Goal: Task Accomplishment & Management: Manage account settings

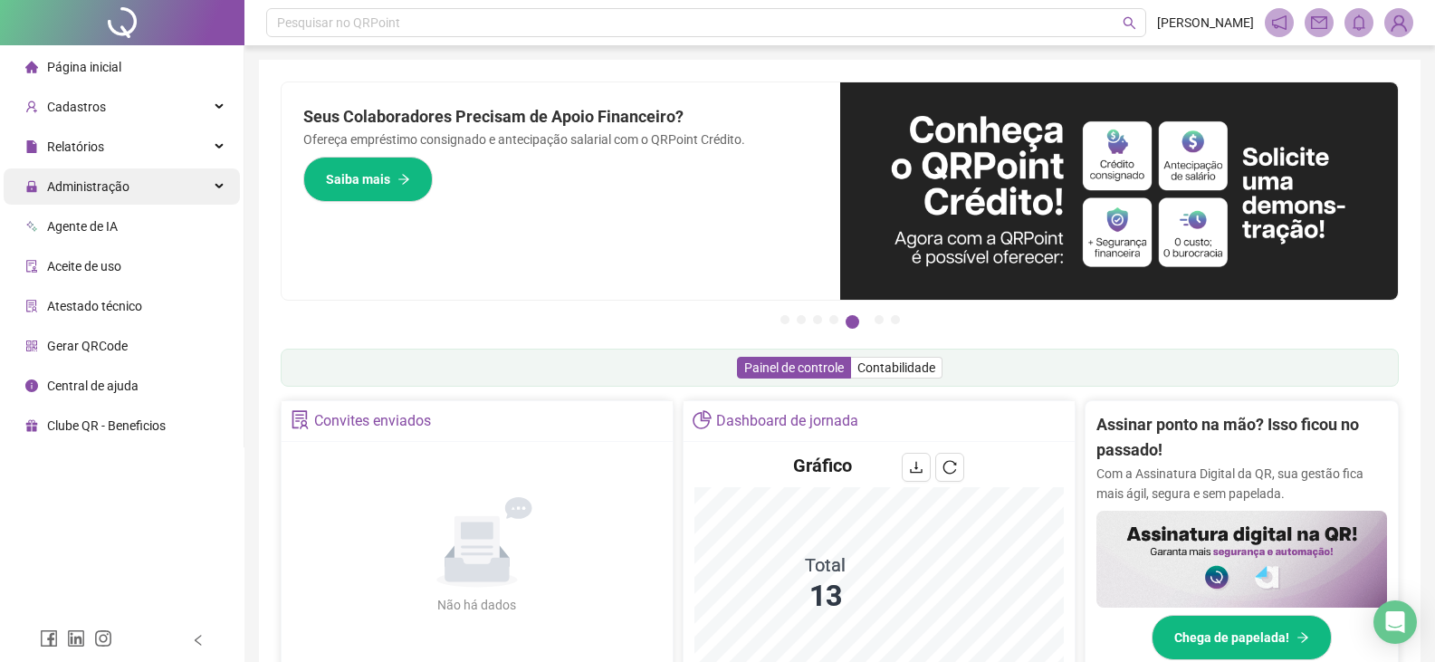
click at [175, 186] on div "Administração" at bounding box center [122, 186] width 236 height 36
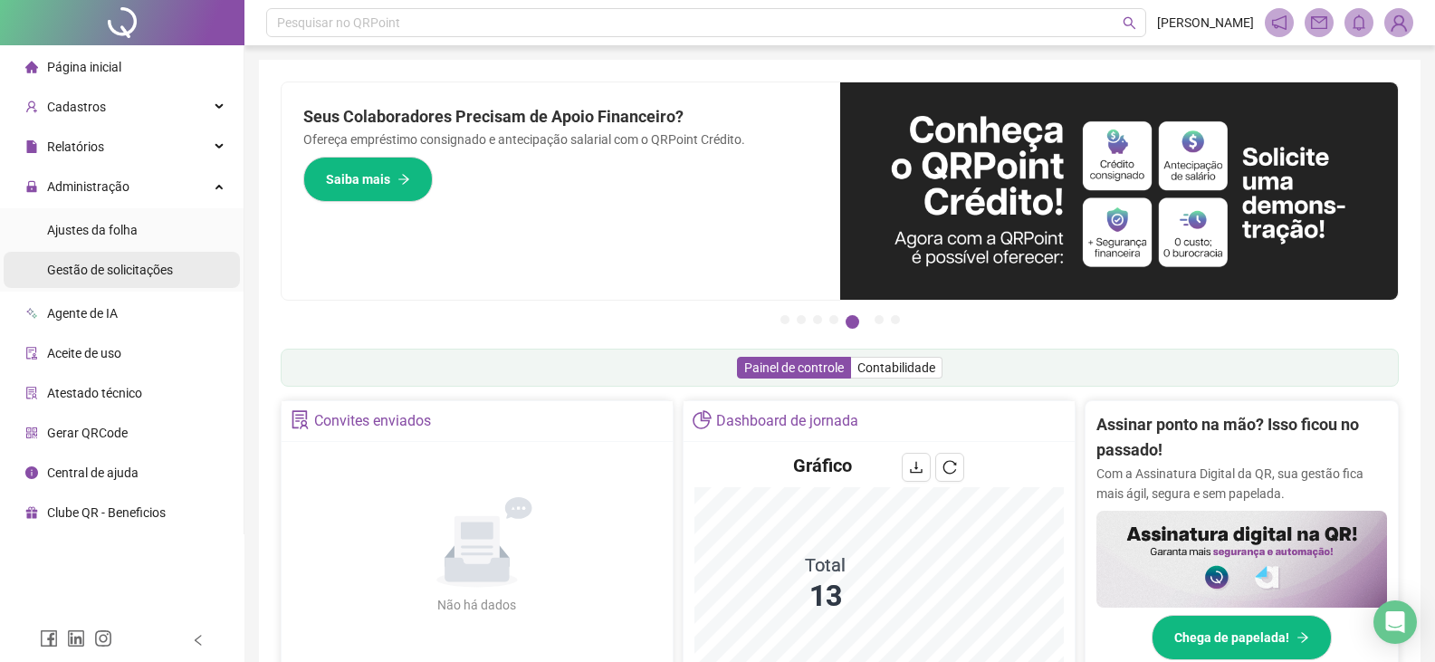
click at [138, 282] on div "Gestão de solicitações" at bounding box center [110, 270] width 126 height 36
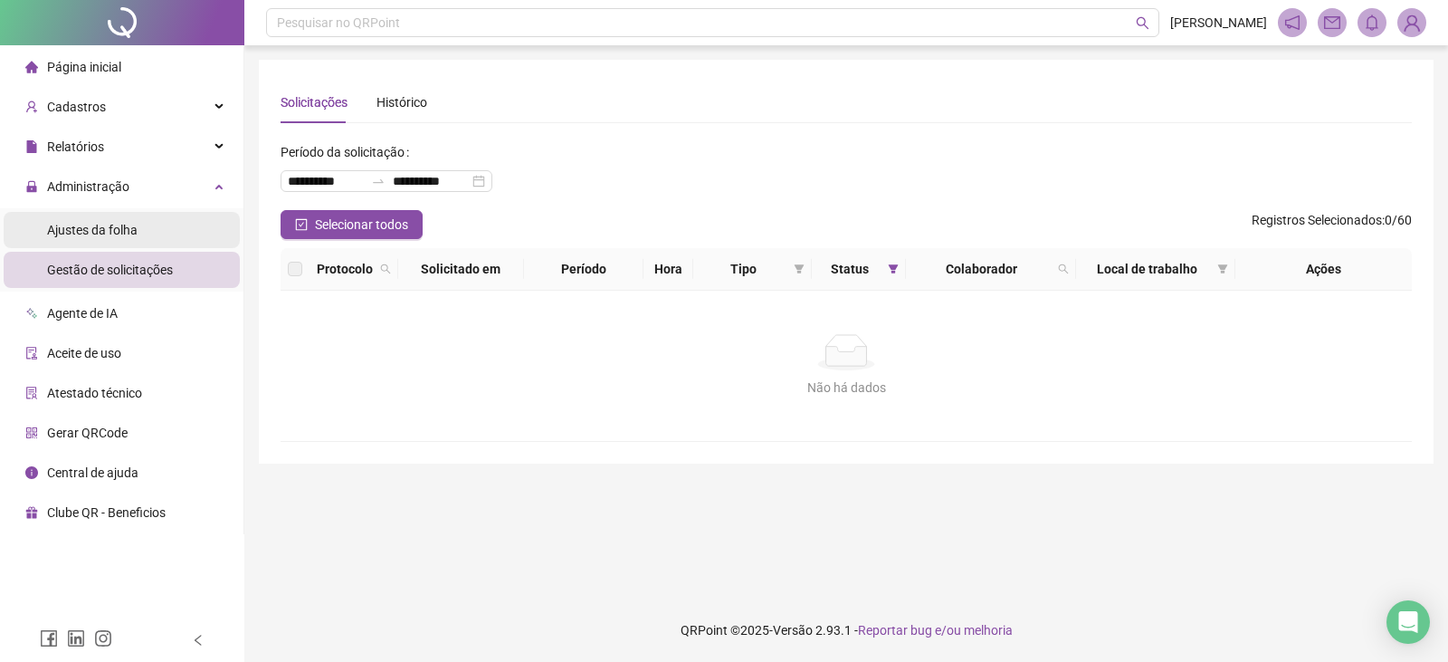
click at [129, 232] on span "Ajustes da folha" at bounding box center [92, 230] width 91 height 14
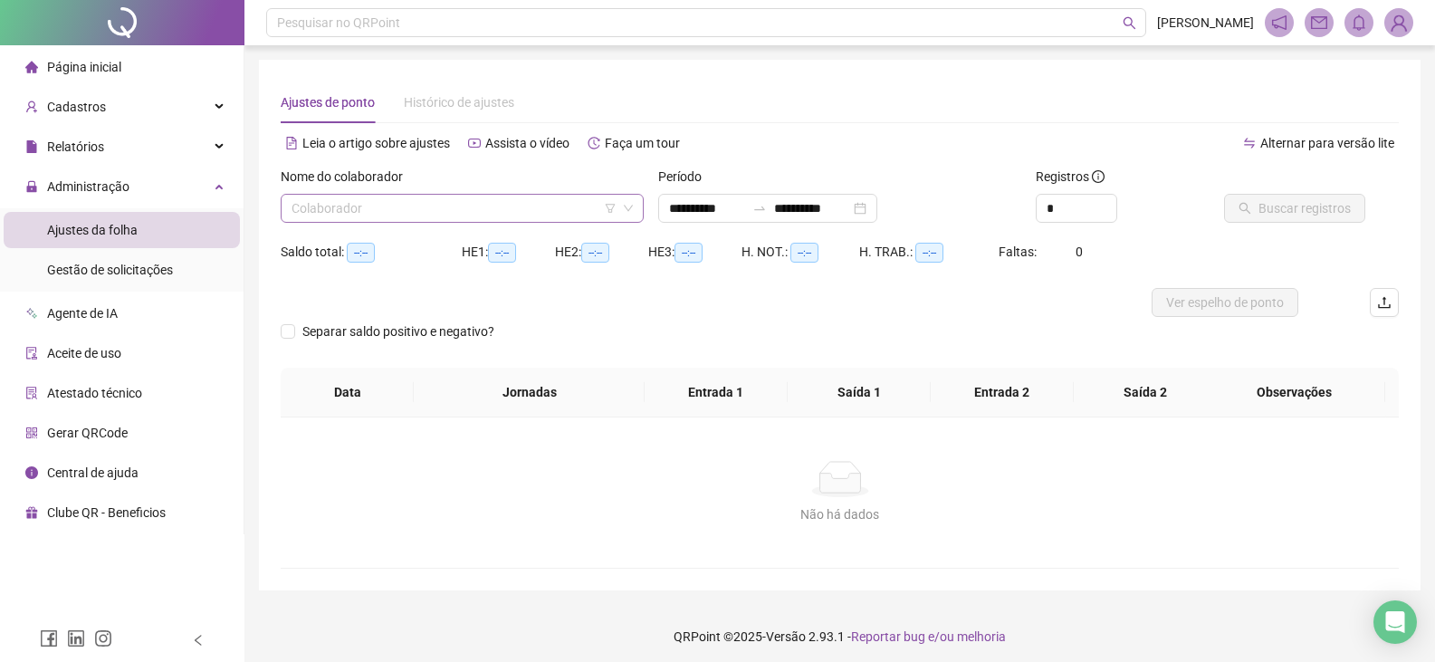
click at [477, 214] on input "search" at bounding box center [453, 208] width 325 height 27
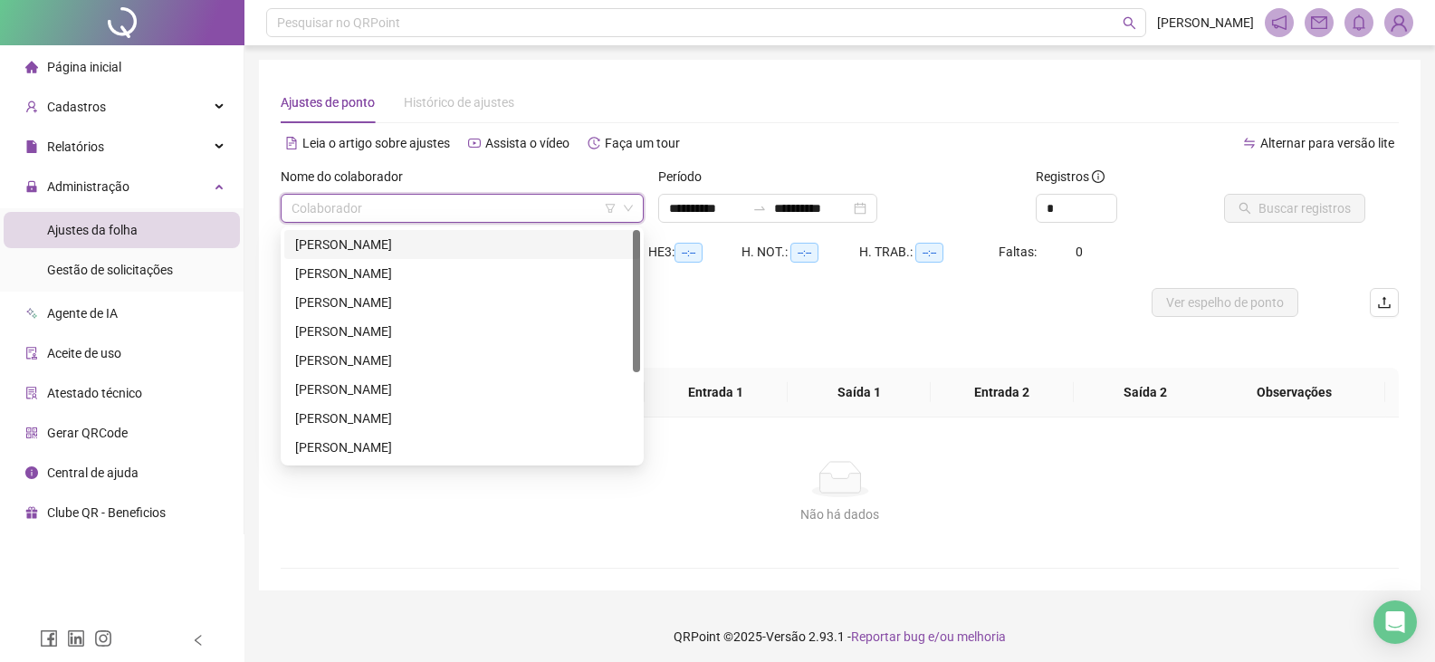
click at [472, 240] on div "[PERSON_NAME]" at bounding box center [462, 244] width 334 height 20
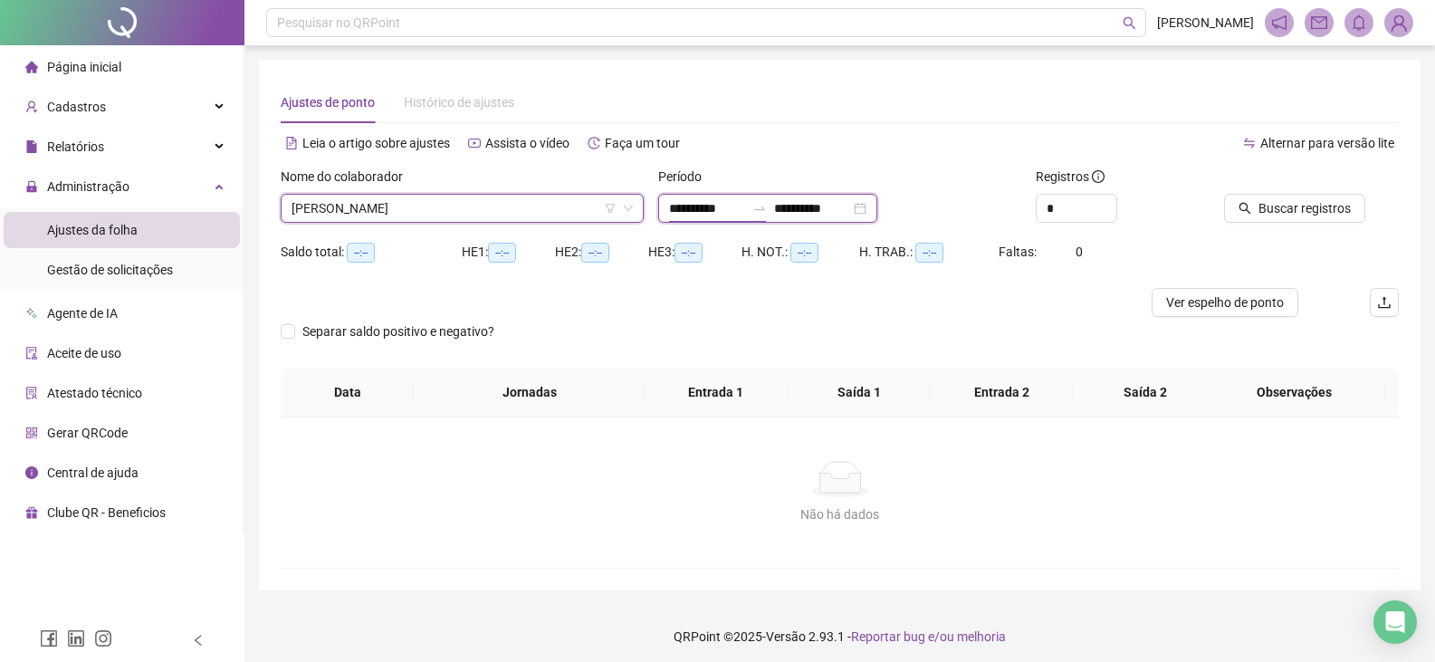
click at [702, 213] on input "**********" at bounding box center [707, 208] width 76 height 20
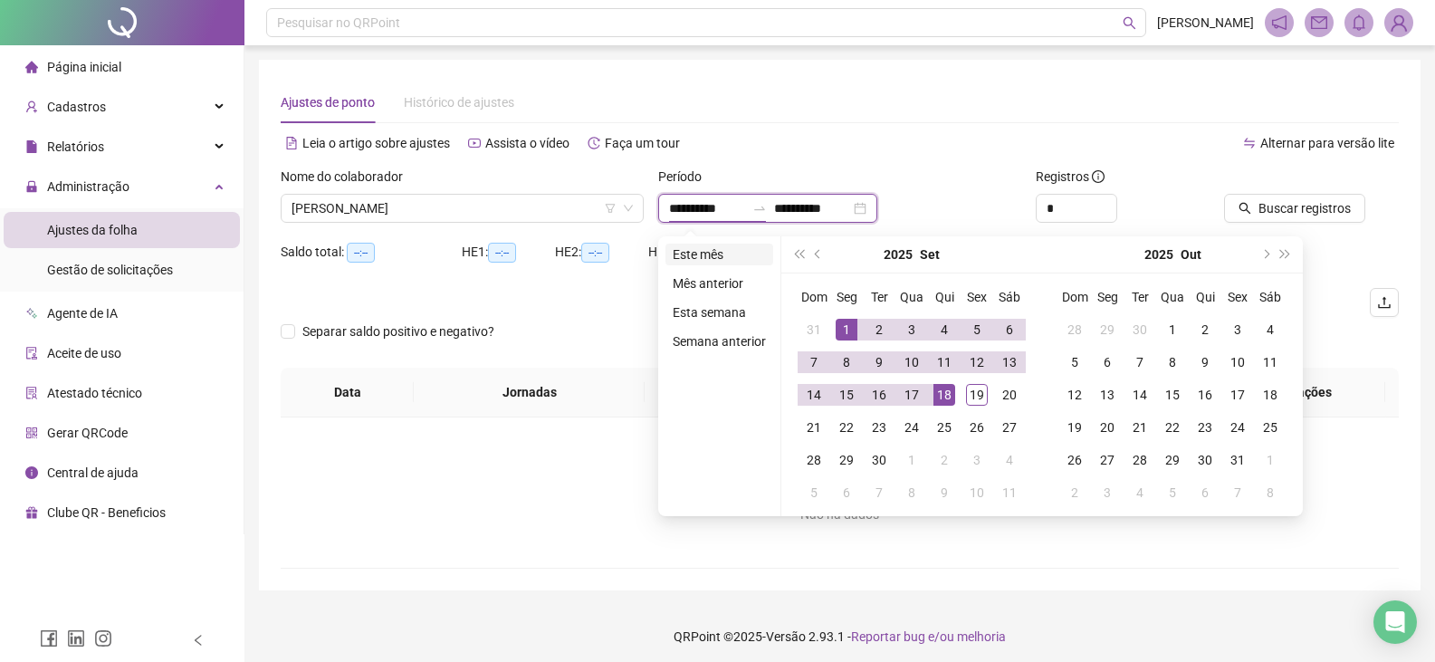
type input "**********"
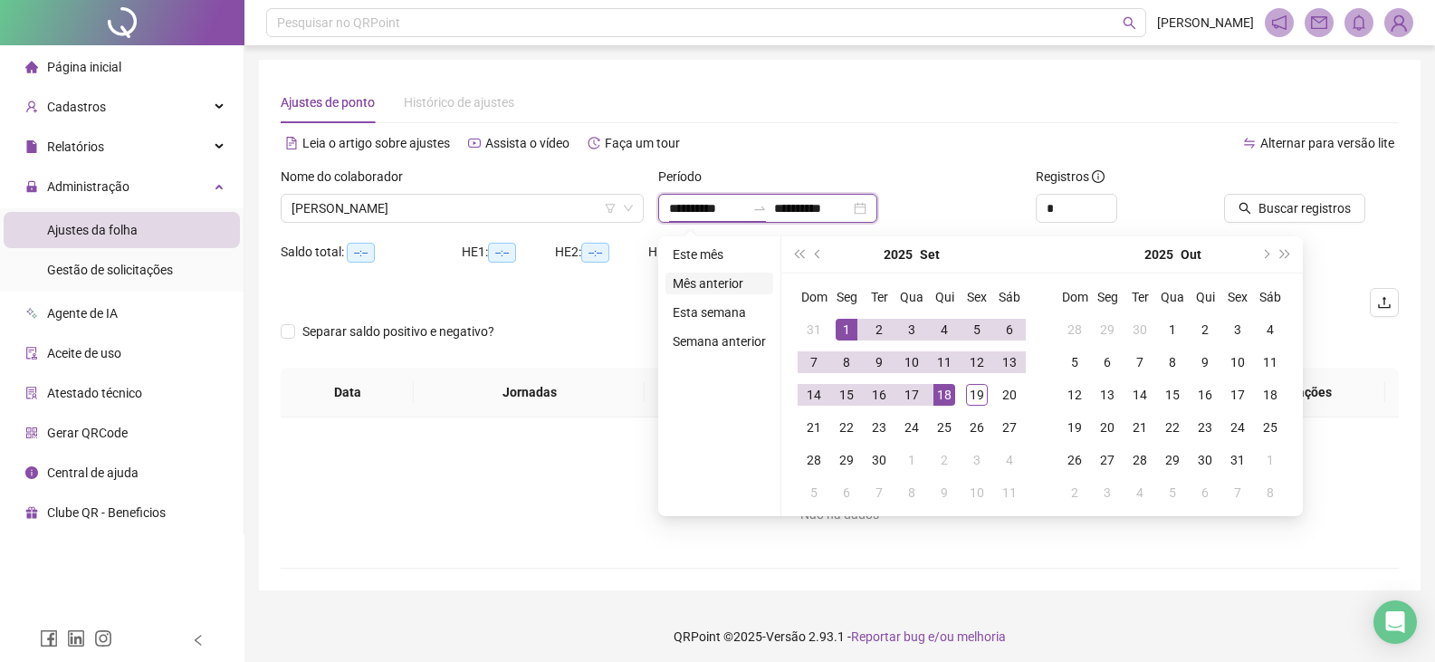
type input "**********"
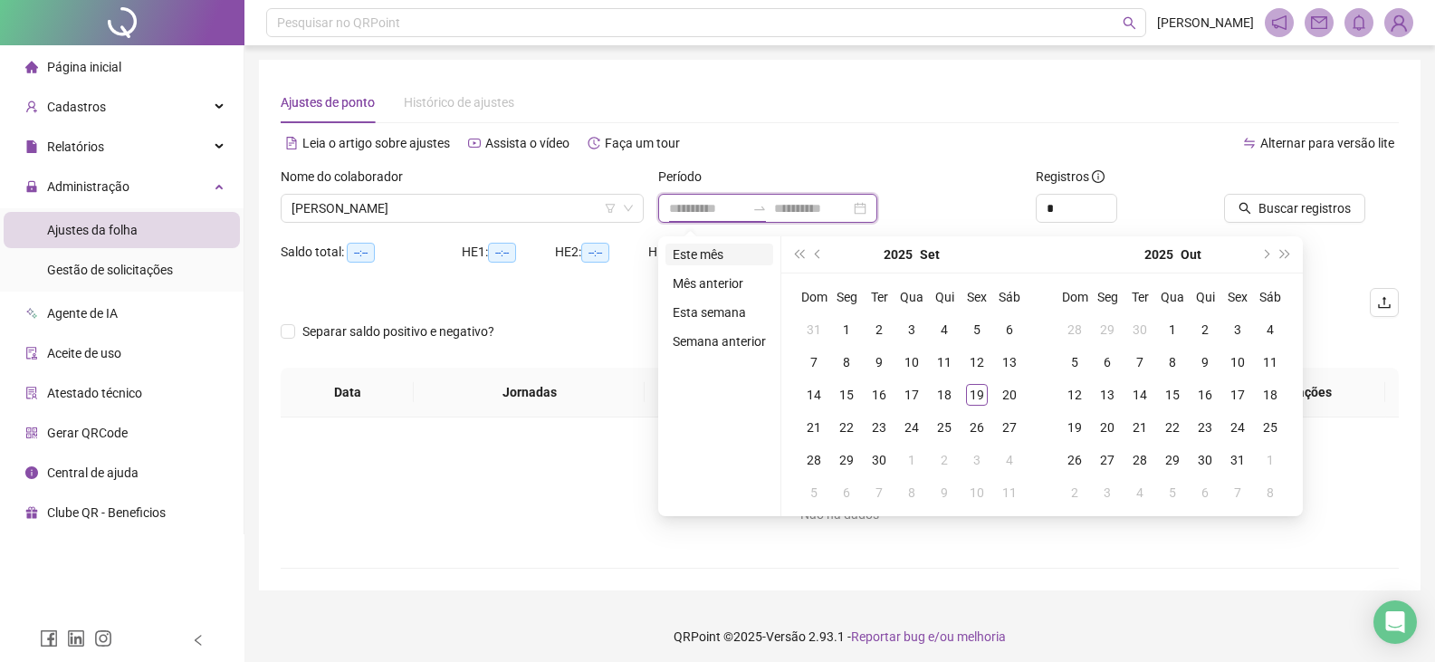
type input "**********"
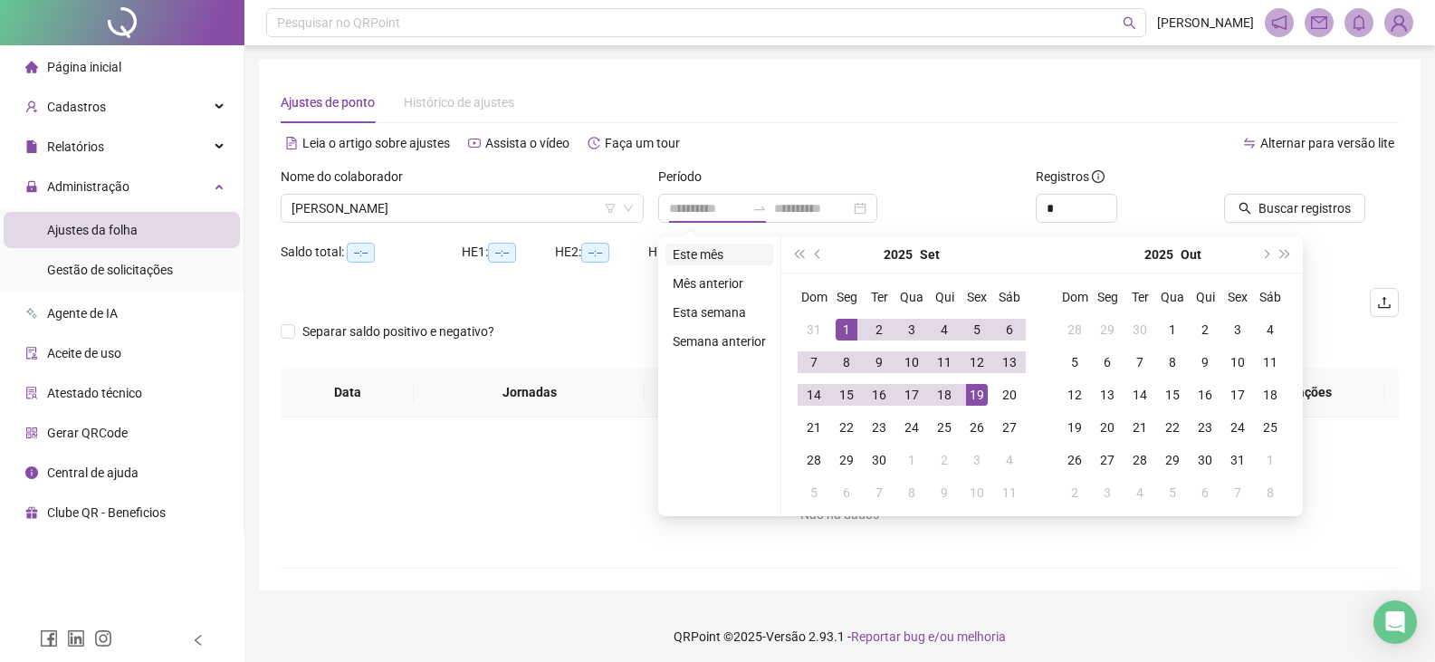
click at [732, 254] on li "Este mês" at bounding box center [719, 255] width 108 height 22
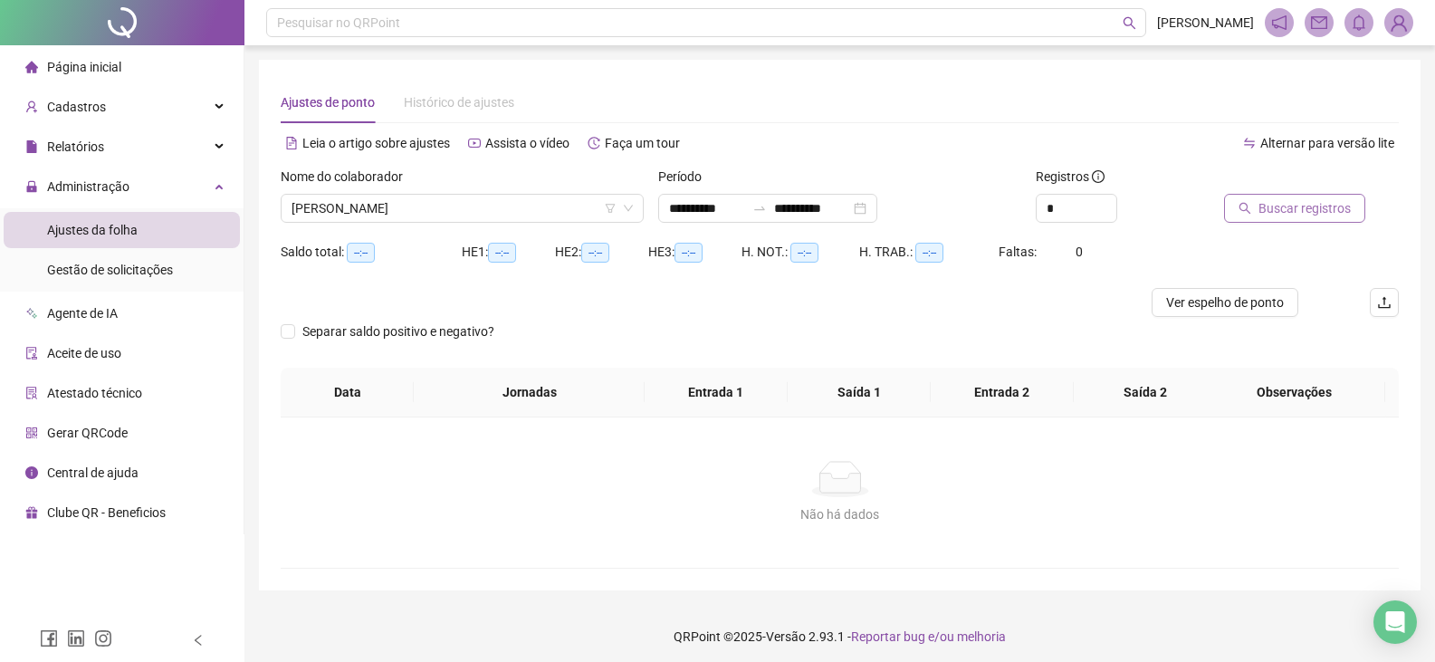
click at [1291, 209] on span "Buscar registros" at bounding box center [1304, 208] width 92 height 20
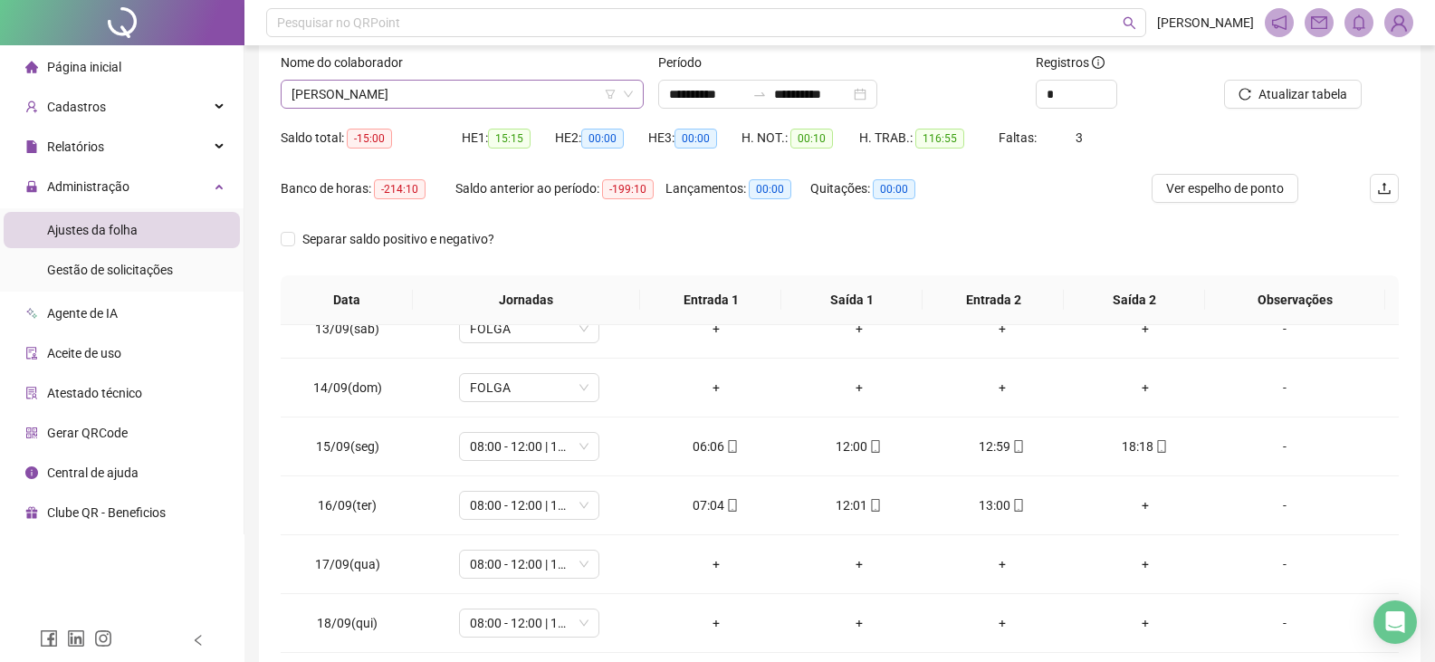
scroll to position [82, 0]
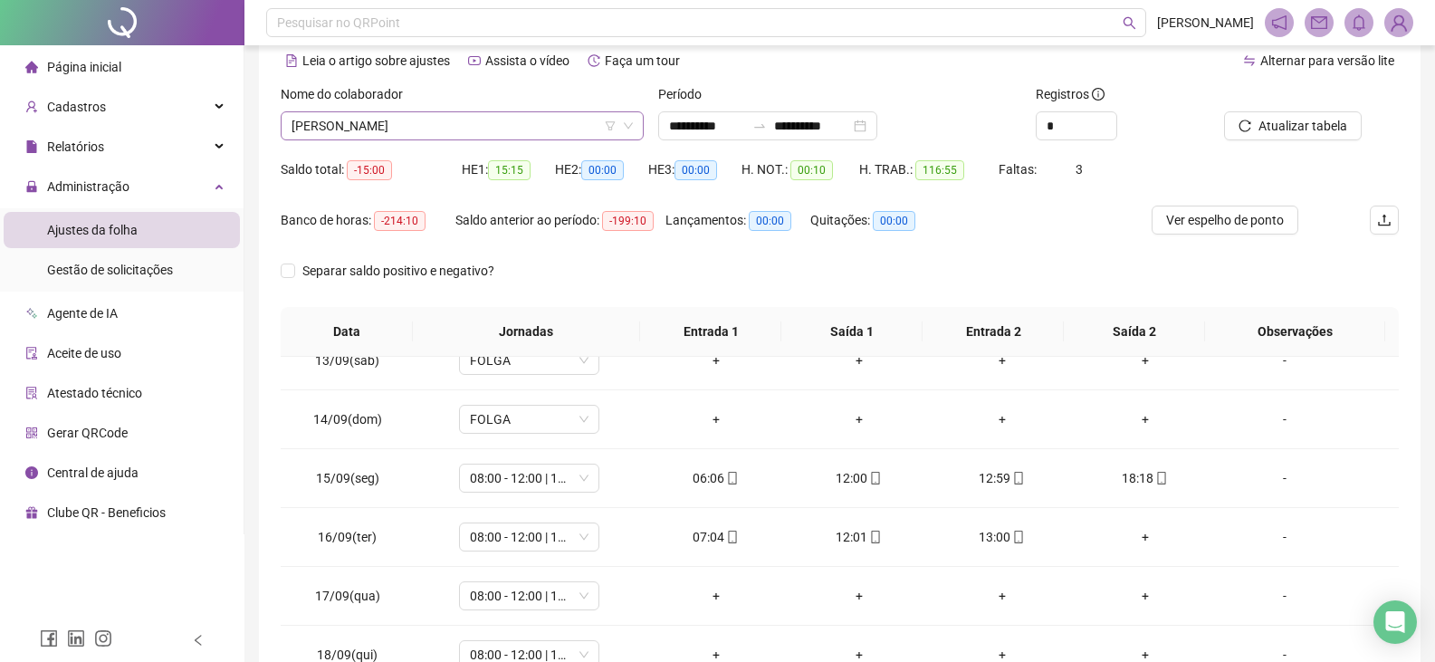
click at [491, 120] on span "[PERSON_NAME]" at bounding box center [461, 125] width 341 height 27
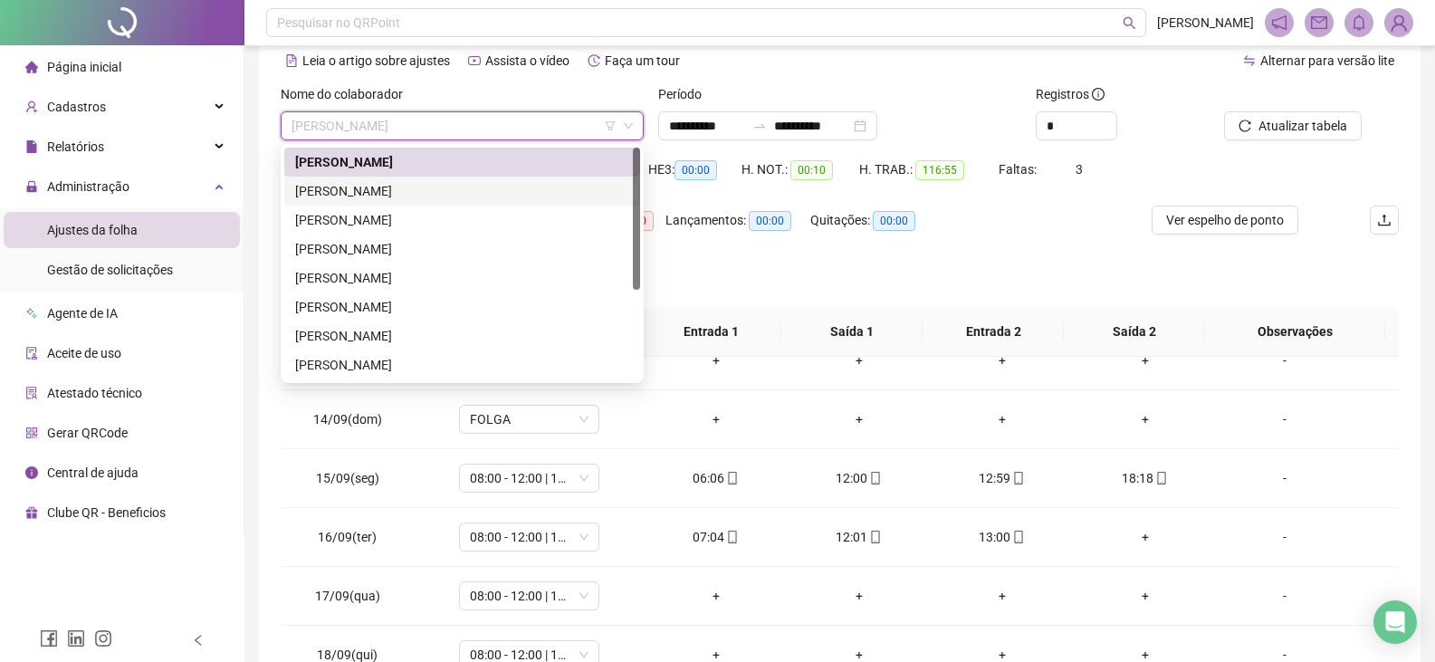
click at [475, 186] on div "[PERSON_NAME]" at bounding box center [462, 191] width 334 height 20
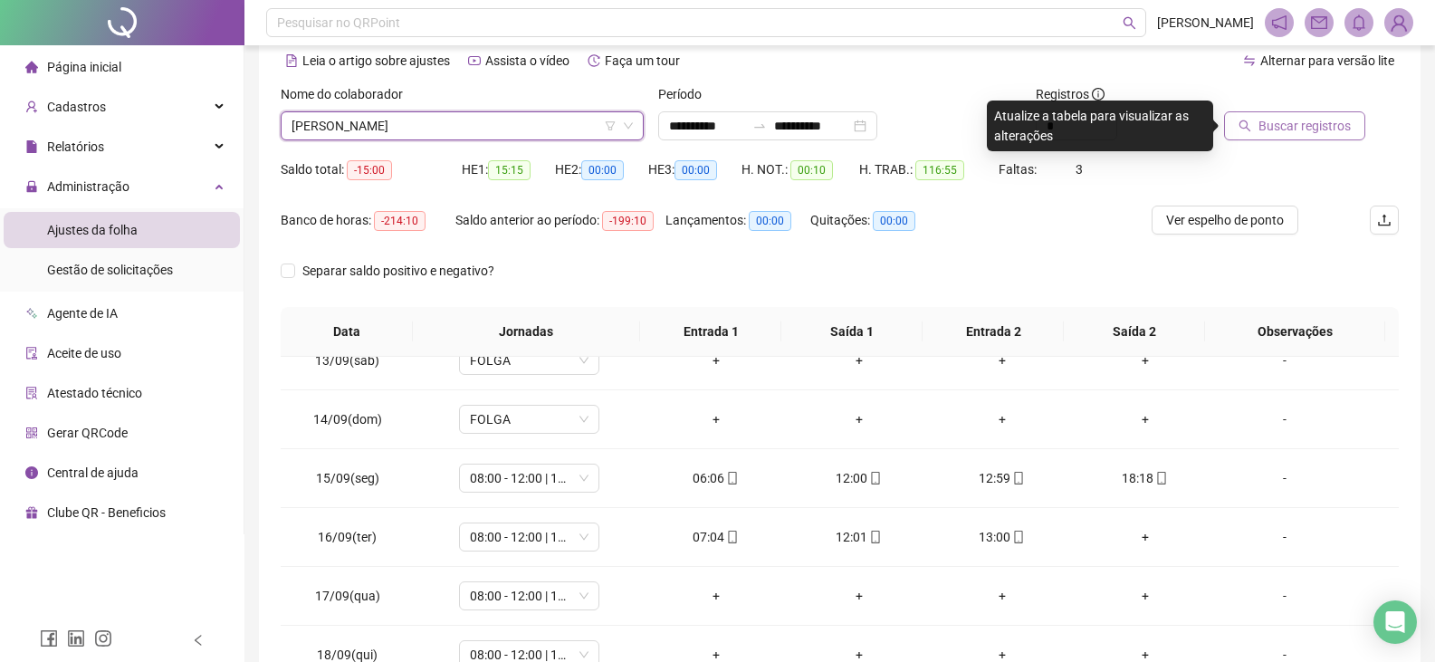
click at [1288, 123] on span "Buscar registros" at bounding box center [1304, 126] width 92 height 20
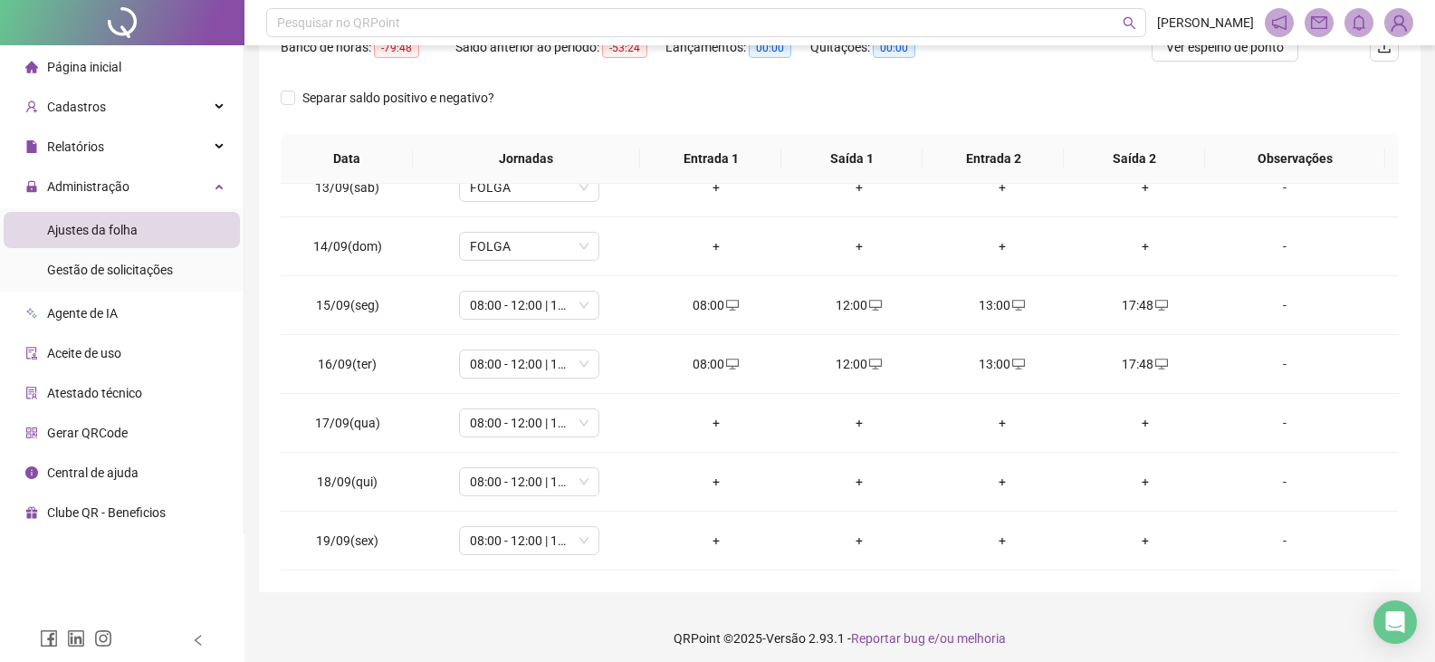
scroll to position [263, 0]
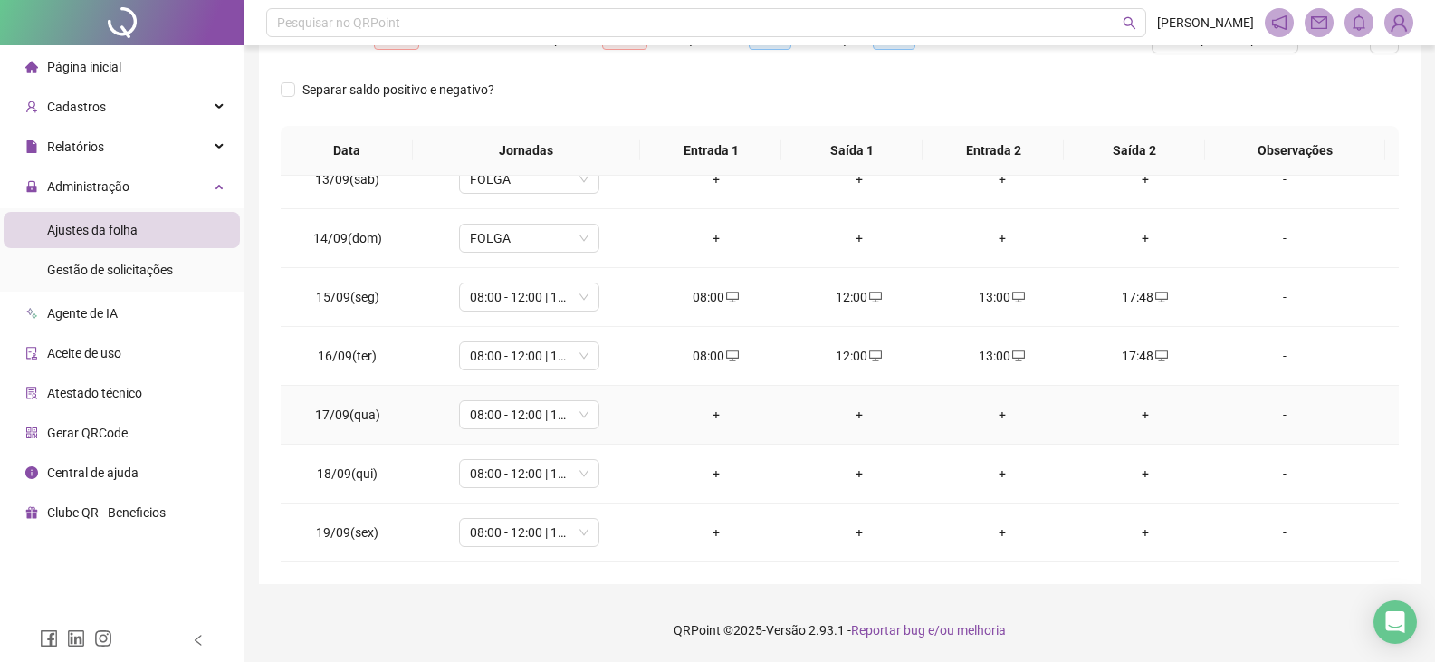
click at [711, 417] on div "+" at bounding box center [716, 415] width 114 height 20
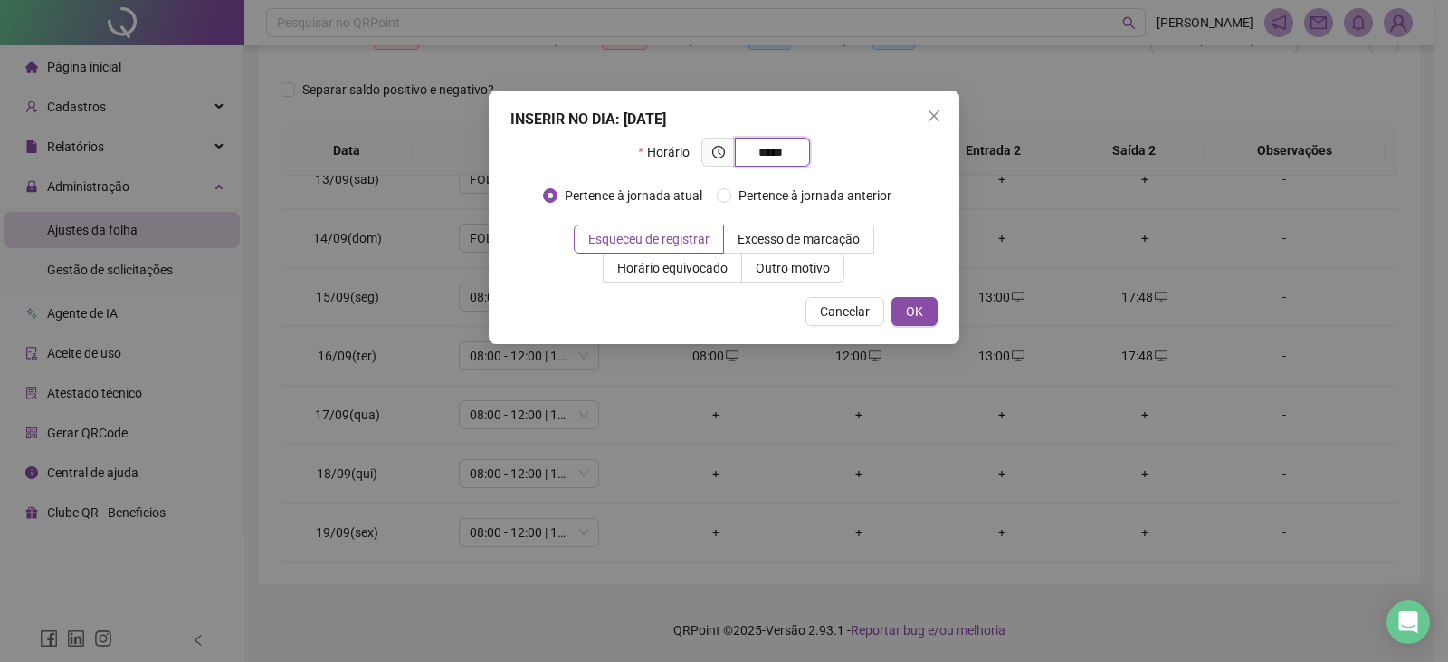
type input "*****"
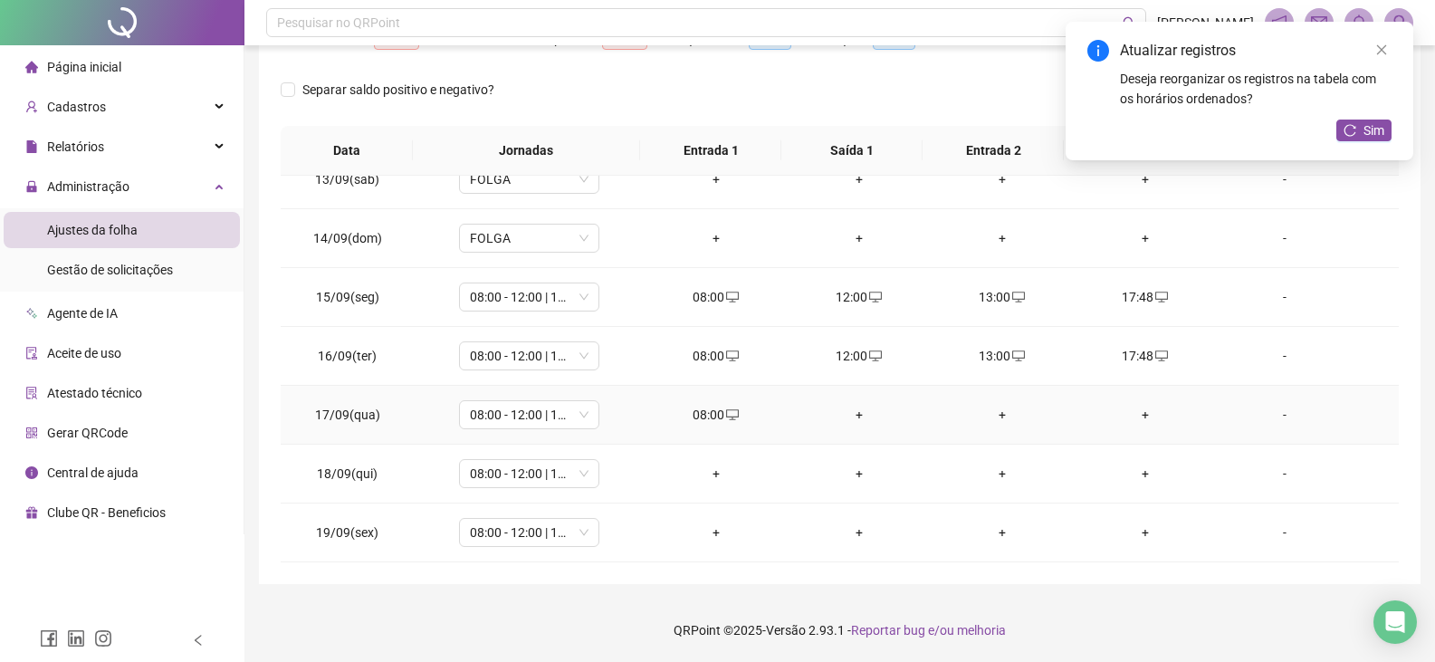
click at [850, 420] on div "+" at bounding box center [859, 415] width 114 height 20
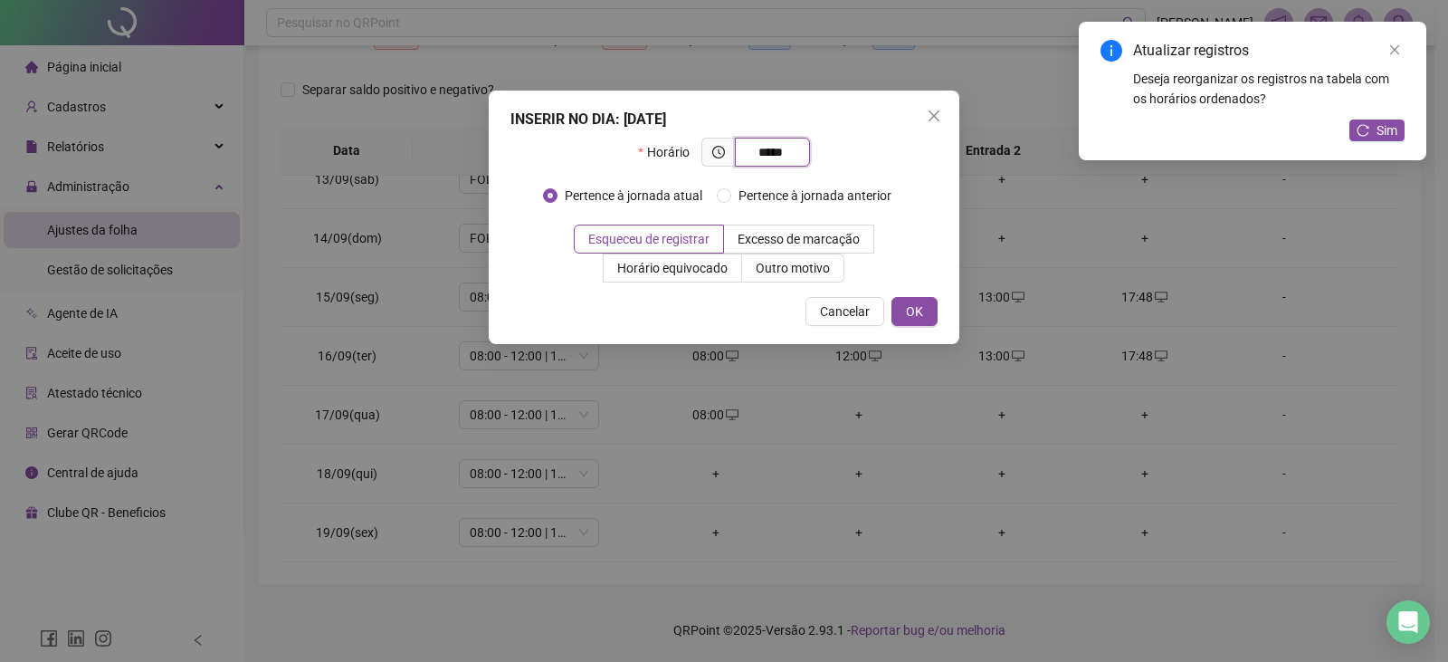
type input "*****"
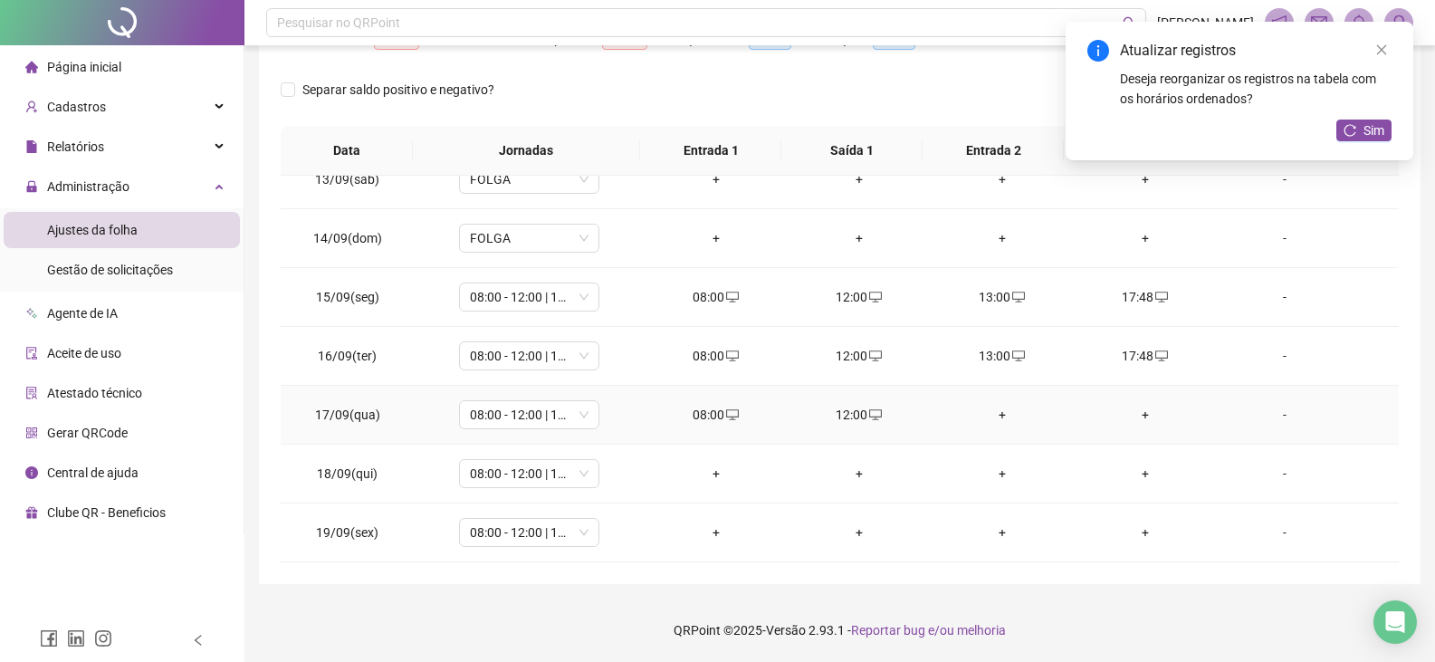
click at [1001, 413] on div "+" at bounding box center [1002, 415] width 114 height 20
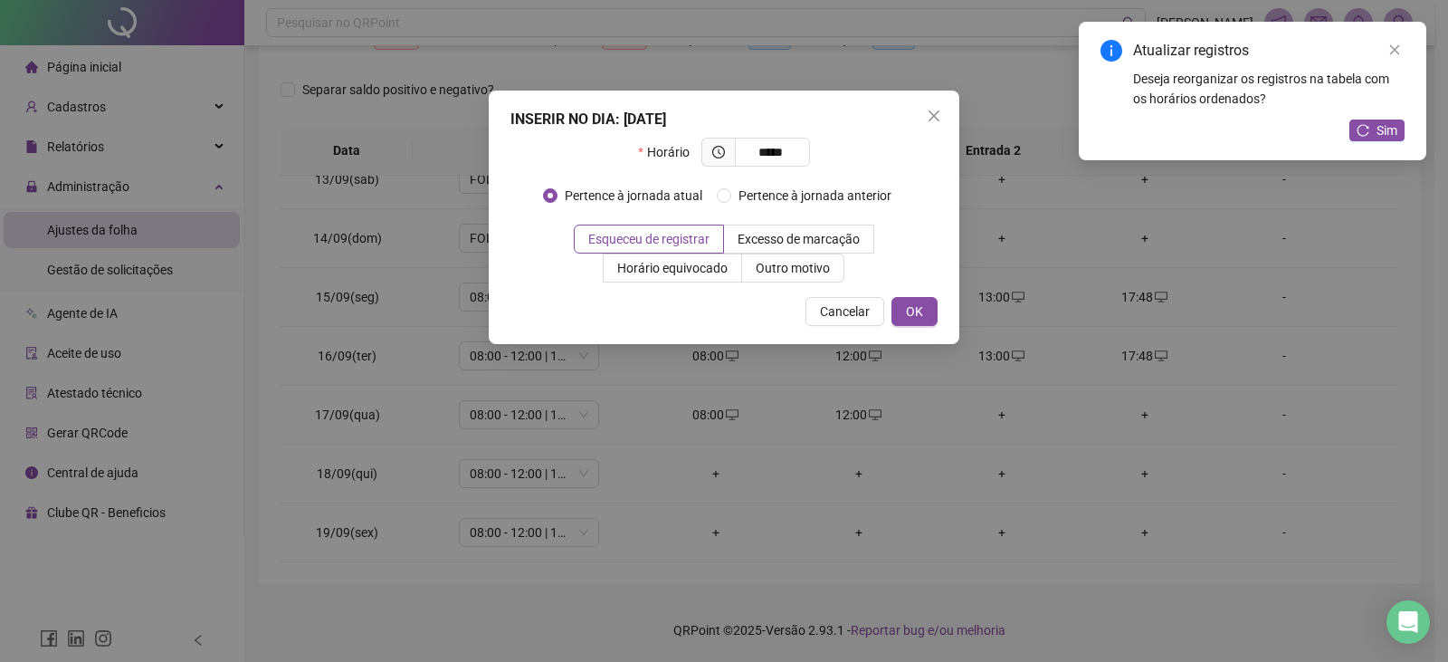
type input "*****"
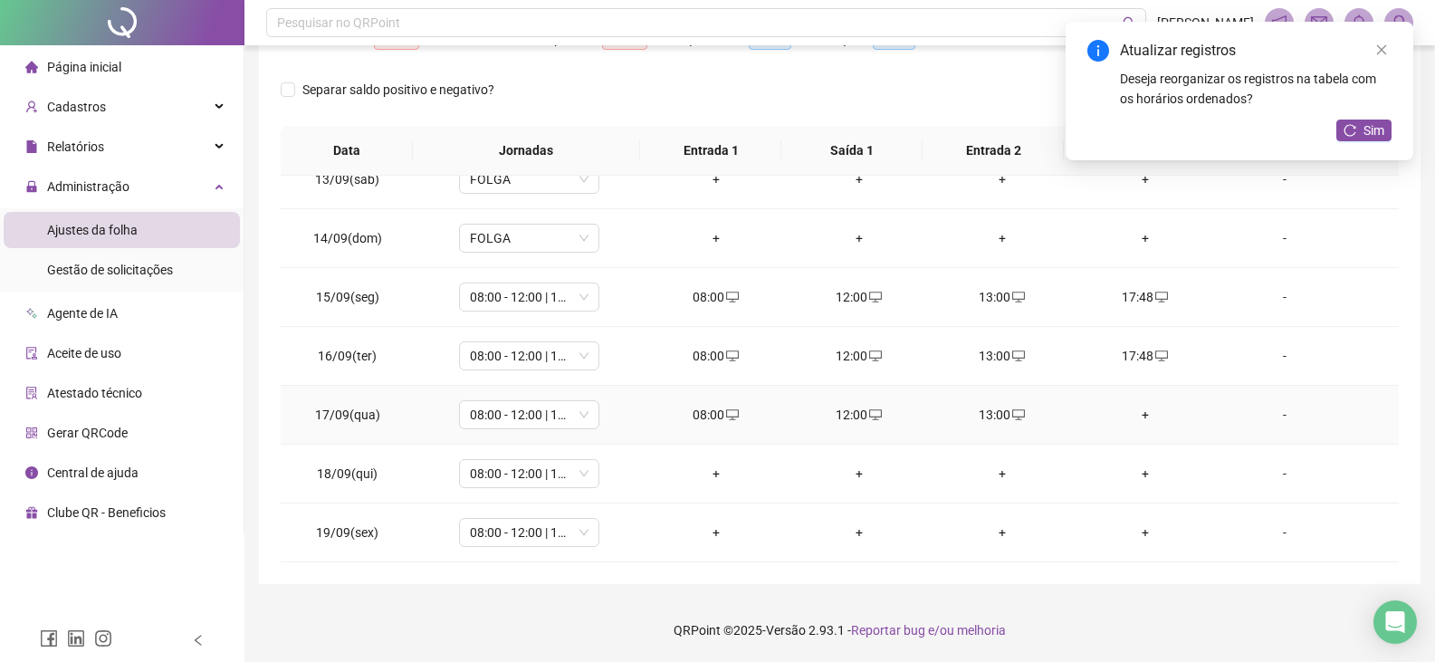
click at [1141, 421] on div "+" at bounding box center [1145, 415] width 114 height 20
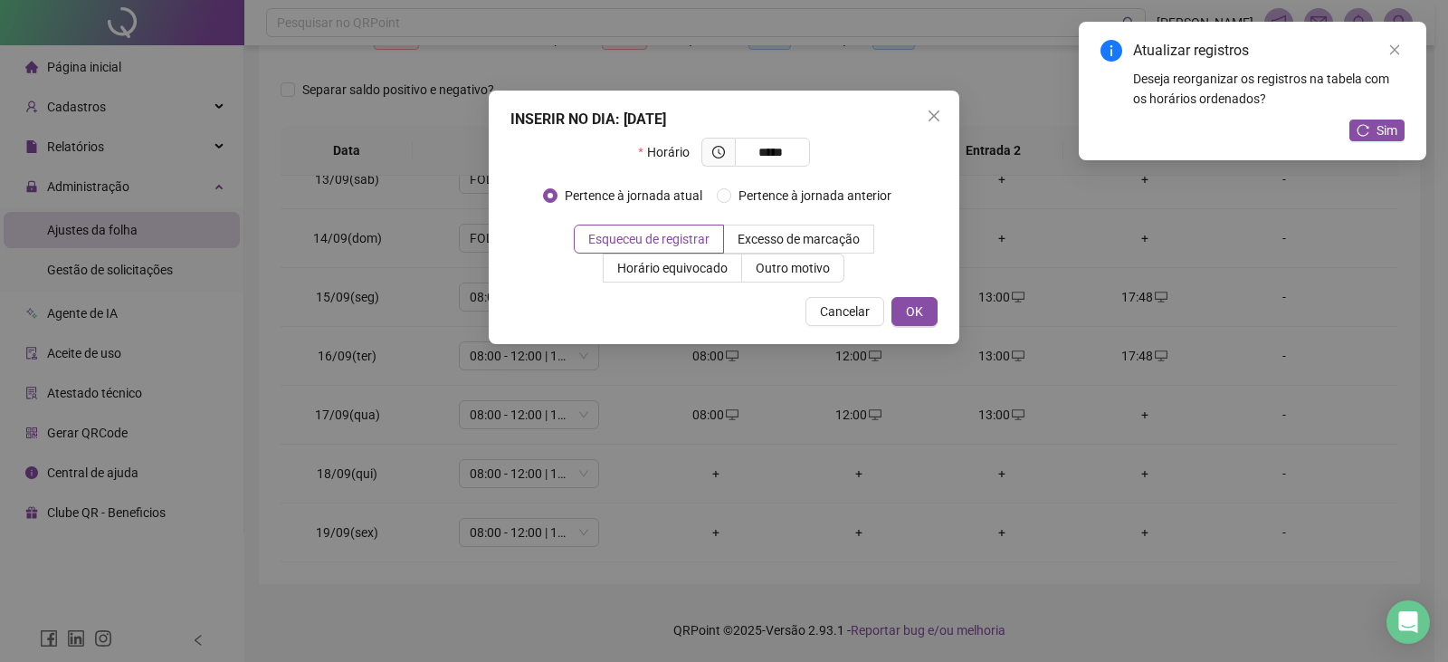
type input "*****"
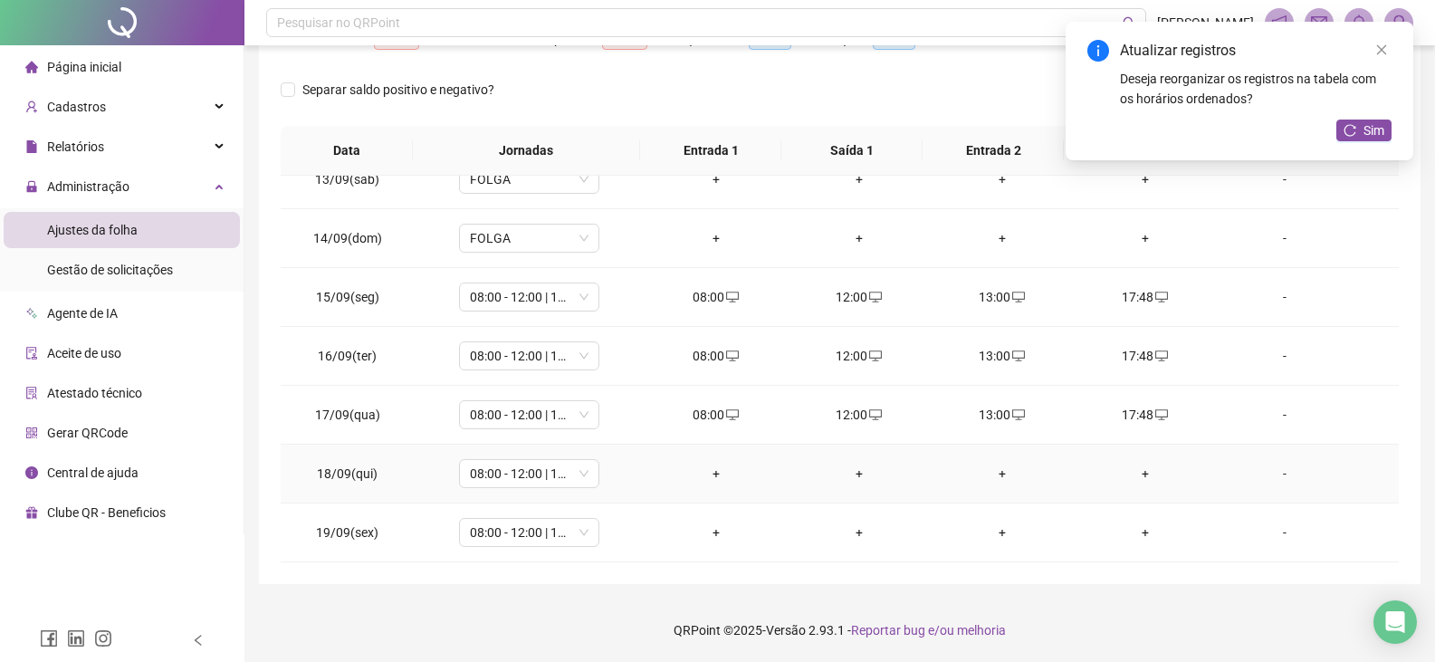
click at [711, 476] on div "+" at bounding box center [716, 473] width 114 height 20
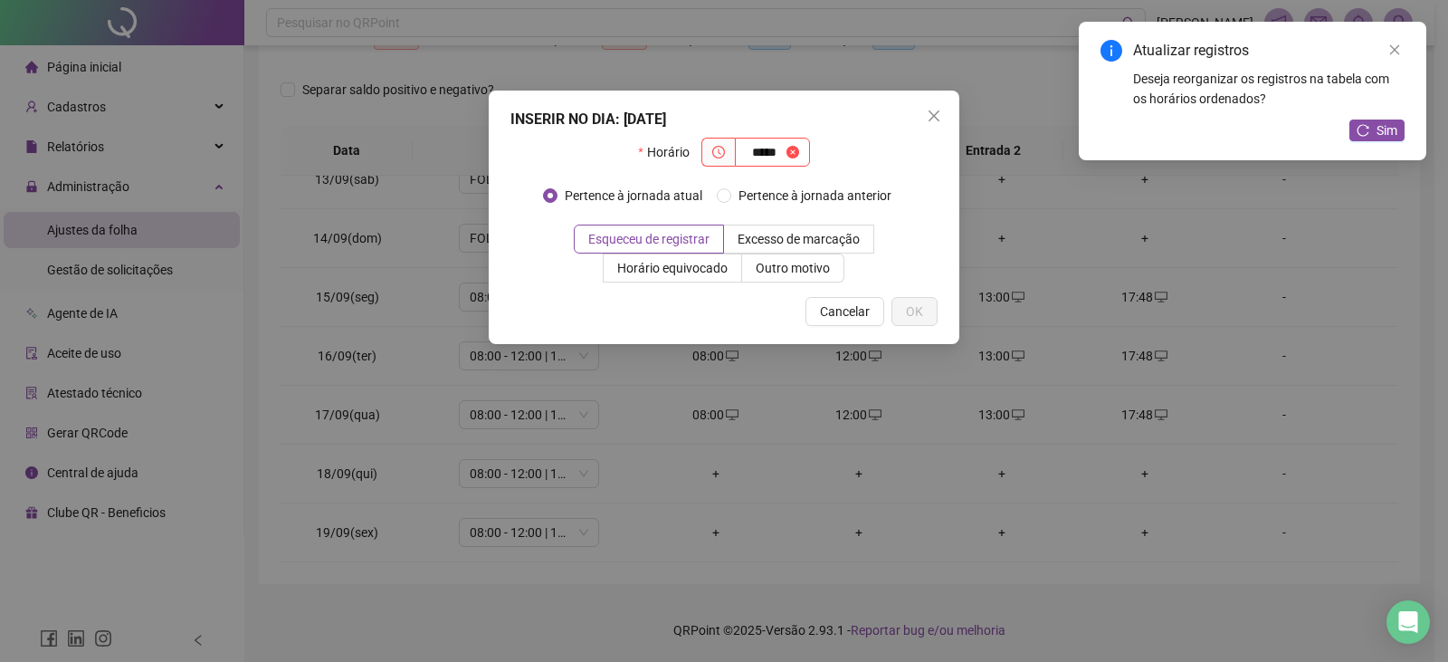
type input "*****"
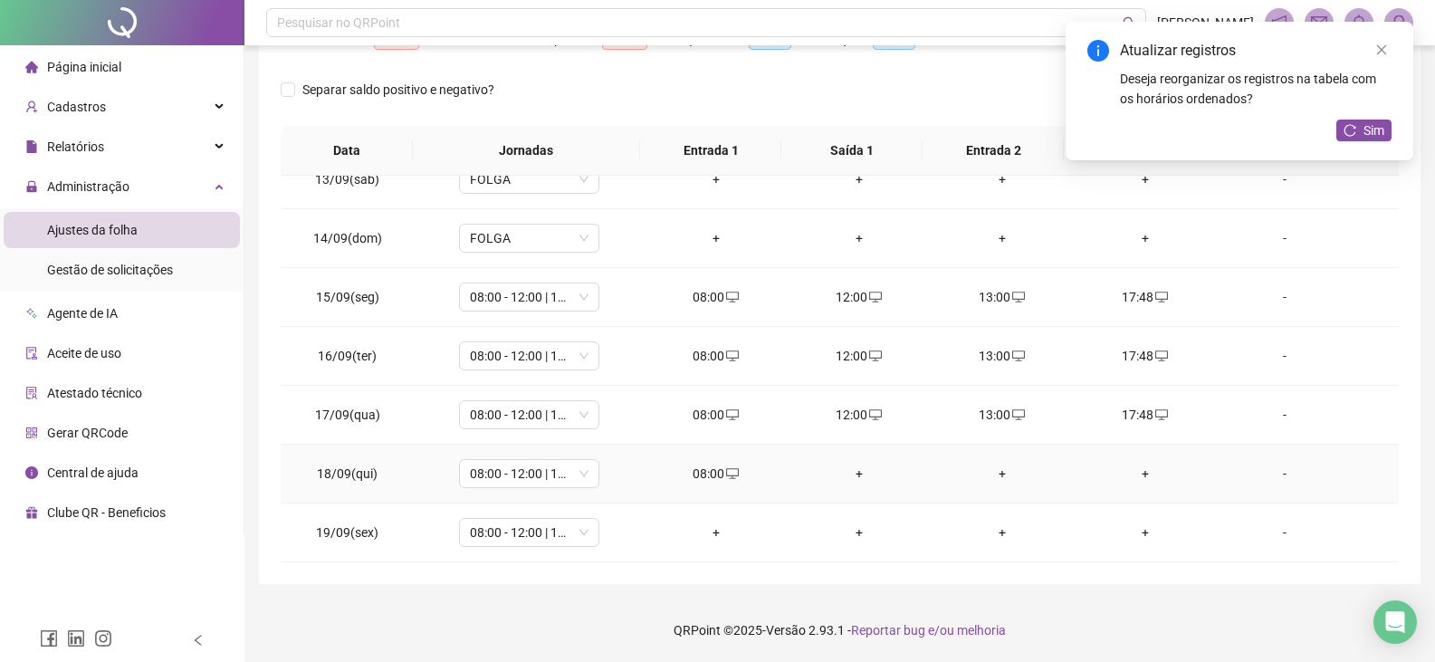
click at [849, 474] on div "+" at bounding box center [859, 473] width 114 height 20
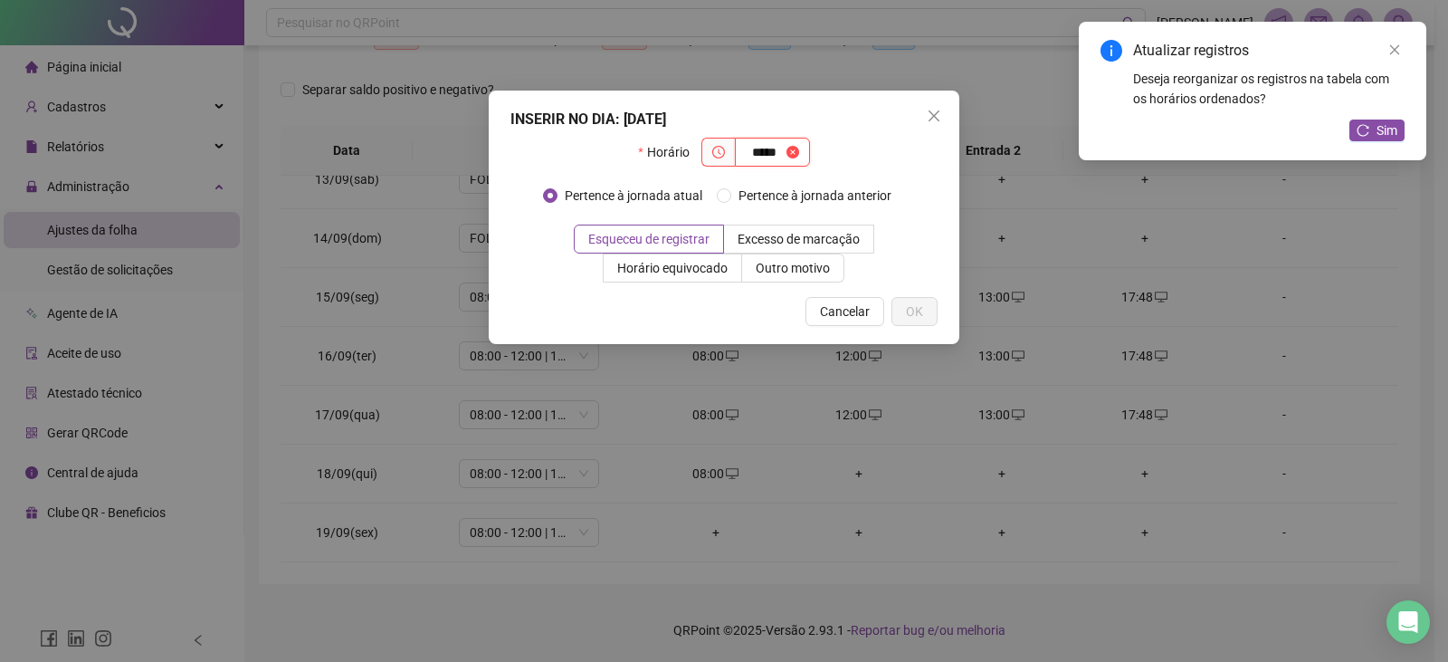
type input "*****"
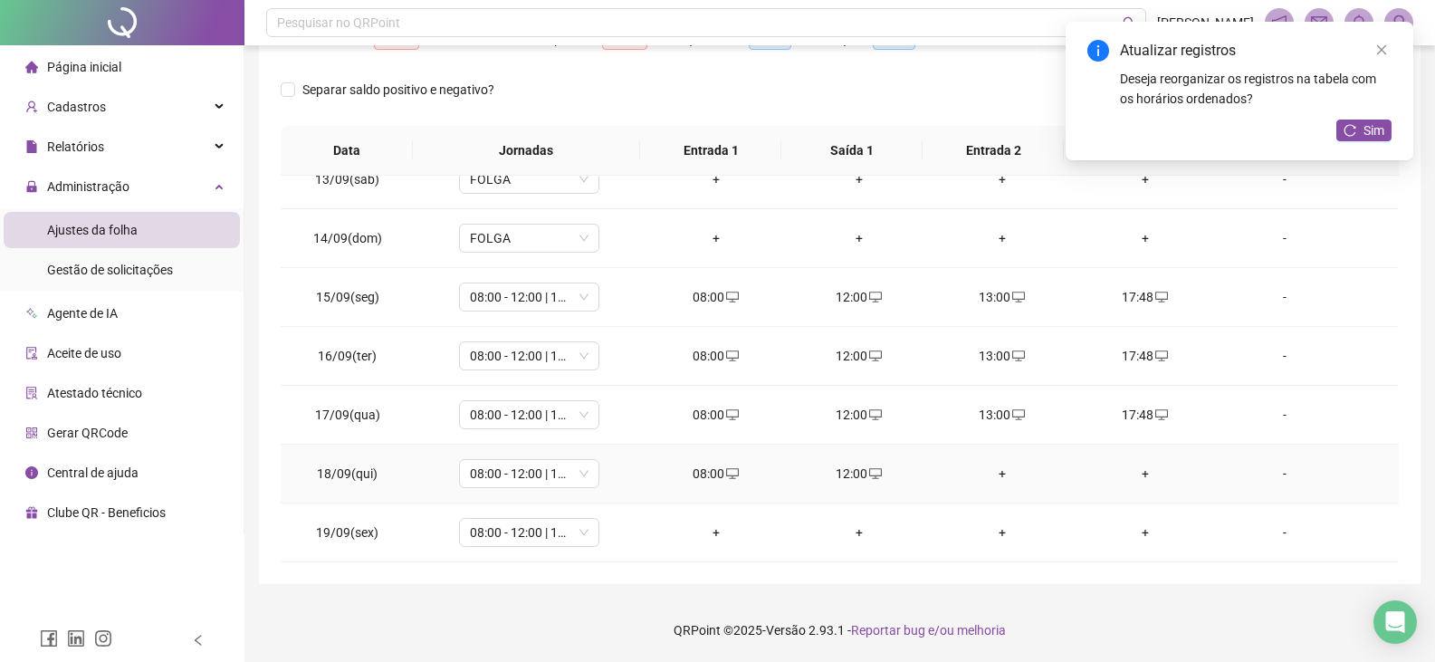
click at [995, 472] on div "+" at bounding box center [1002, 473] width 114 height 20
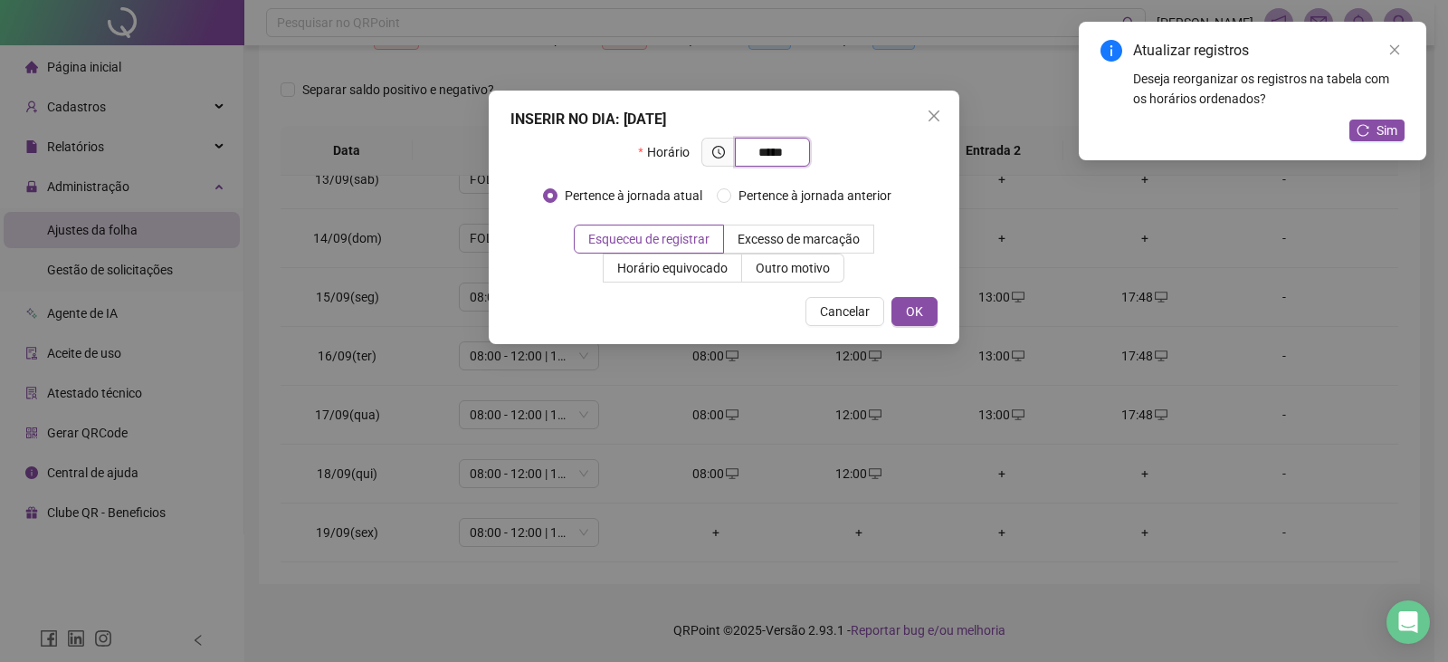
type input "*****"
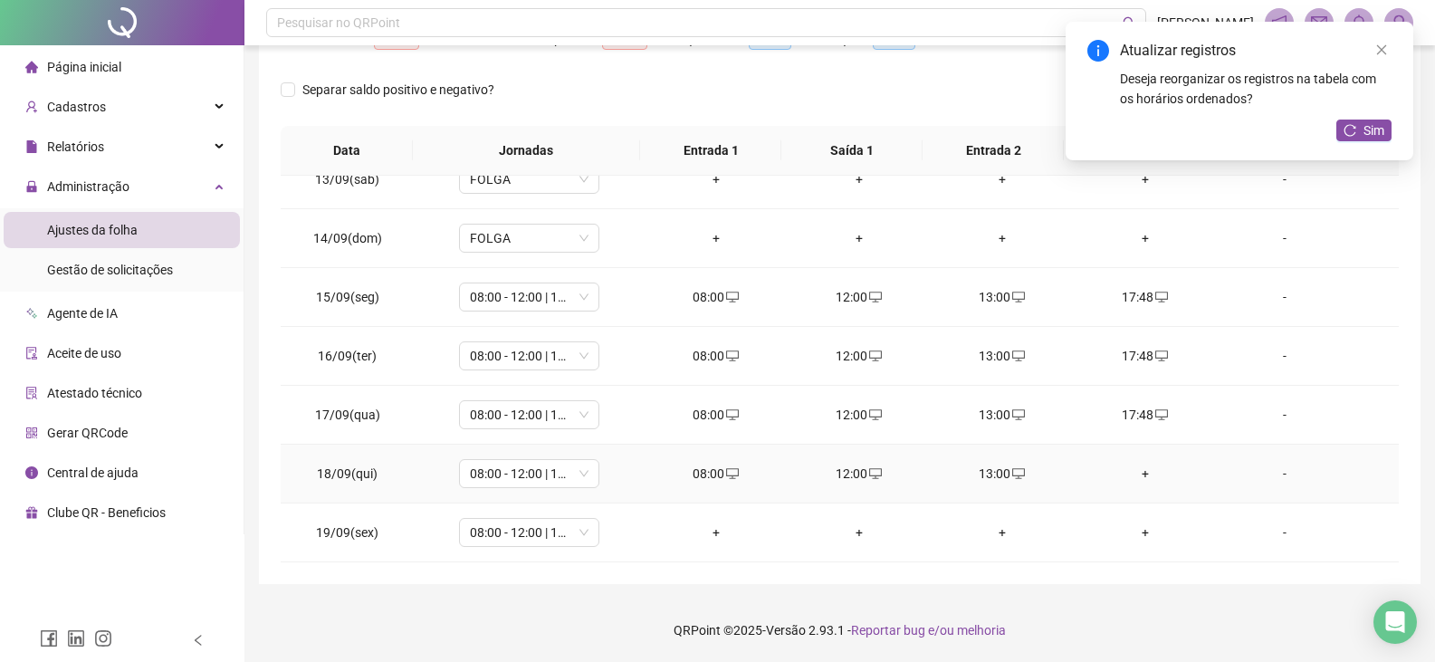
click at [1132, 478] on div "+" at bounding box center [1145, 473] width 114 height 20
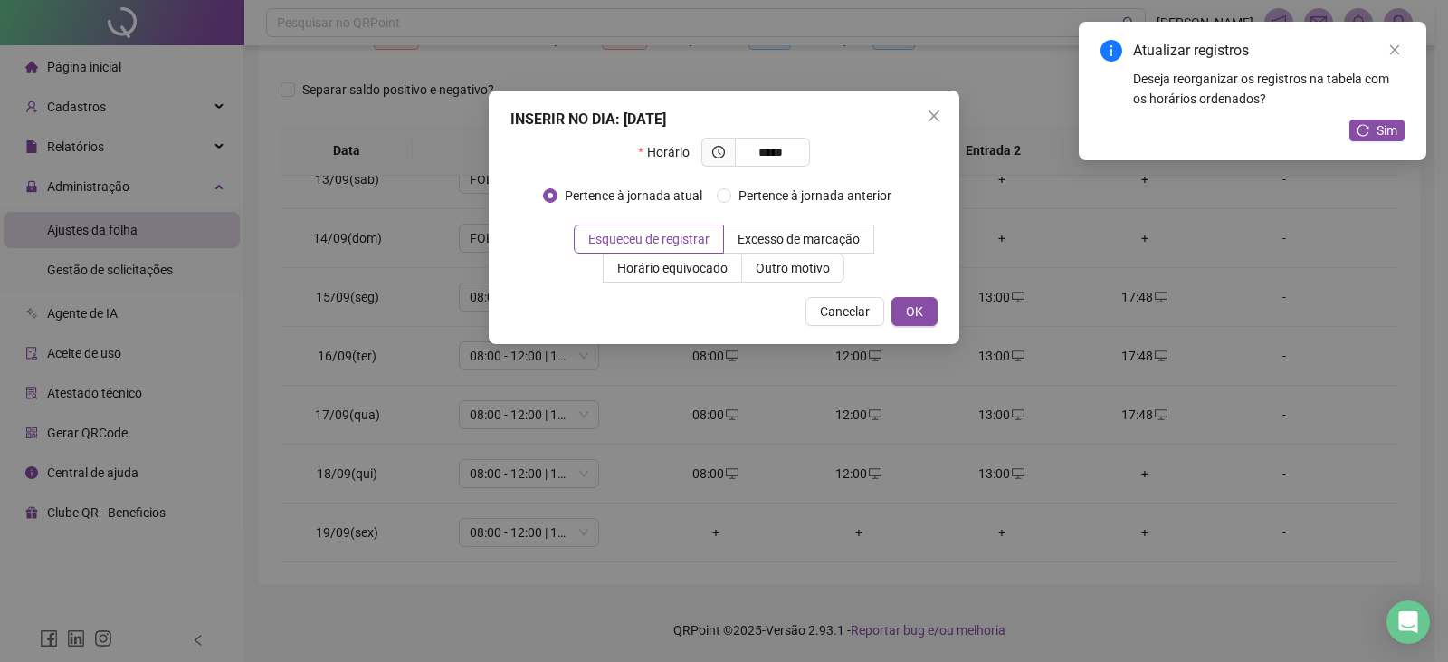
type input "*****"
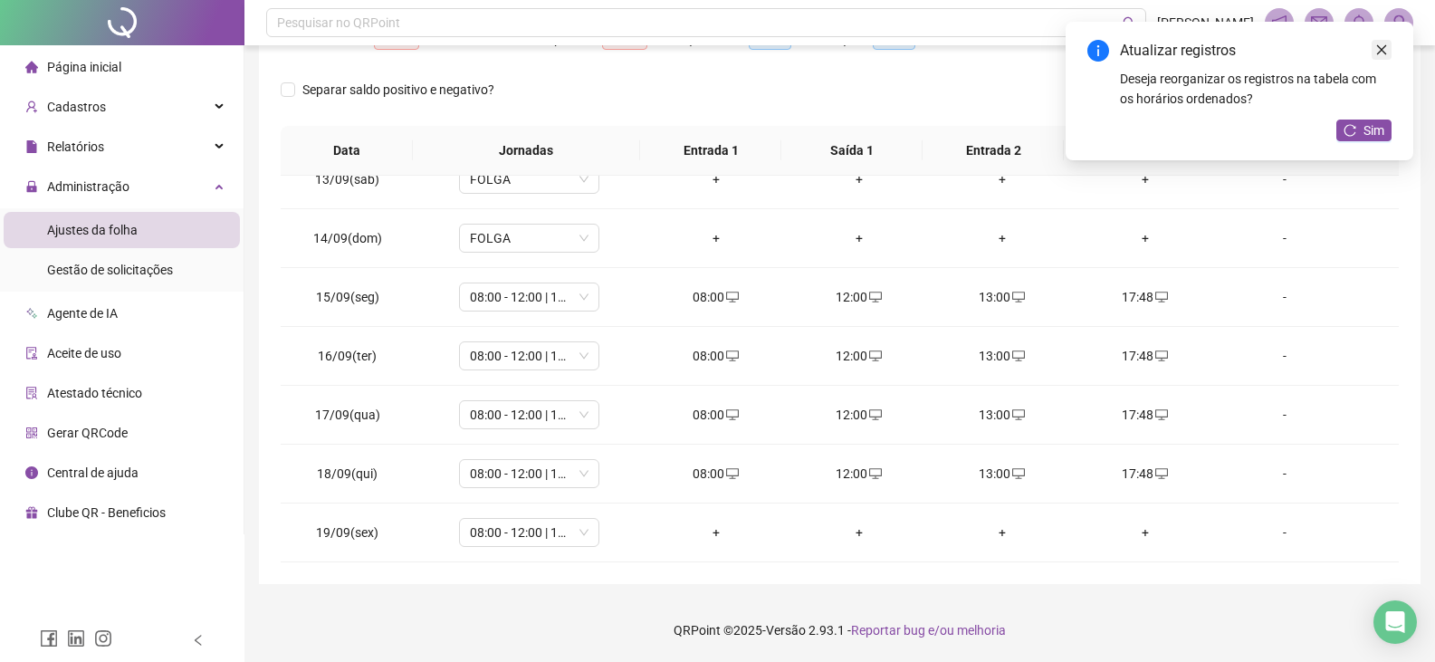
click at [1379, 43] on icon "close" at bounding box center [1381, 49] width 13 height 13
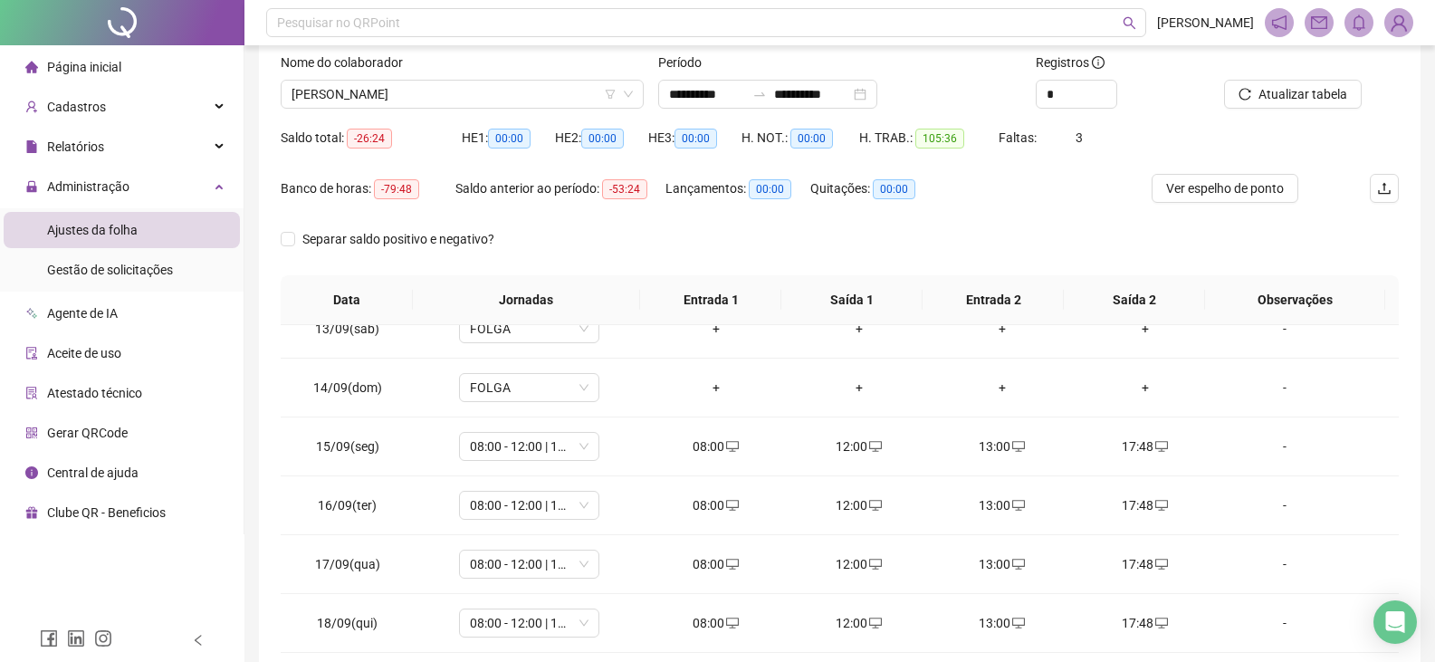
scroll to position [82, 0]
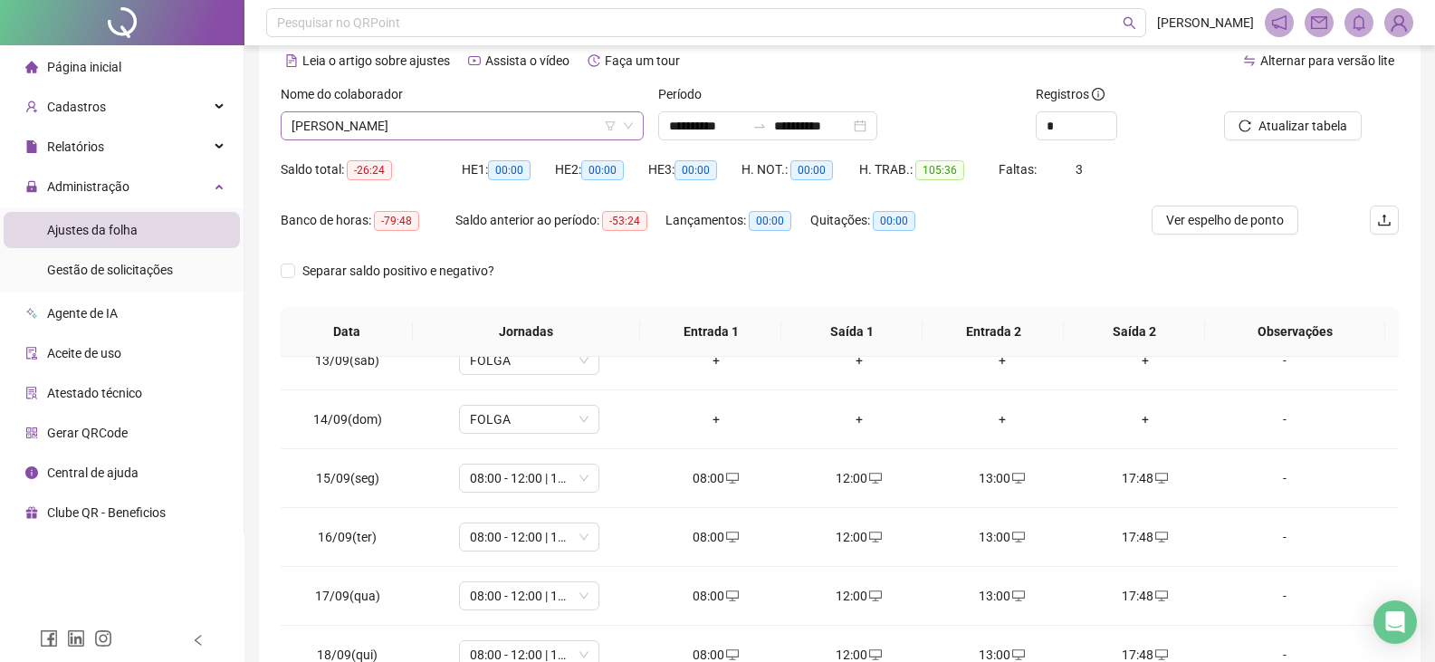
click at [505, 130] on span "[PERSON_NAME]" at bounding box center [461, 125] width 341 height 27
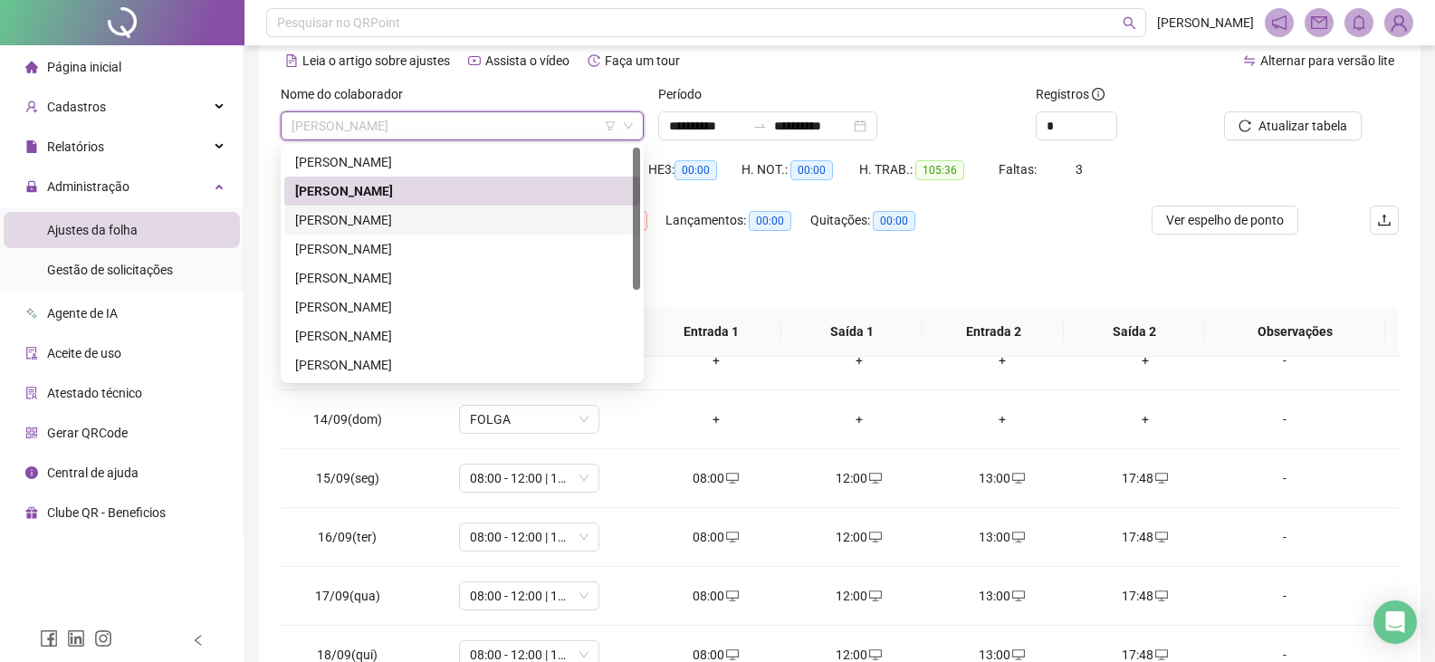
click at [484, 220] on div "[PERSON_NAME]" at bounding box center [462, 220] width 334 height 20
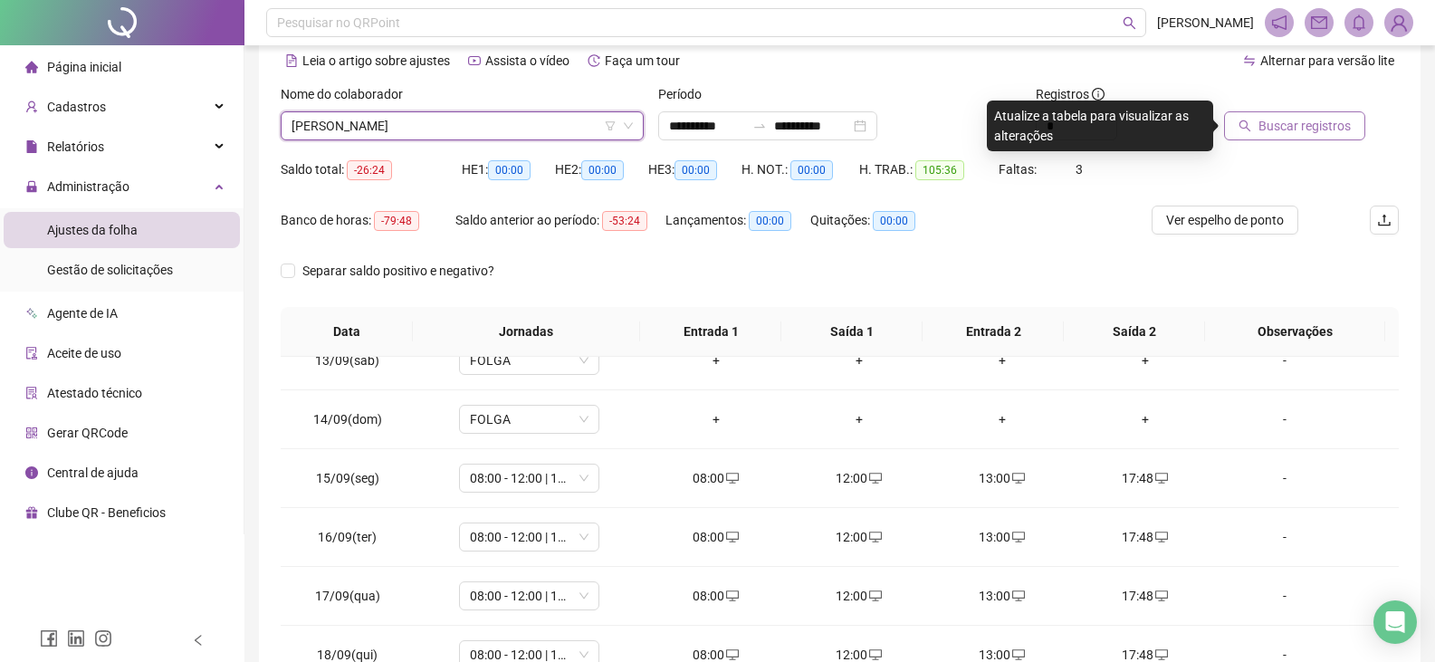
click at [1286, 119] on span "Buscar registros" at bounding box center [1304, 126] width 92 height 20
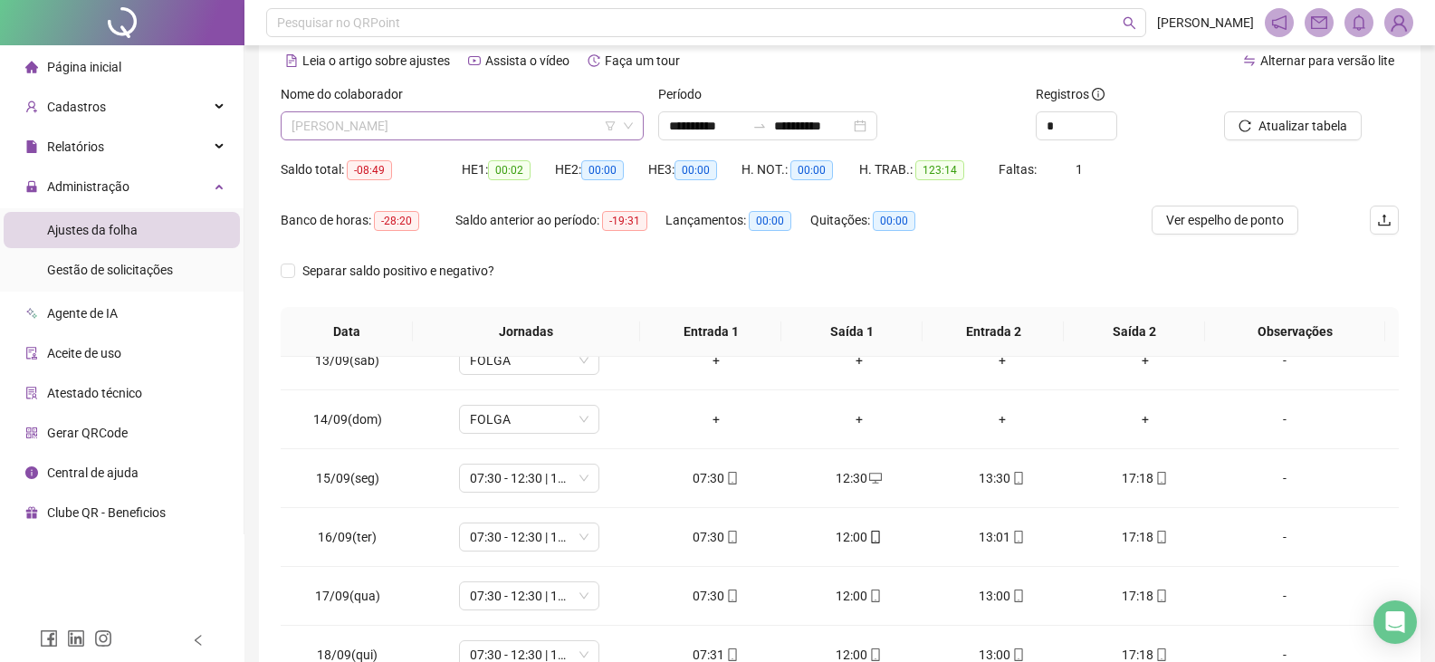
click at [542, 124] on span "[PERSON_NAME]" at bounding box center [461, 125] width 341 height 27
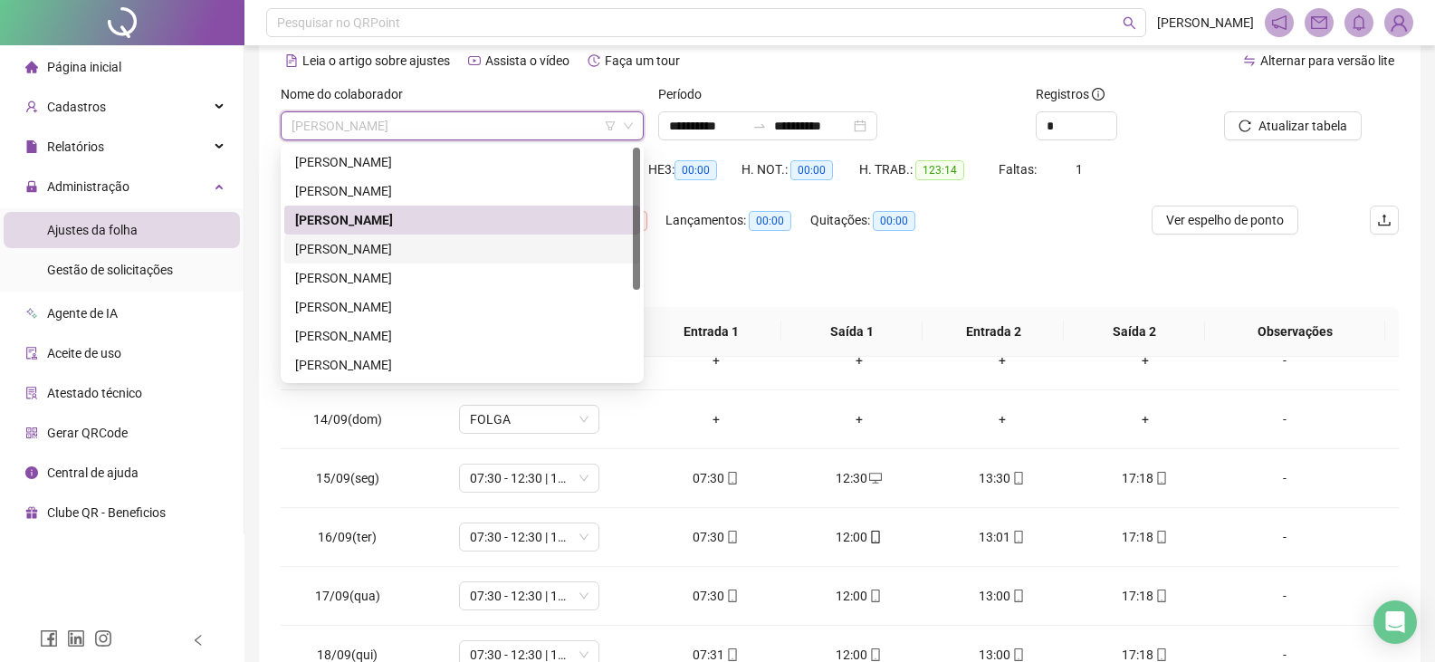
click at [472, 252] on div "[PERSON_NAME]" at bounding box center [462, 249] width 334 height 20
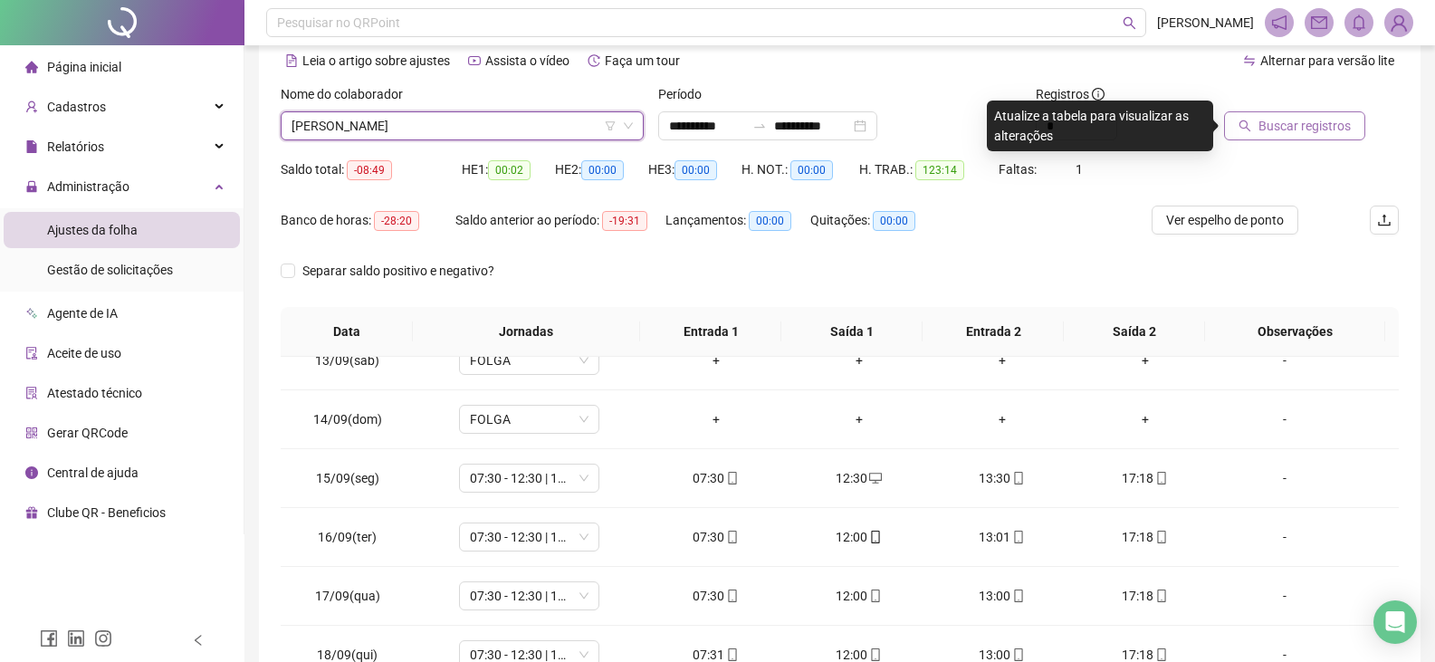
click at [1308, 131] on span "Buscar registros" at bounding box center [1304, 126] width 92 height 20
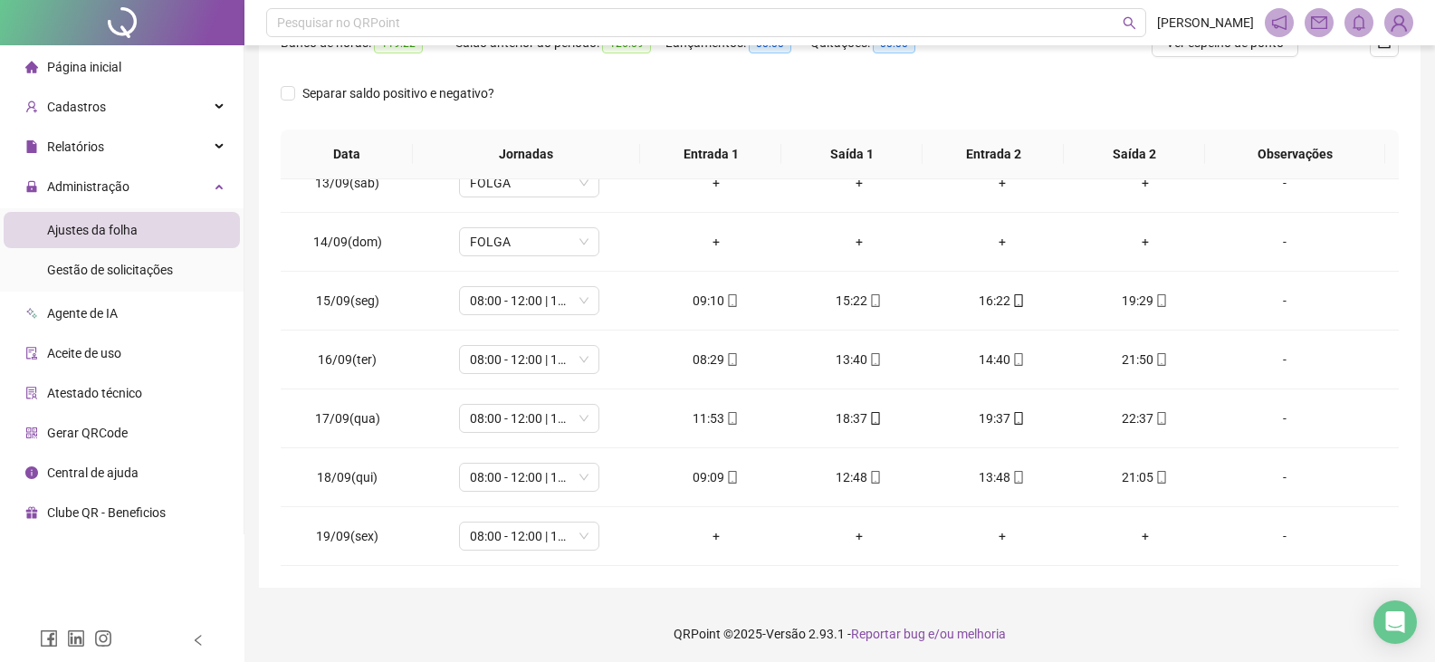
scroll to position [263, 0]
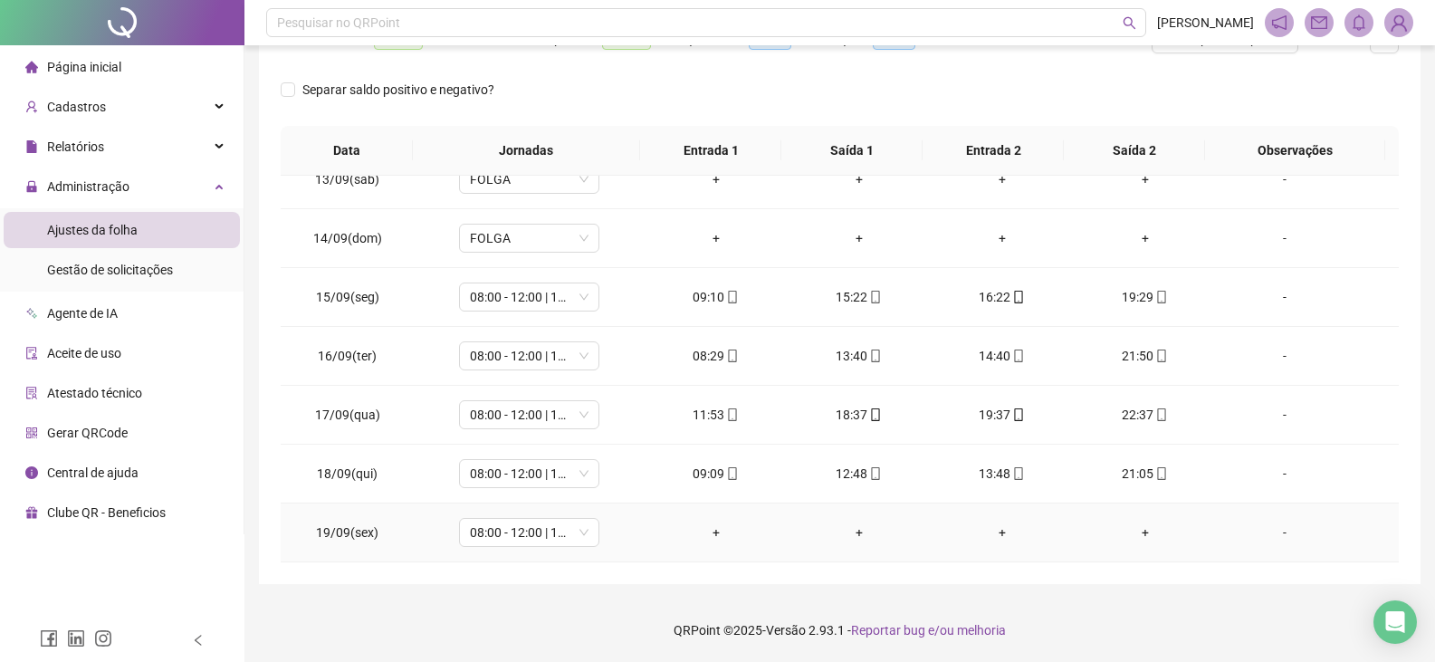
click at [1276, 536] on div "-" at bounding box center [1284, 532] width 107 height 20
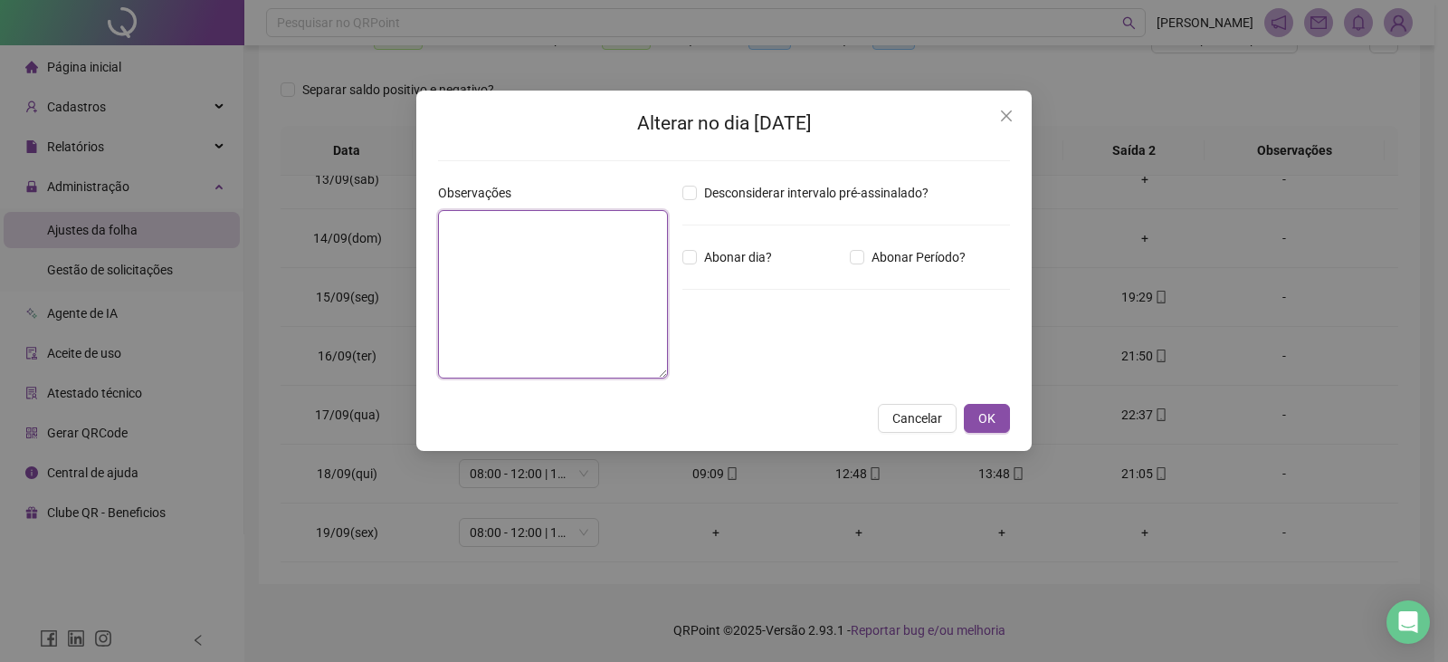
click at [631, 318] on textarea at bounding box center [553, 294] width 230 height 168
type textarea "**********"
click at [1002, 424] on button "OK" at bounding box center [987, 418] width 46 height 29
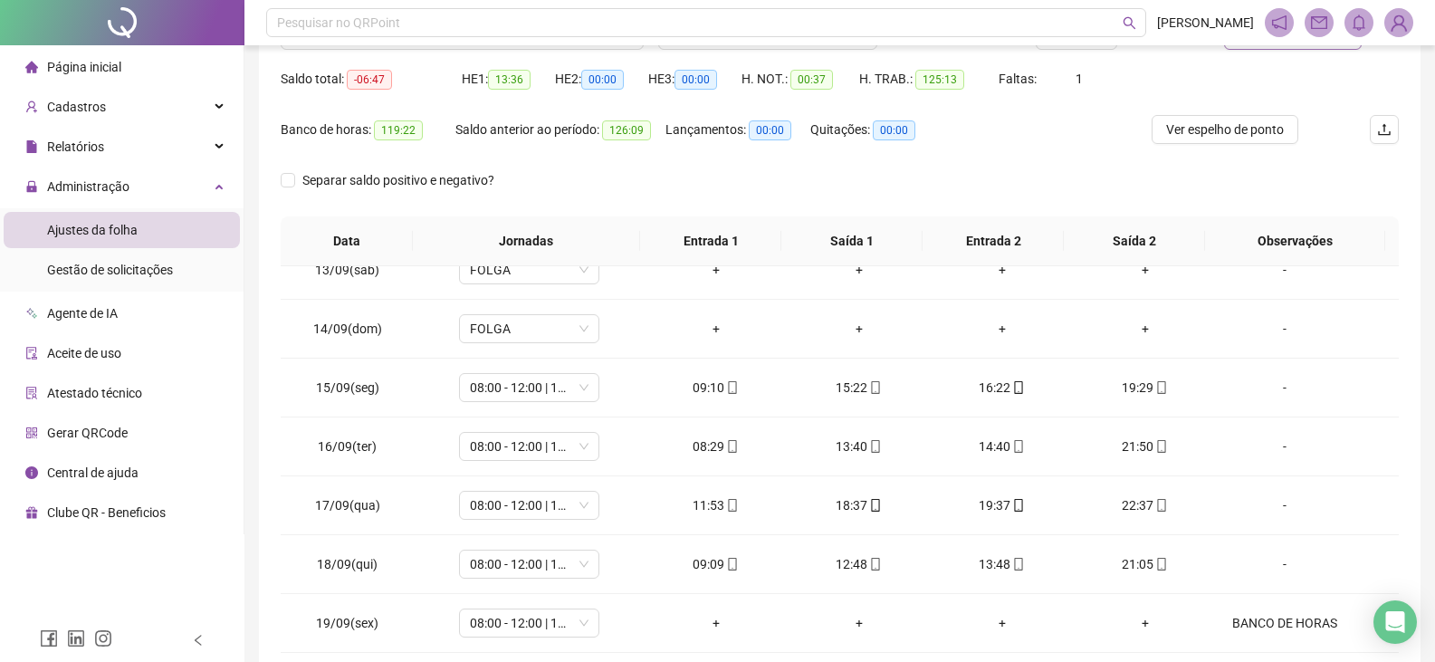
scroll to position [82, 0]
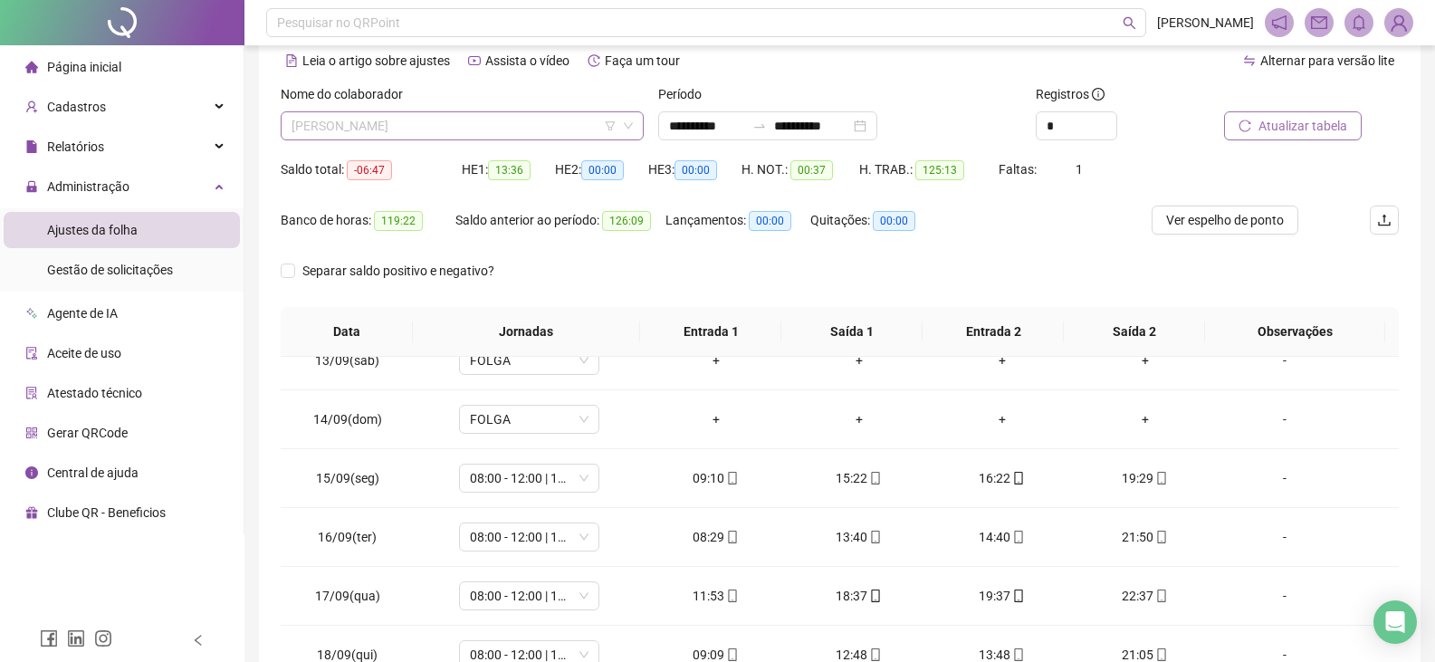
click at [521, 121] on span "[PERSON_NAME]" at bounding box center [461, 125] width 341 height 27
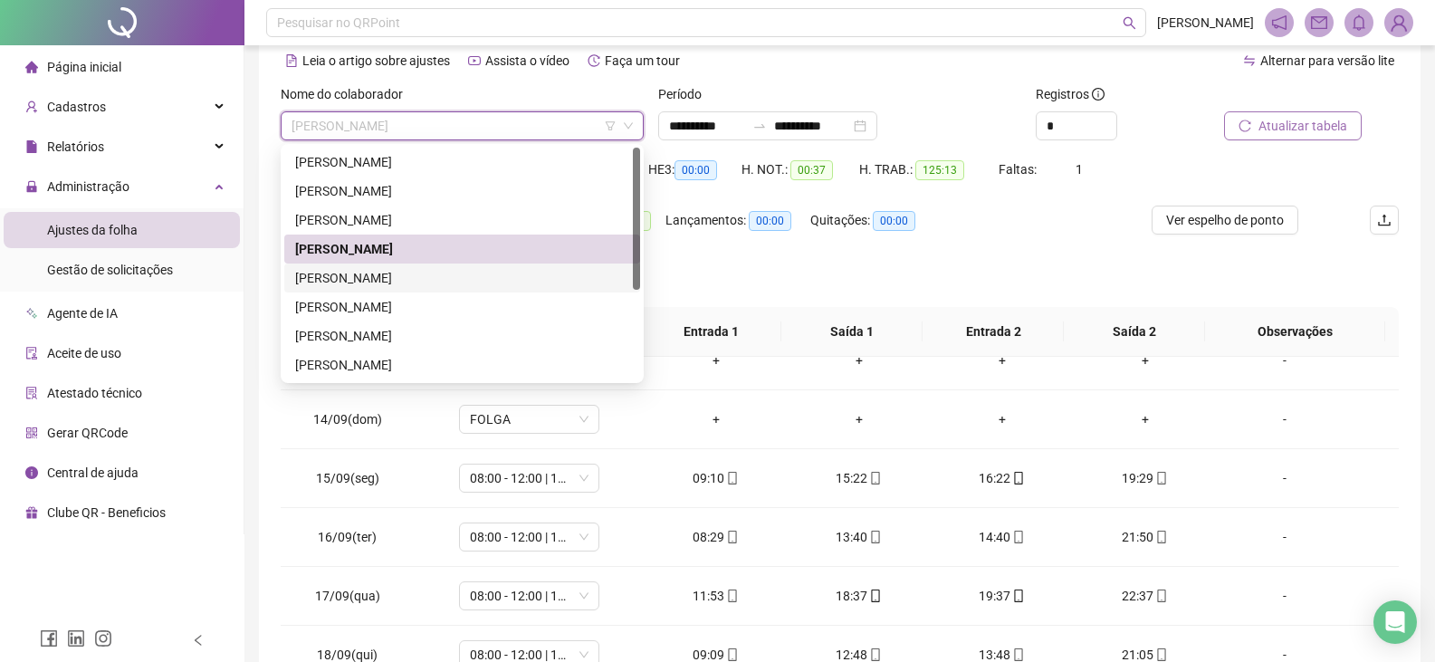
click at [484, 283] on div "[PERSON_NAME]" at bounding box center [462, 278] width 334 height 20
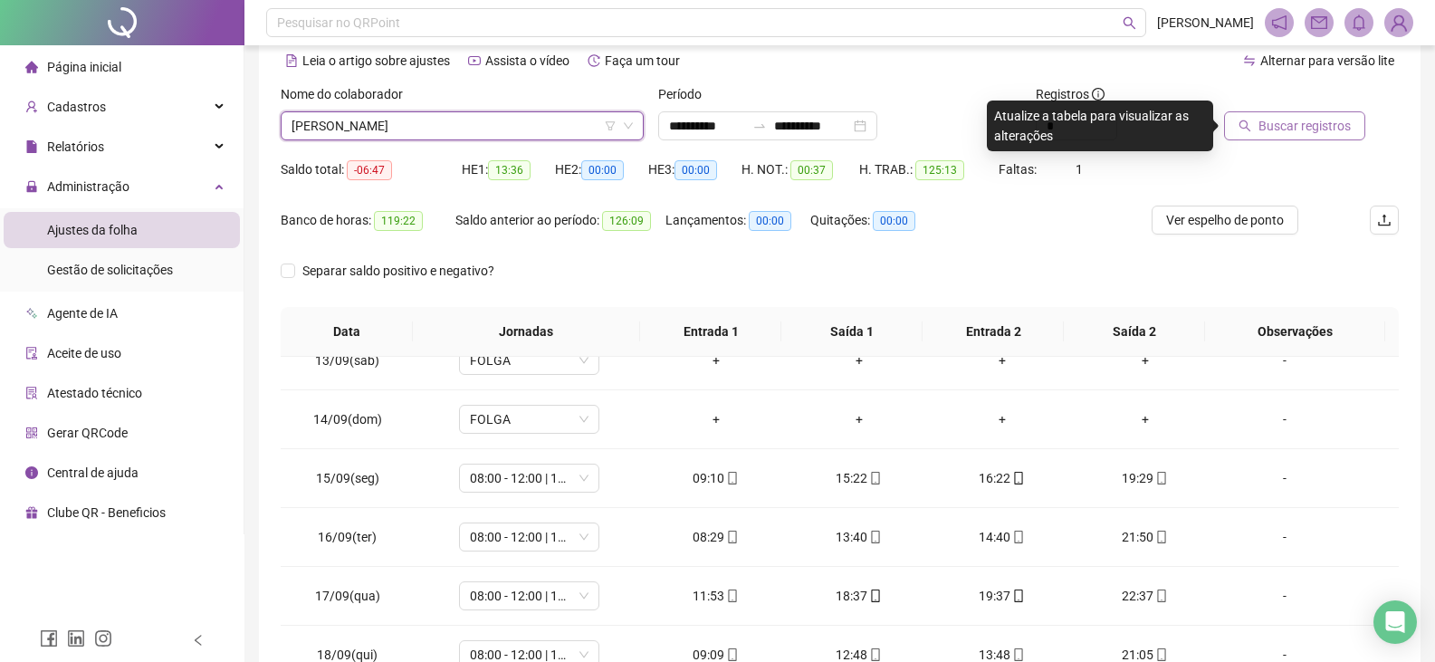
click at [1329, 129] on span "Buscar registros" at bounding box center [1304, 126] width 92 height 20
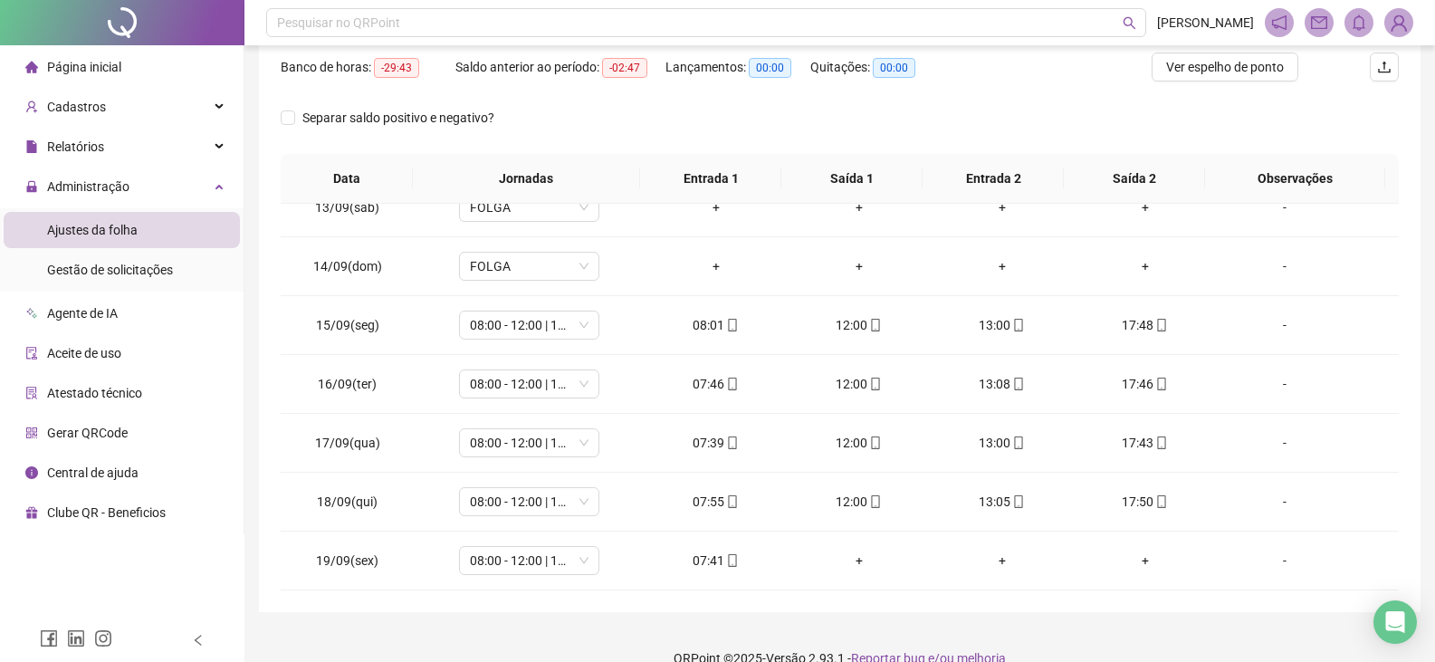
scroll to position [263, 0]
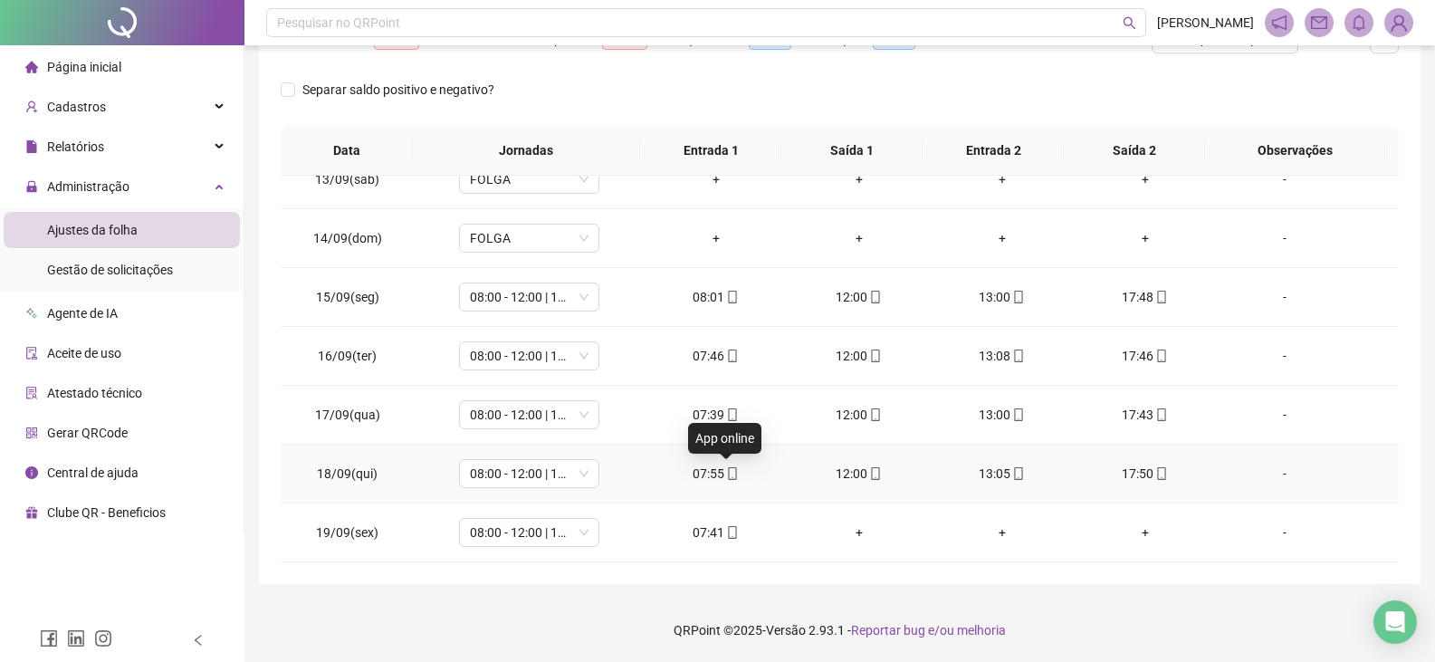
click at [726, 475] on icon "mobile" at bounding box center [732, 473] width 13 height 13
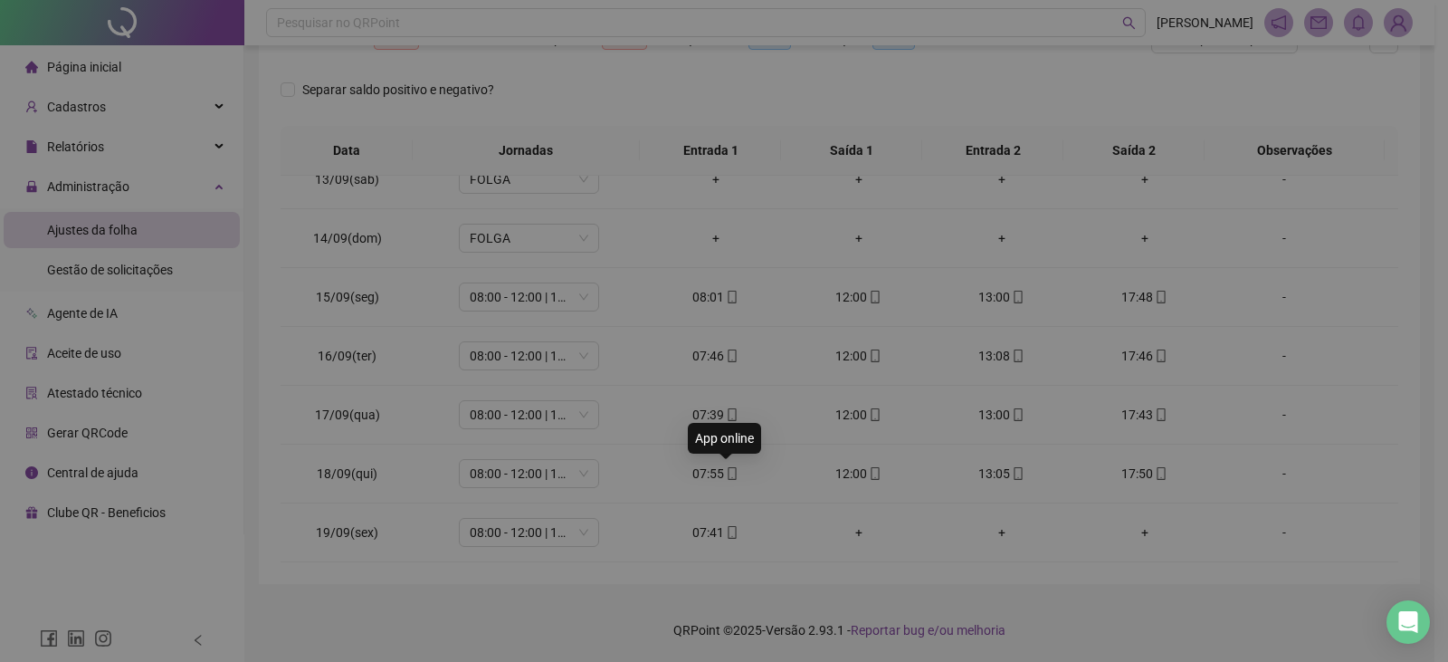
type input "**********"
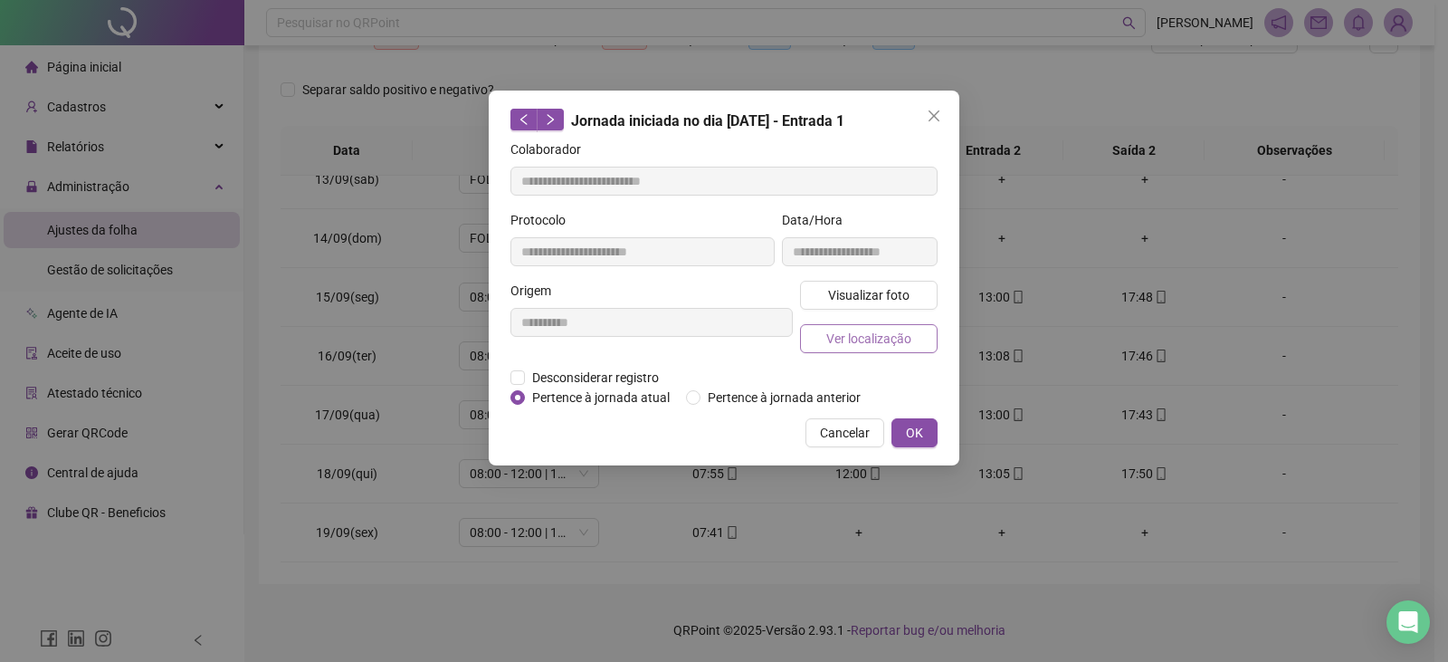
click at [861, 340] on span "Ver localização" at bounding box center [868, 339] width 85 height 20
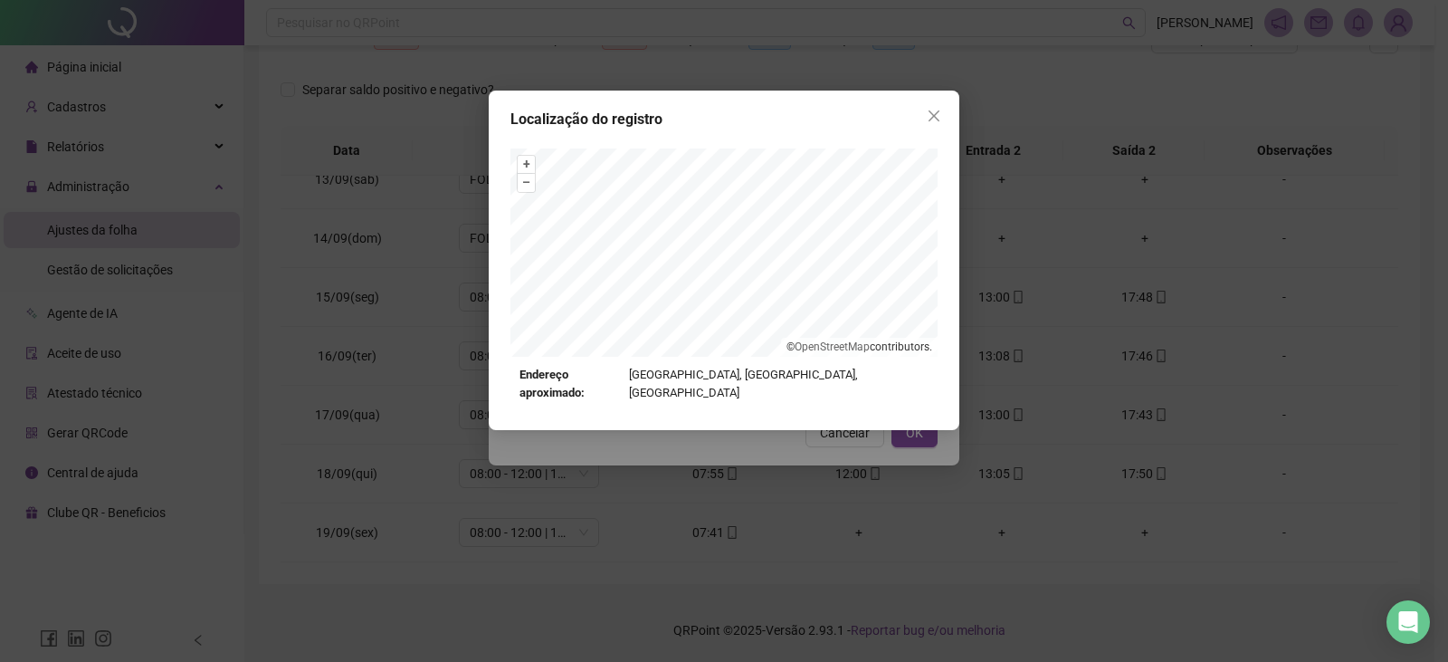
drag, startPoint x: 936, startPoint y: 112, endPoint x: 936, endPoint y: 164, distance: 51.6
click at [936, 112] on icon "close" at bounding box center [934, 116] width 14 height 14
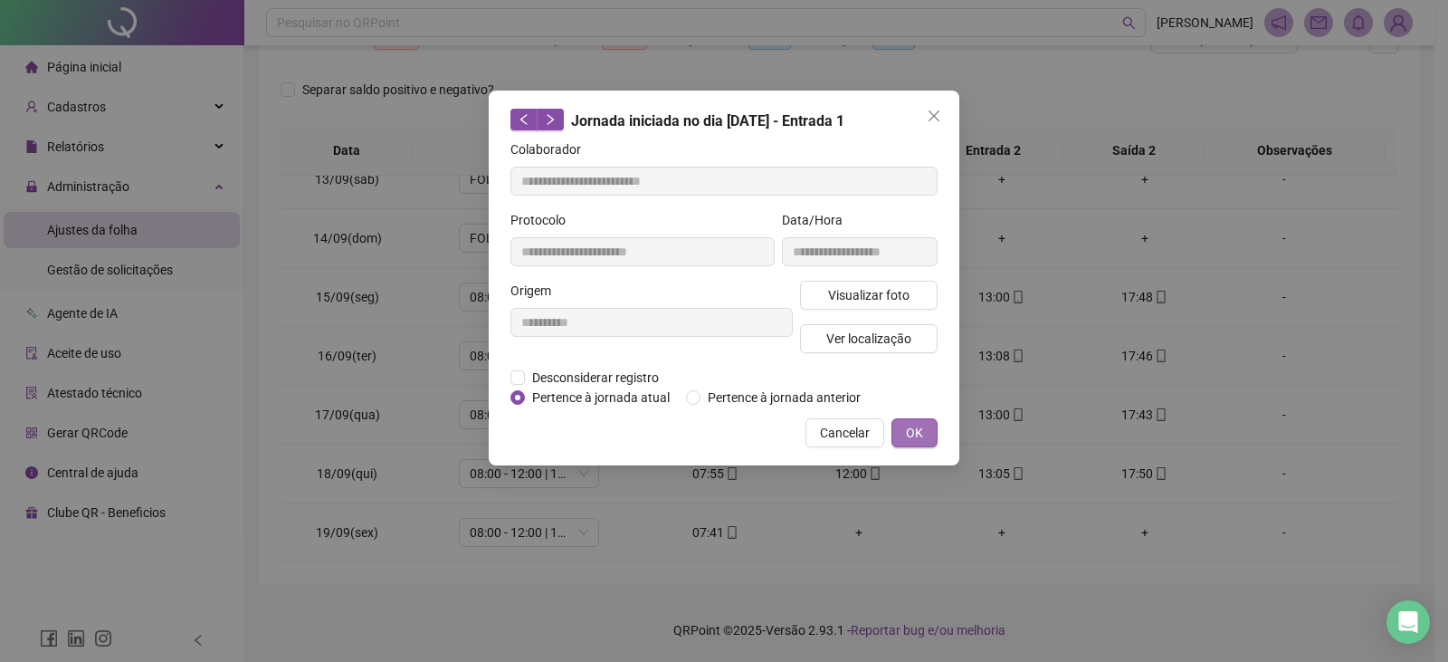
click at [923, 433] on button "OK" at bounding box center [915, 432] width 46 height 29
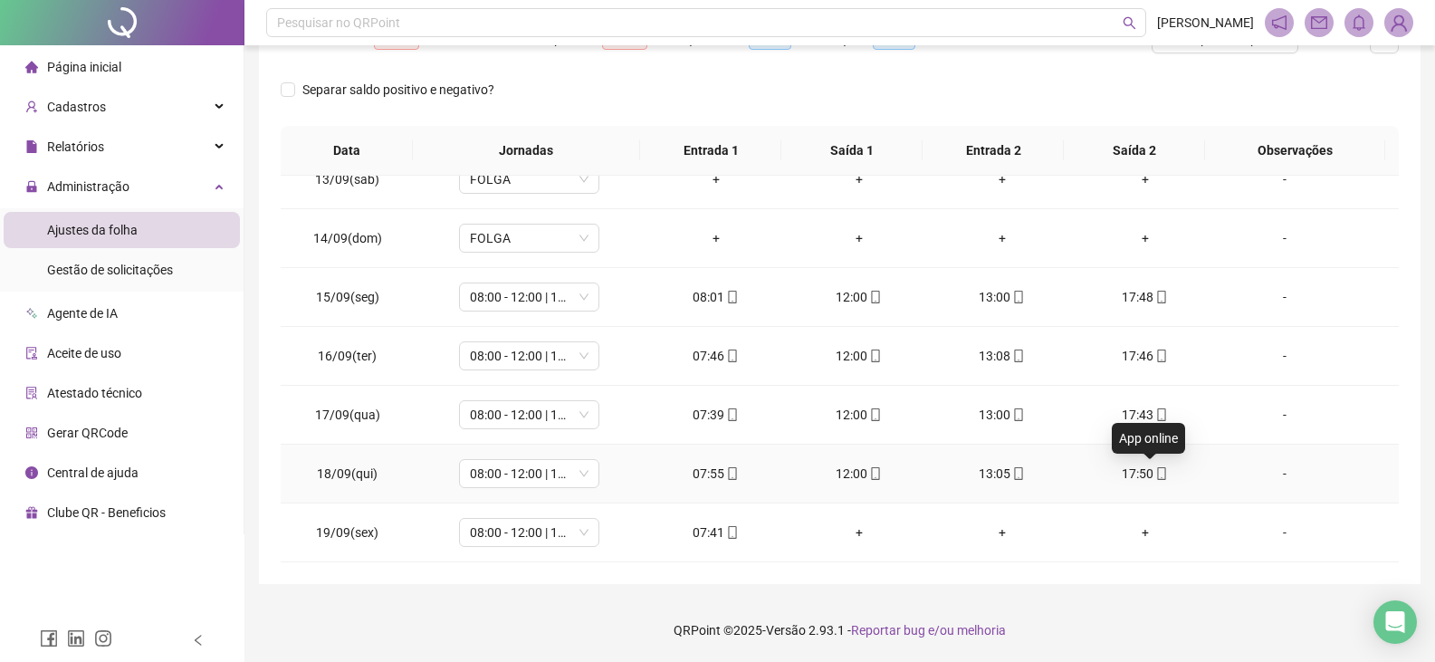
click at [1155, 471] on icon "mobile" at bounding box center [1161, 473] width 13 height 13
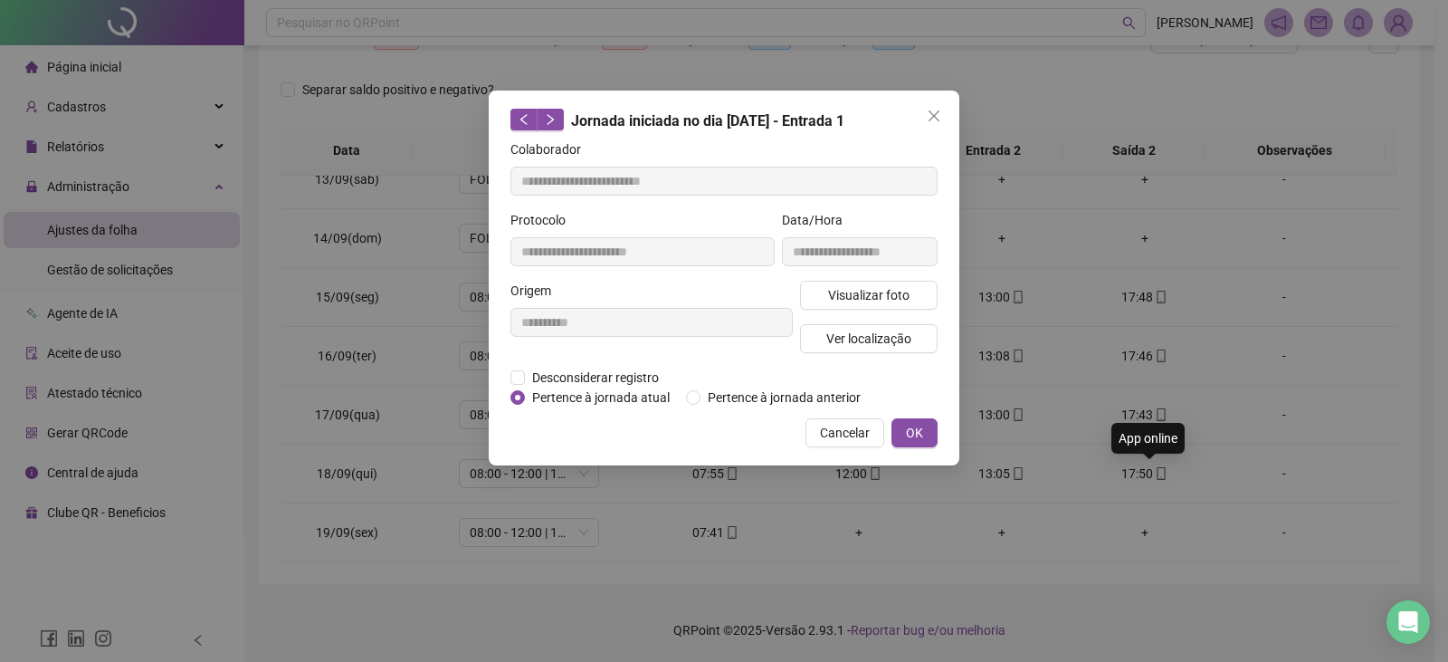
type input "**********"
click at [912, 341] on button "Ver localização" at bounding box center [869, 338] width 138 height 29
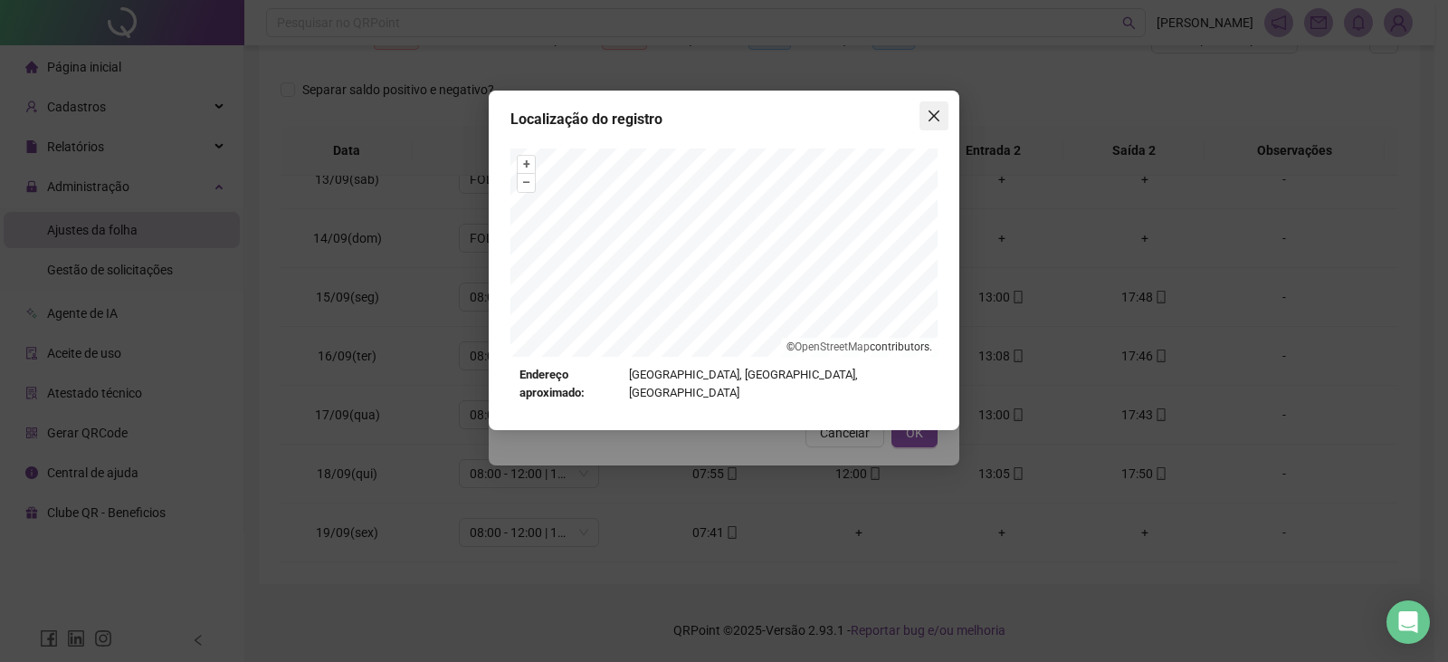
click at [931, 119] on icon "close" at bounding box center [934, 115] width 11 height 11
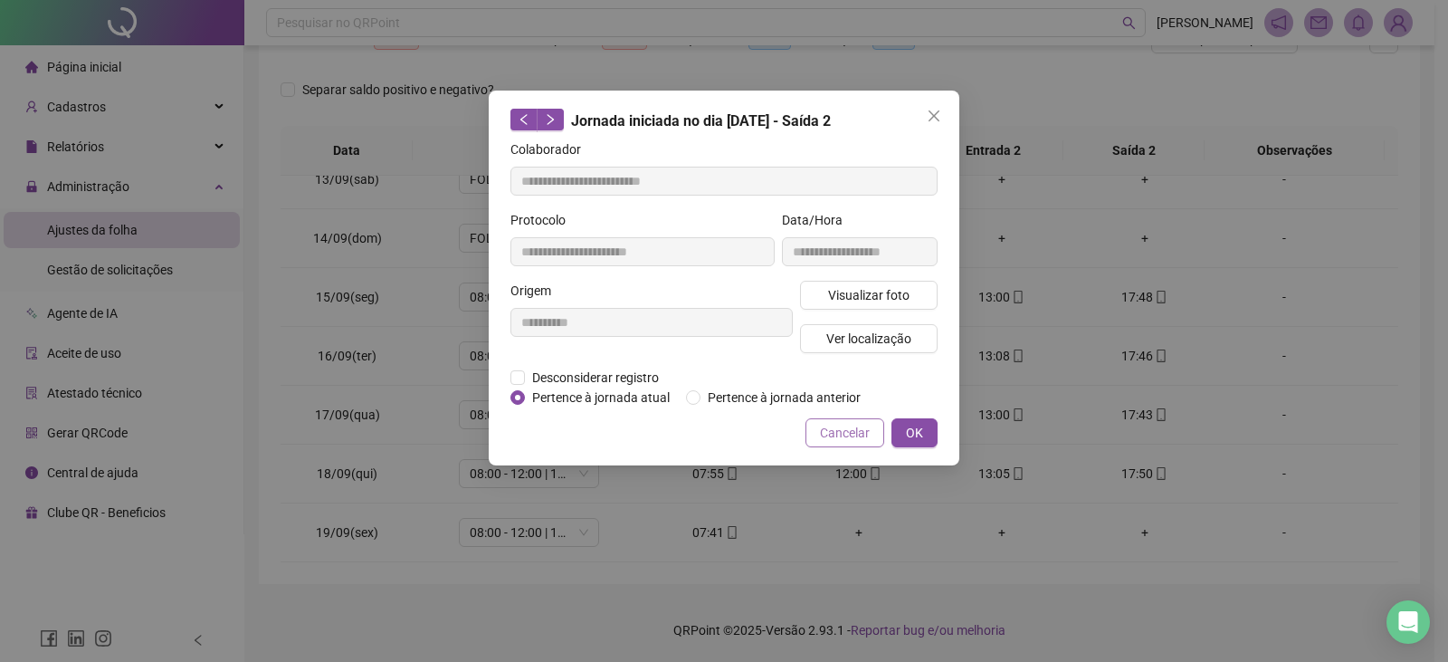
click at [846, 443] on button "Cancelar" at bounding box center [845, 432] width 79 height 29
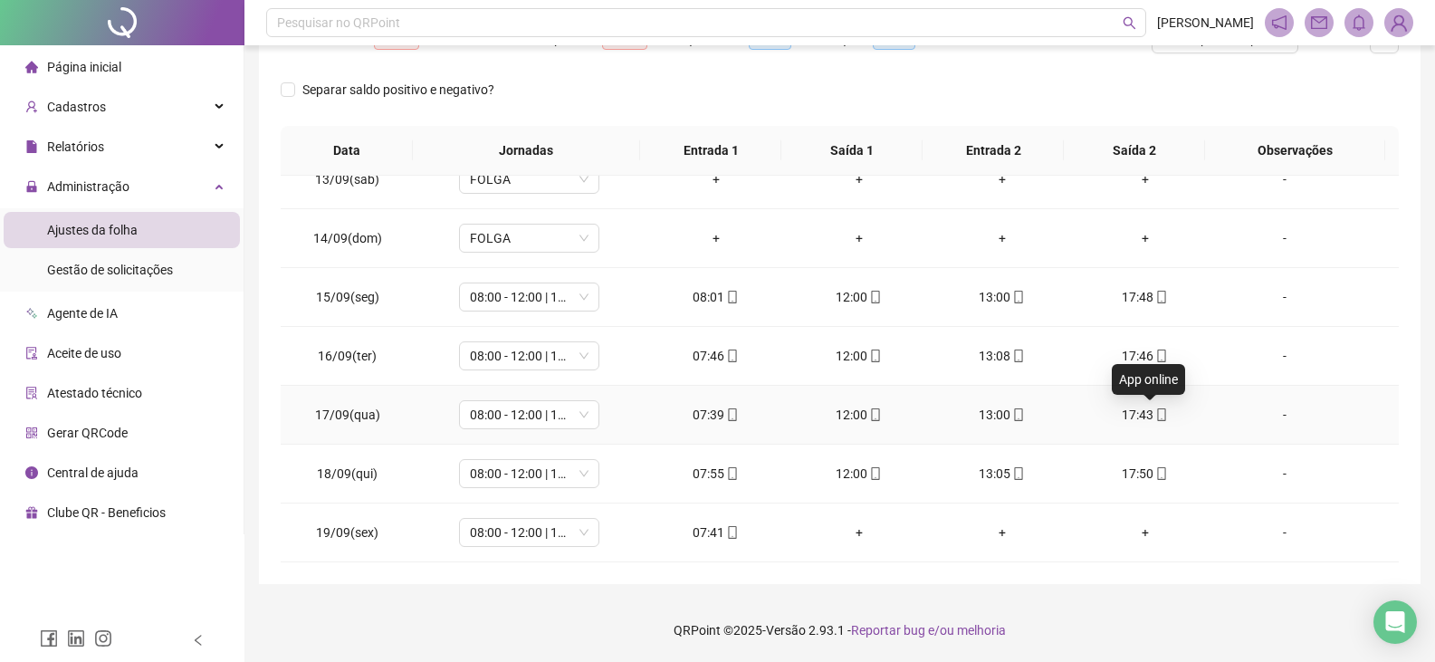
click at [1158, 414] on icon "mobile" at bounding box center [1162, 414] width 8 height 13
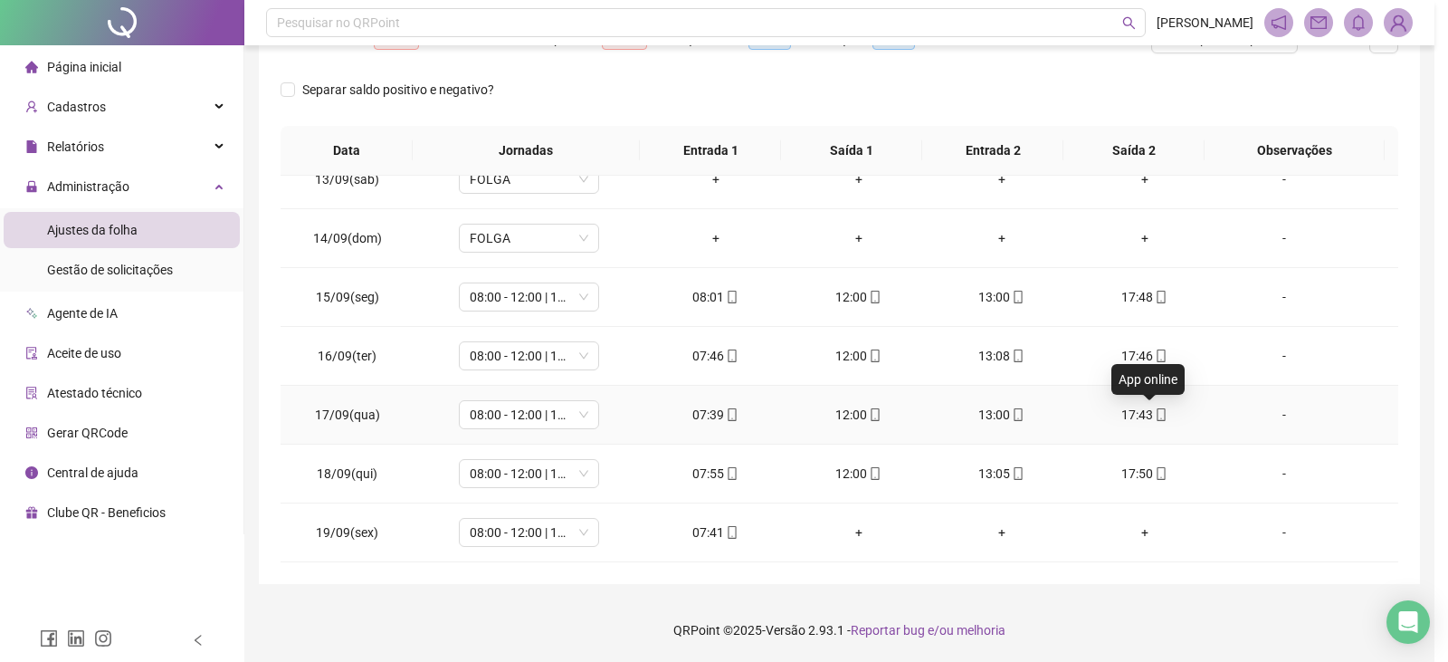
type input "**********"
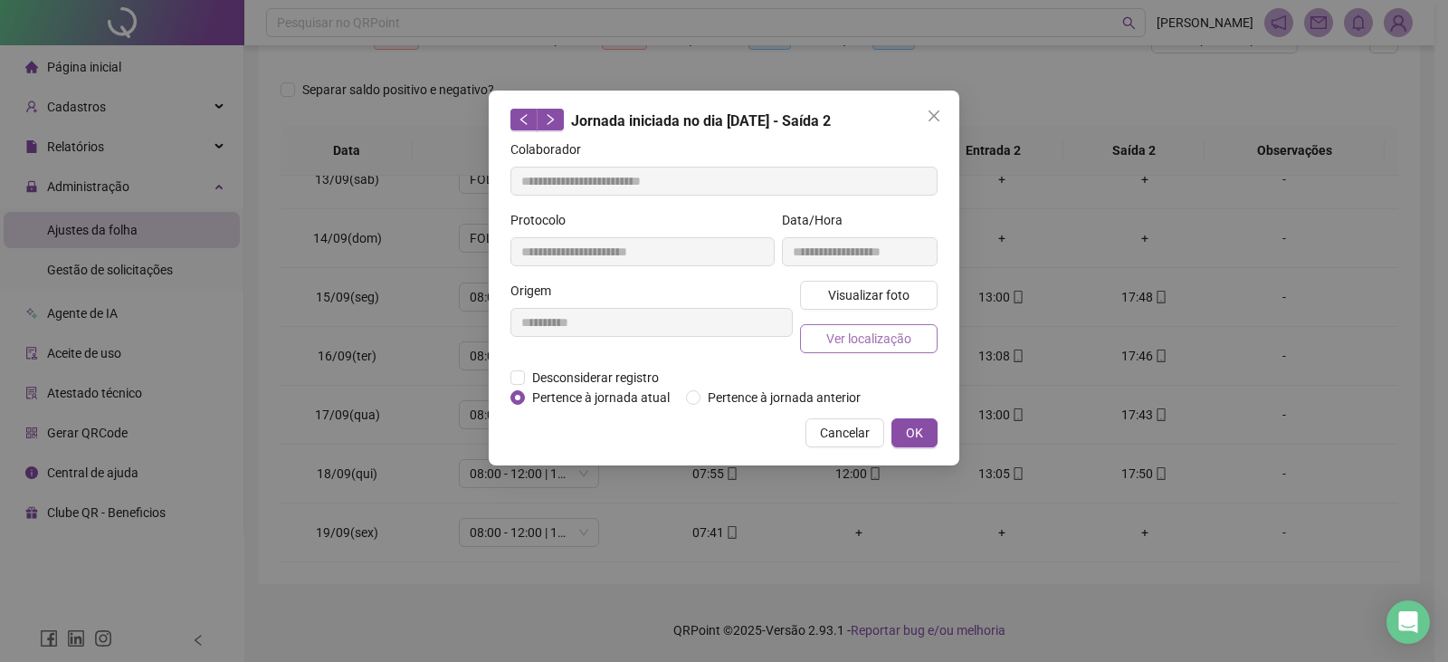
click at [914, 344] on button "Ver localização" at bounding box center [869, 338] width 138 height 29
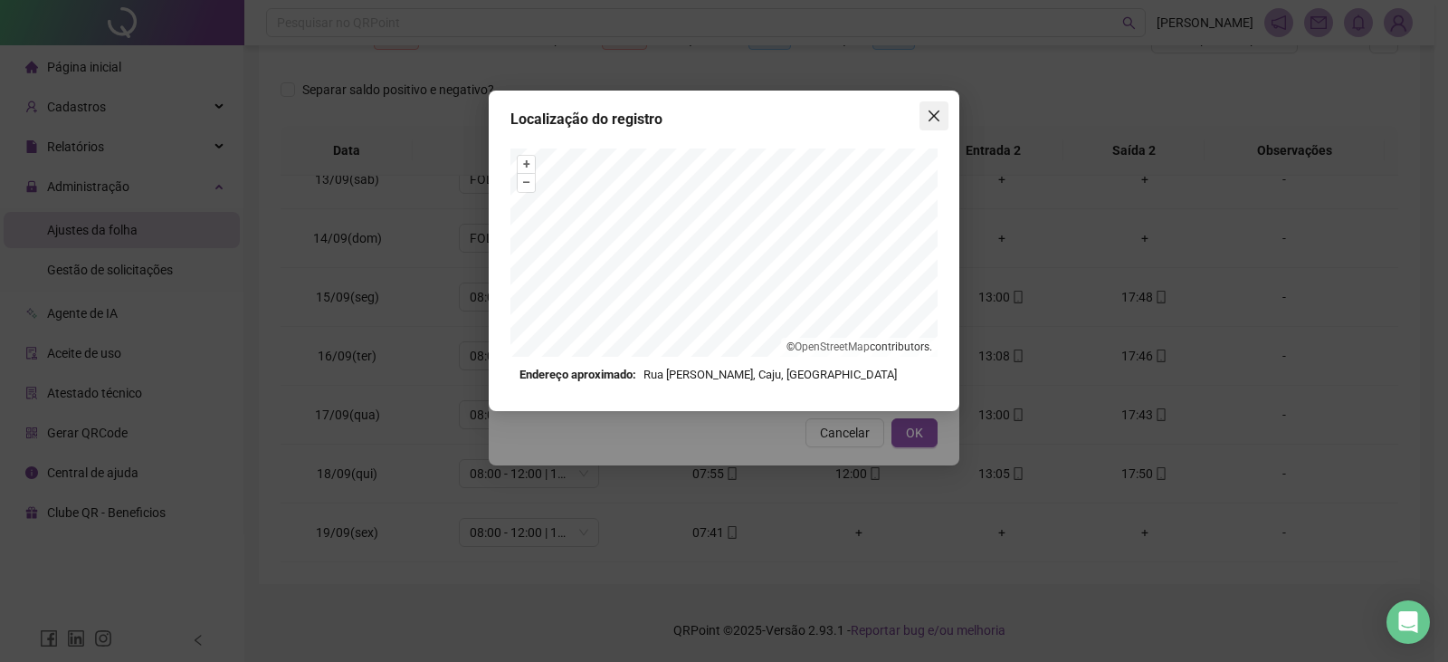
click at [932, 115] on icon "close" at bounding box center [934, 115] width 11 height 11
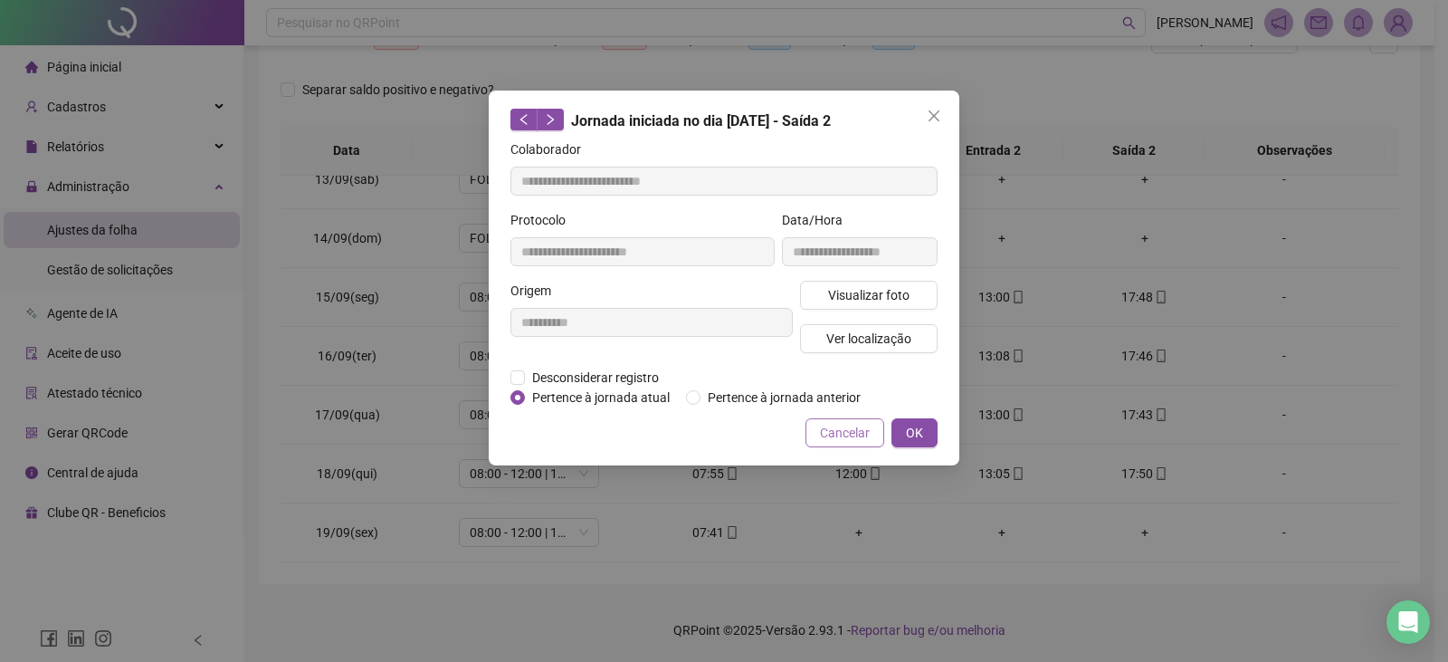
click at [859, 425] on span "Cancelar" at bounding box center [845, 433] width 50 height 20
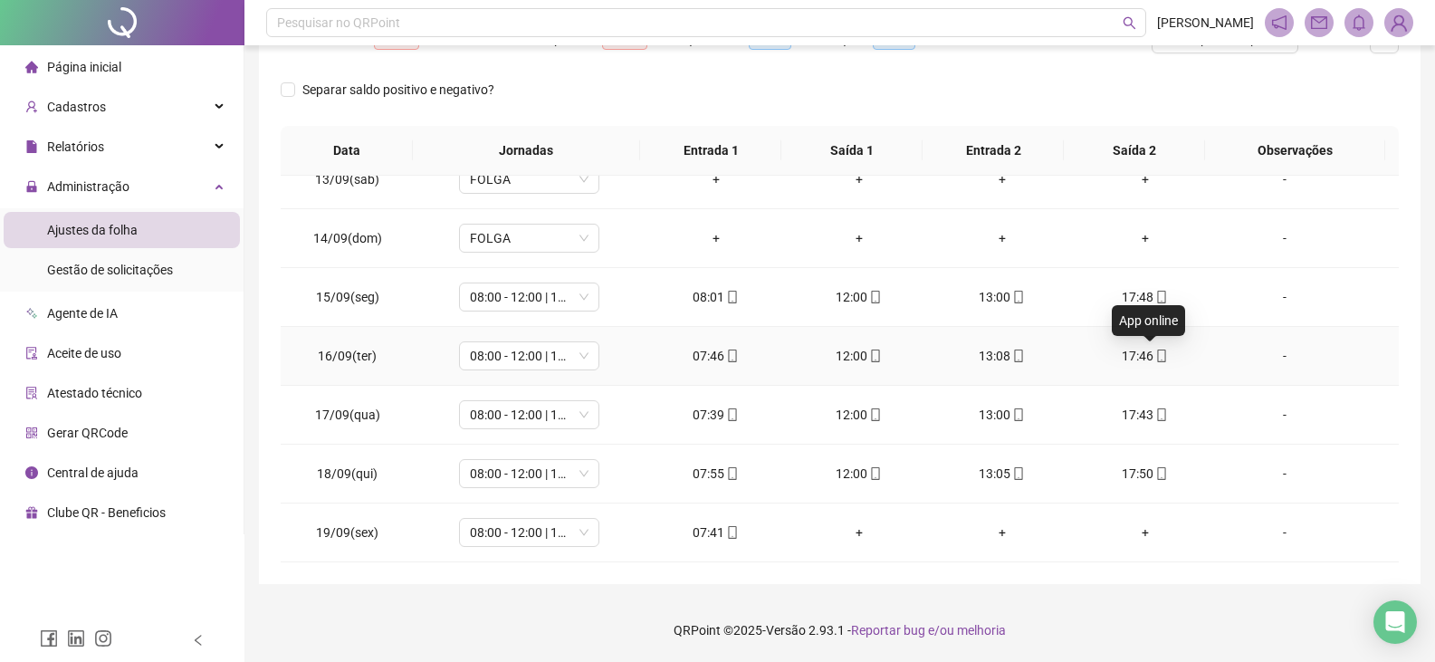
click at [1155, 356] on icon "mobile" at bounding box center [1161, 355] width 13 height 13
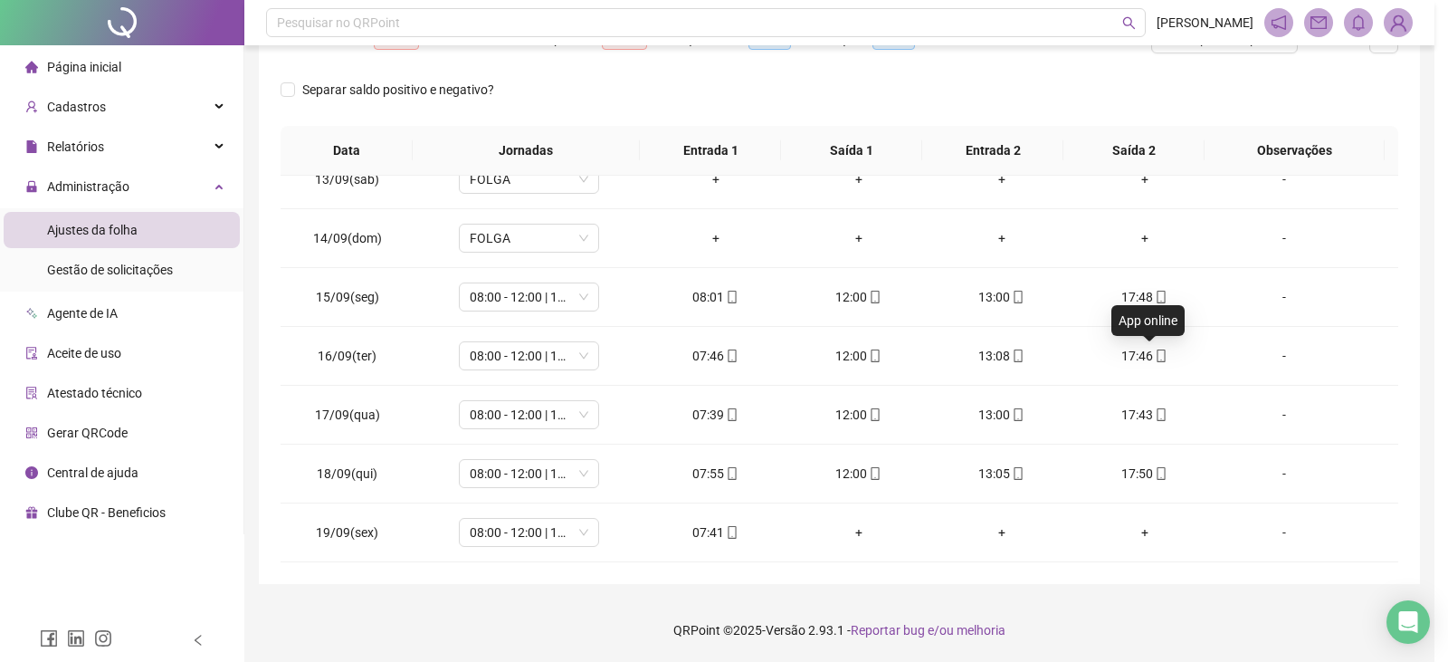
type input "**********"
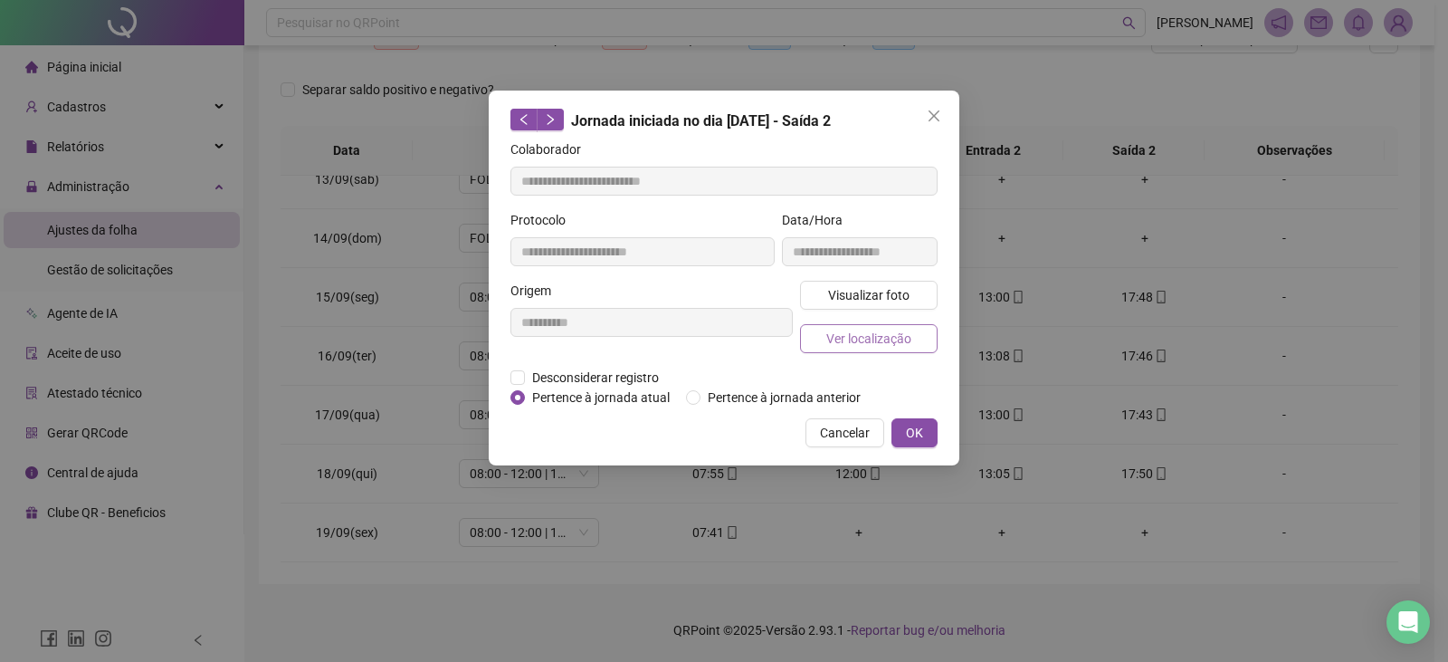
click at [918, 337] on button "Ver localização" at bounding box center [869, 338] width 138 height 29
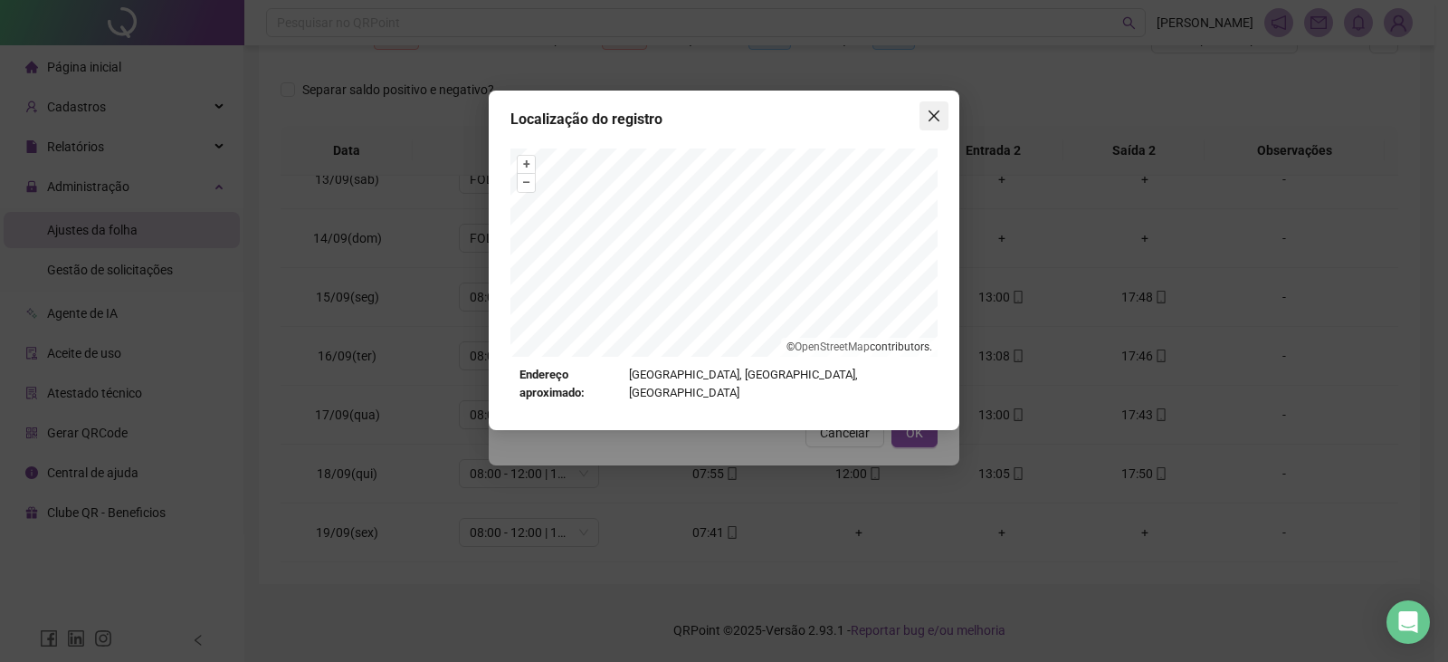
click at [938, 111] on icon "close" at bounding box center [934, 115] width 11 height 11
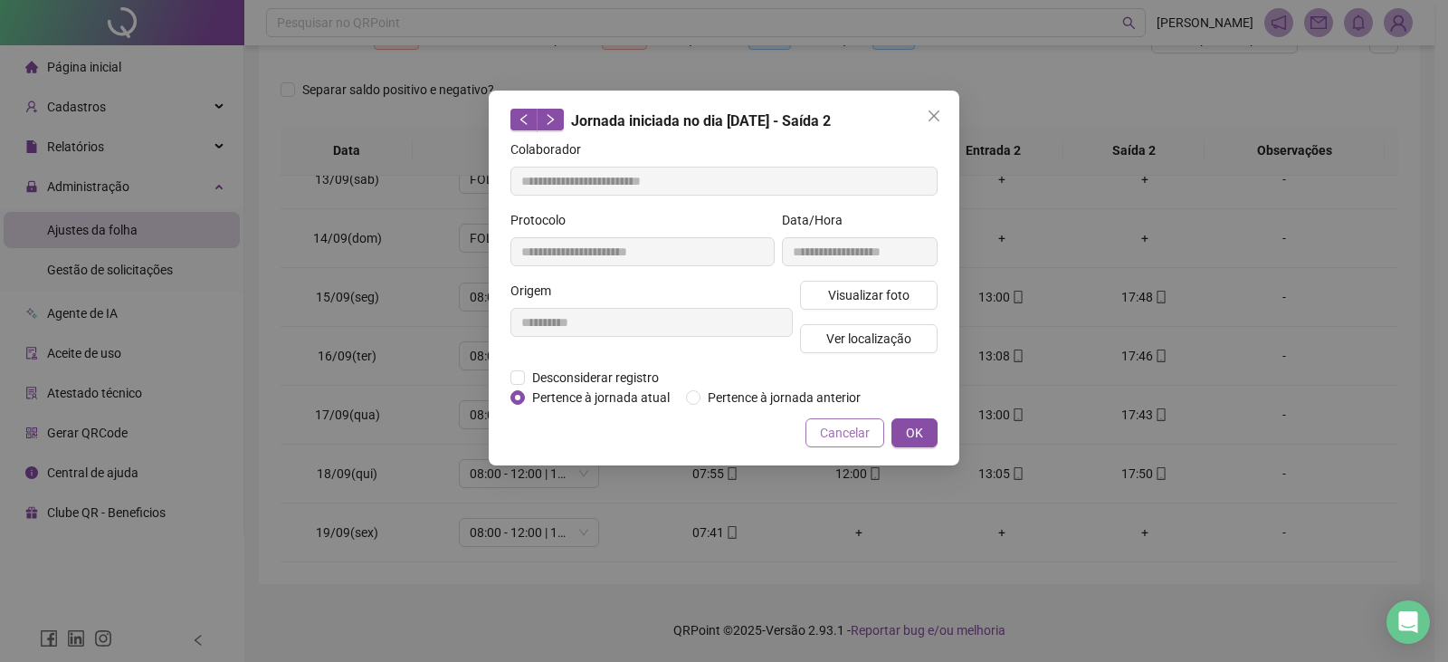
click at [848, 439] on span "Cancelar" at bounding box center [845, 433] width 50 height 20
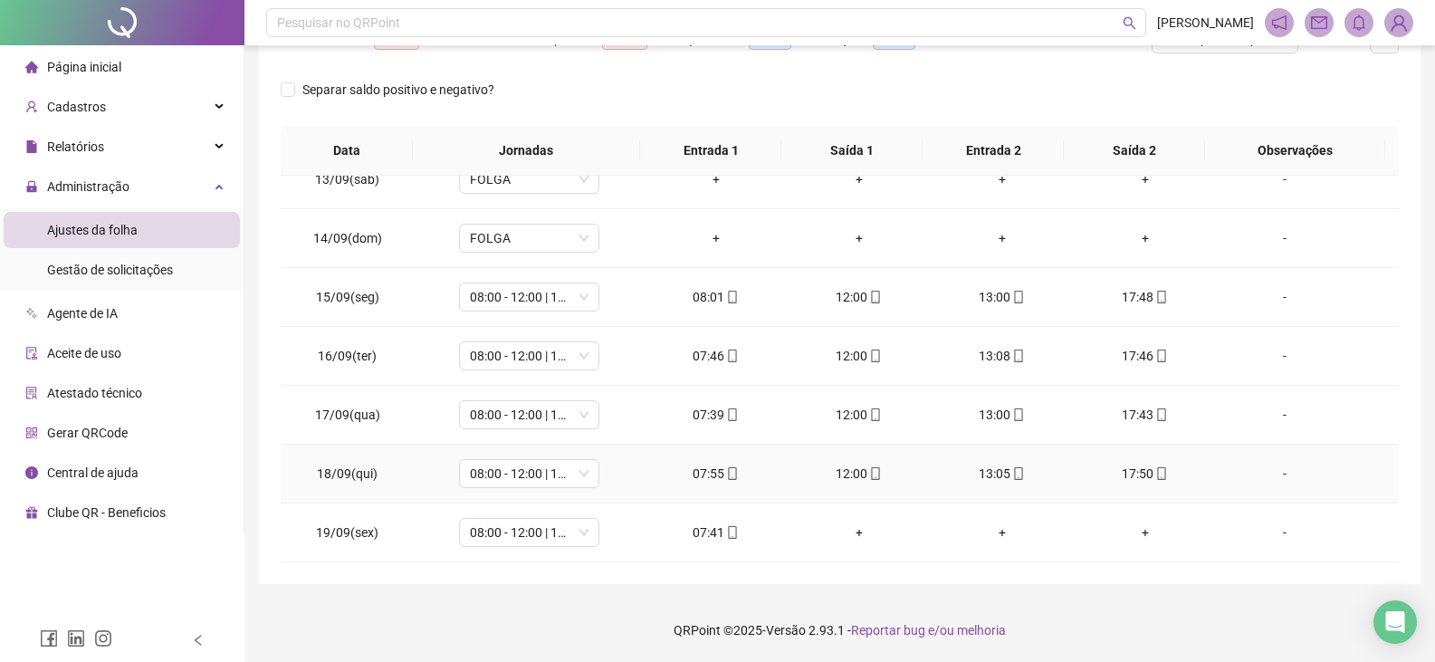
click at [727, 481] on span at bounding box center [731, 473] width 14 height 14
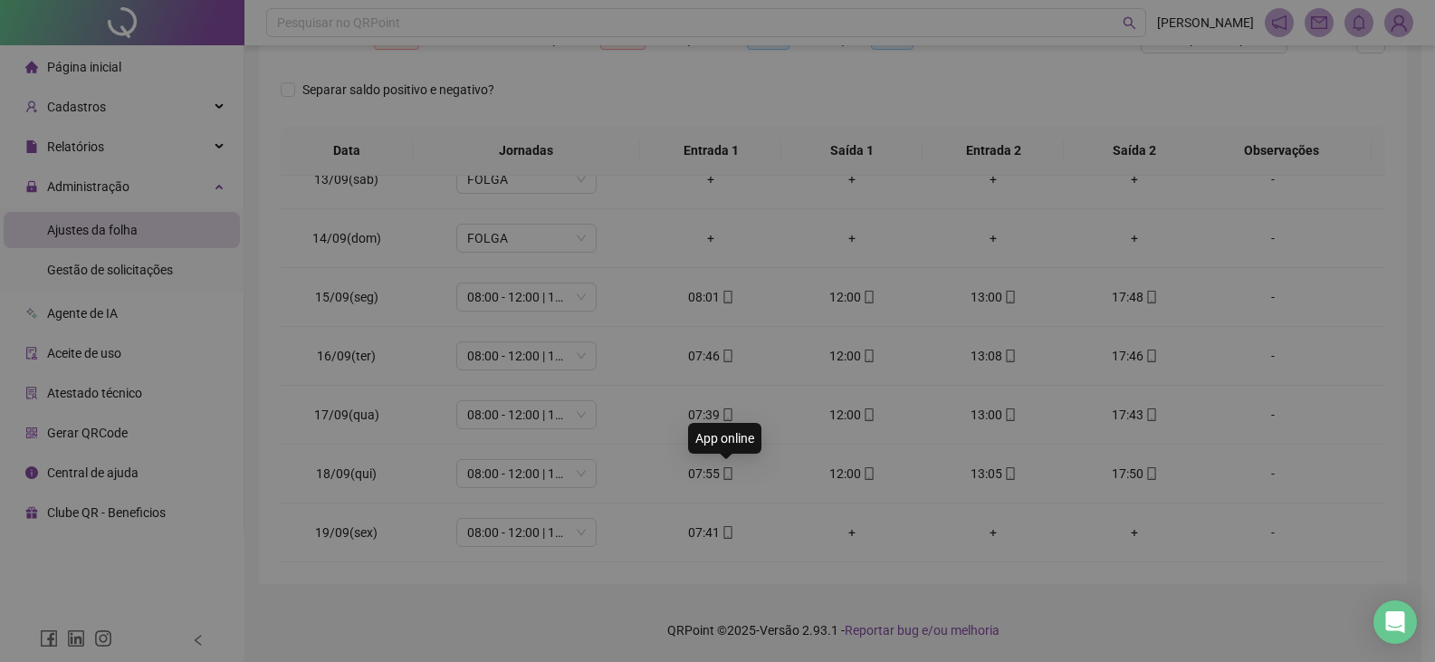
type input "**********"
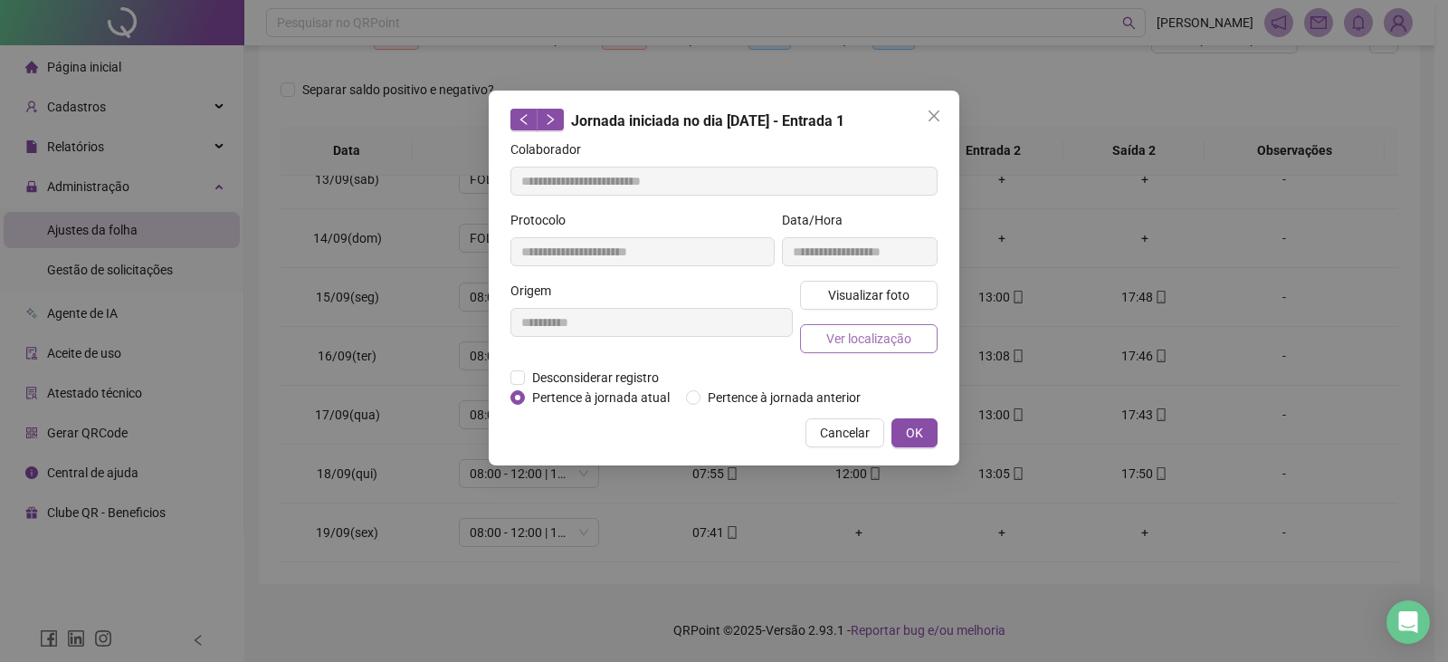
click at [827, 336] on span "Ver localização" at bounding box center [868, 339] width 85 height 20
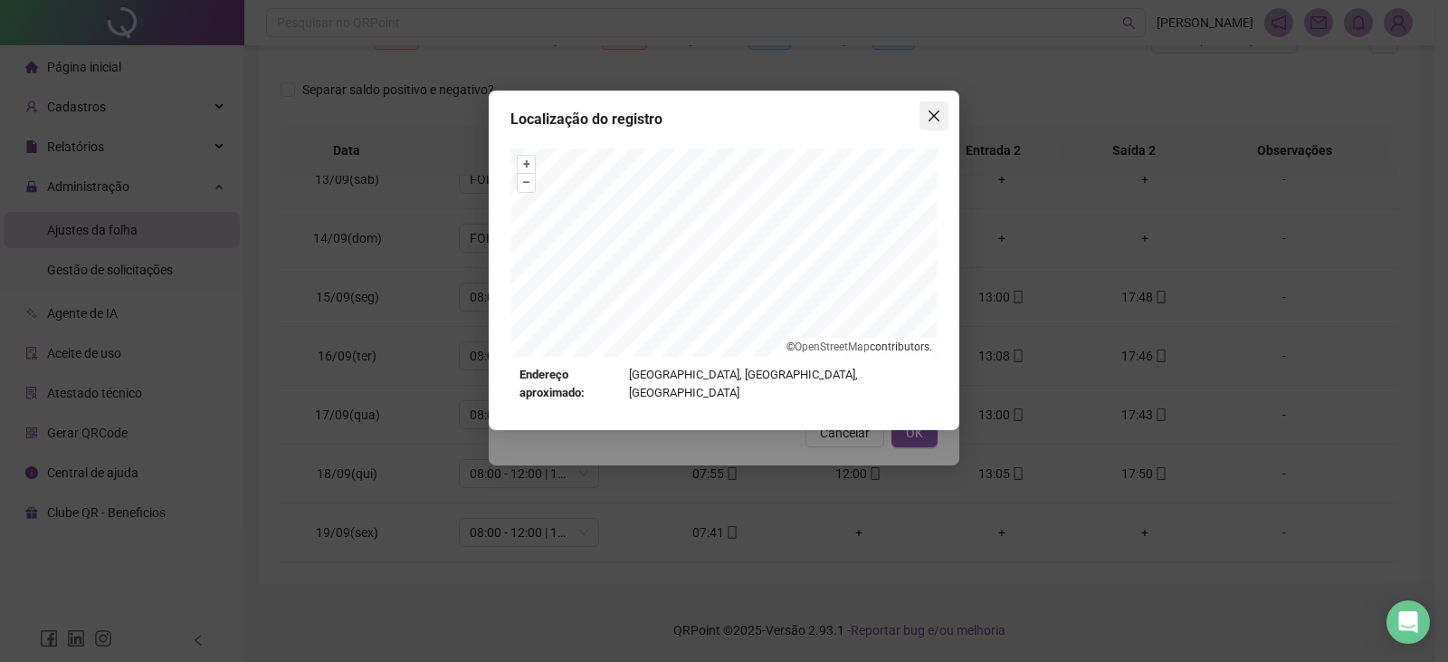
click at [931, 114] on icon "close" at bounding box center [934, 115] width 11 height 11
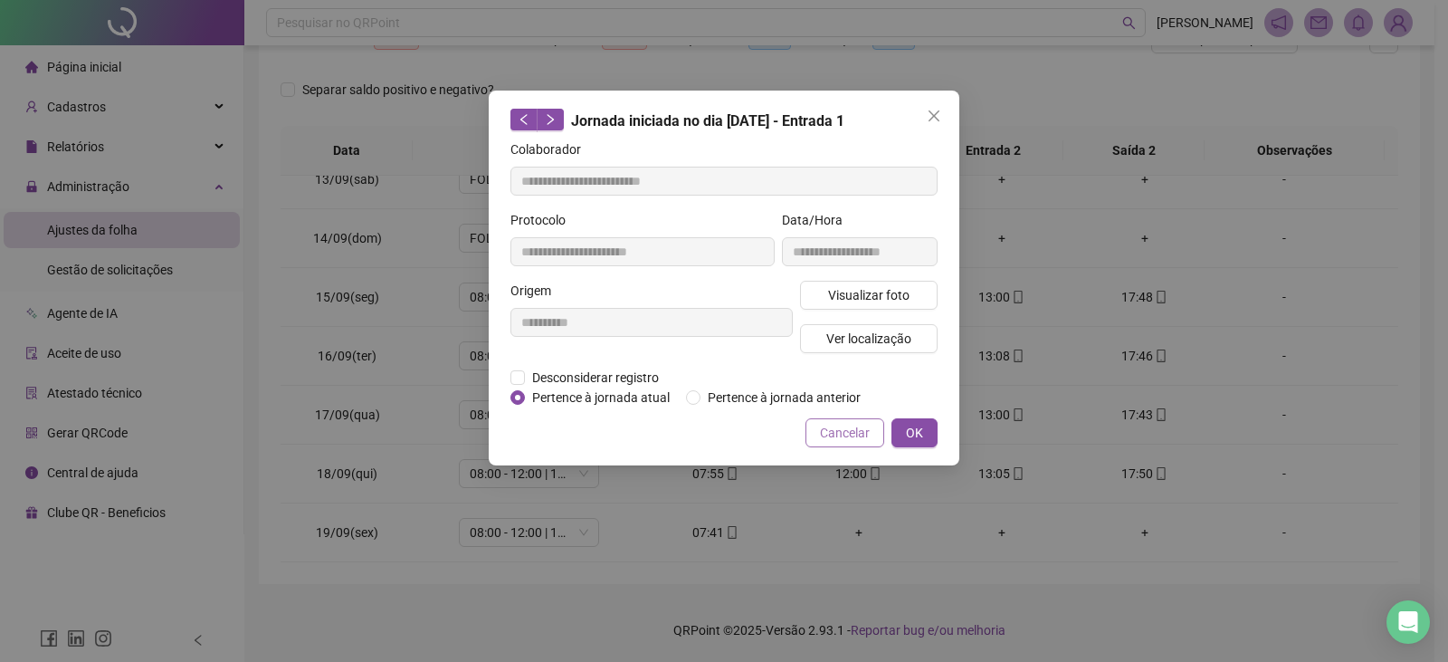
click at [830, 437] on span "Cancelar" at bounding box center [845, 433] width 50 height 20
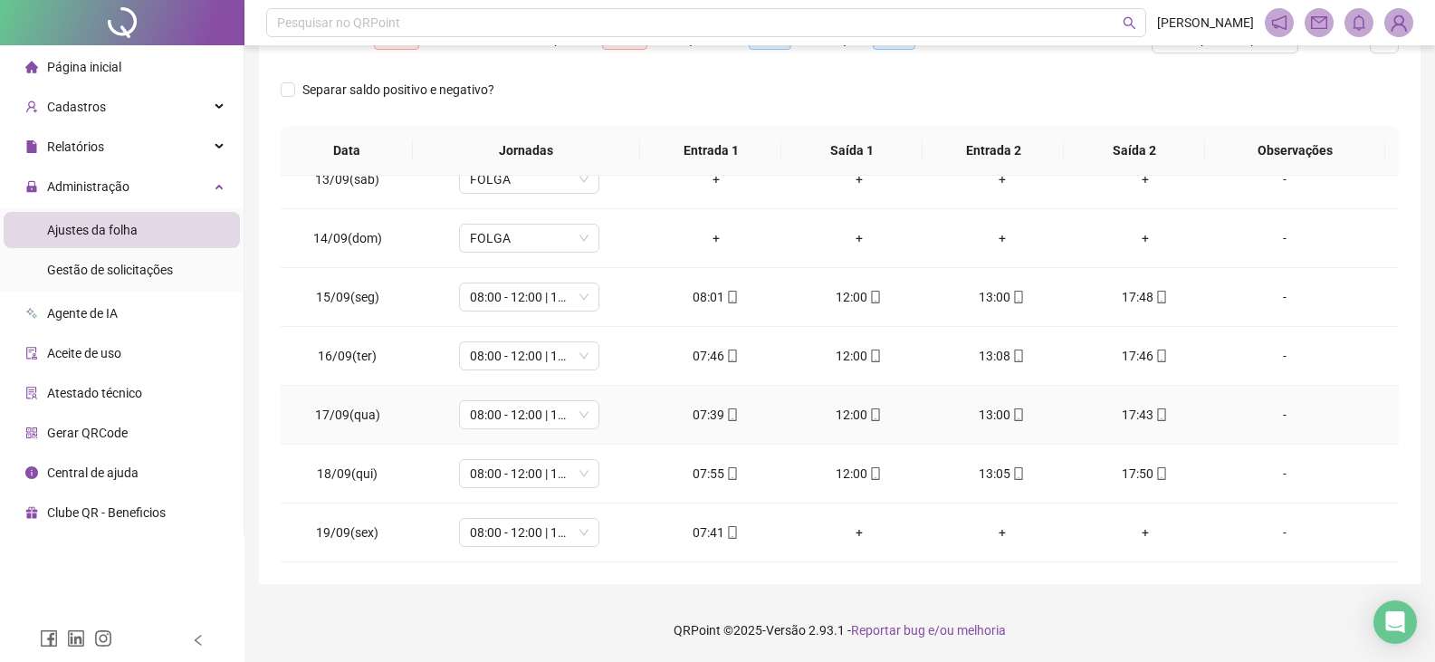
click at [729, 418] on icon "mobile" at bounding box center [732, 414] width 13 height 13
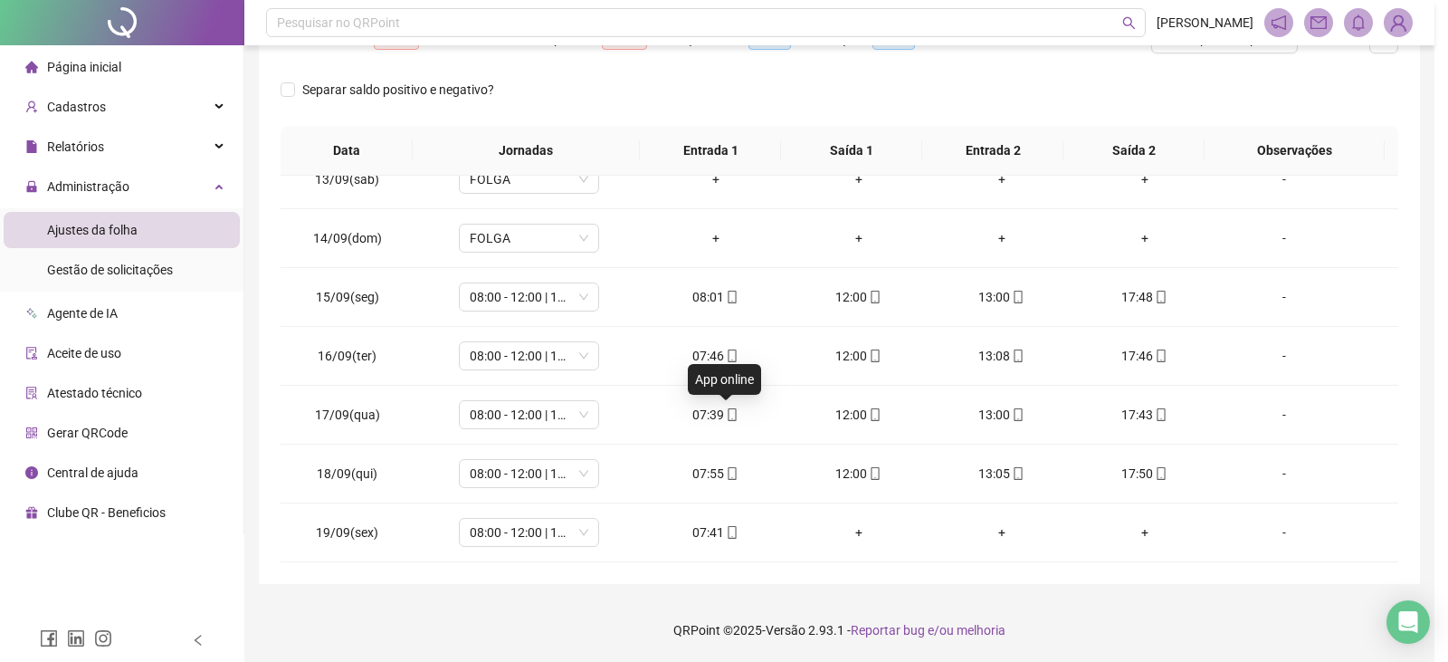
type input "**********"
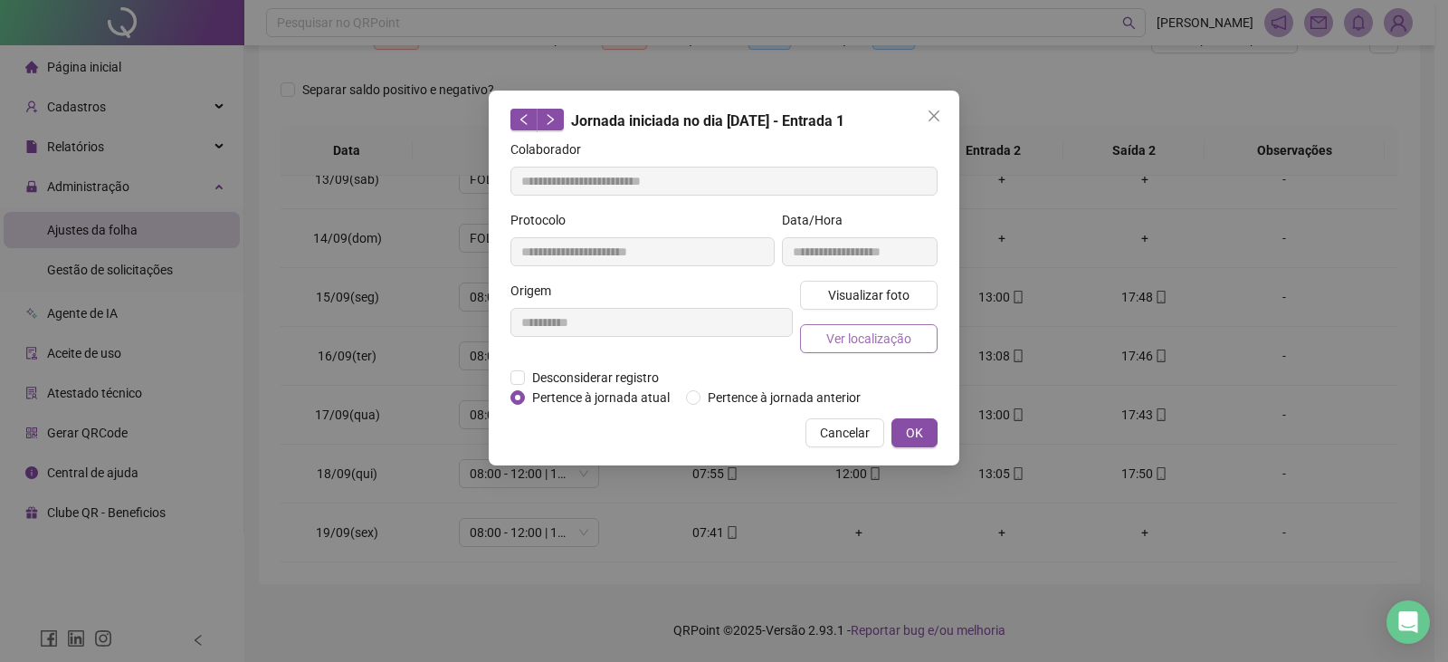
click at [836, 336] on span "Ver localização" at bounding box center [868, 339] width 85 height 20
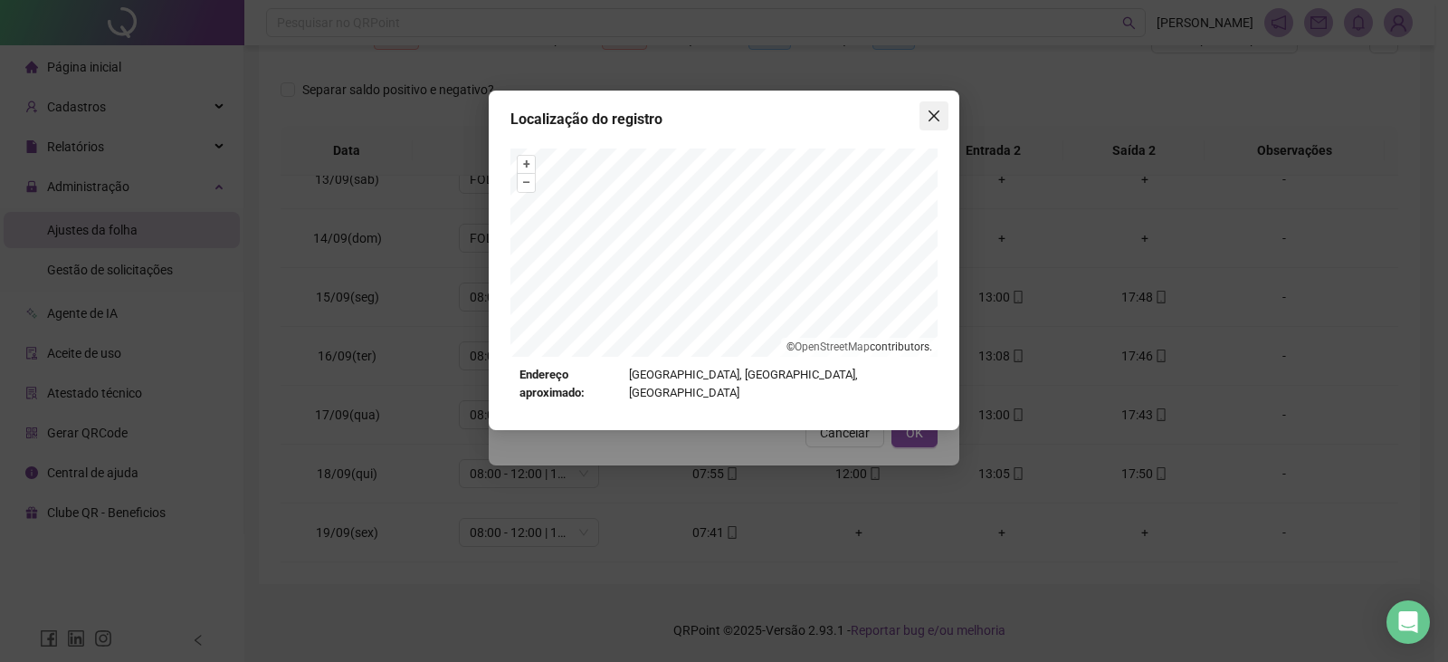
click at [934, 117] on icon "close" at bounding box center [934, 115] width 11 height 11
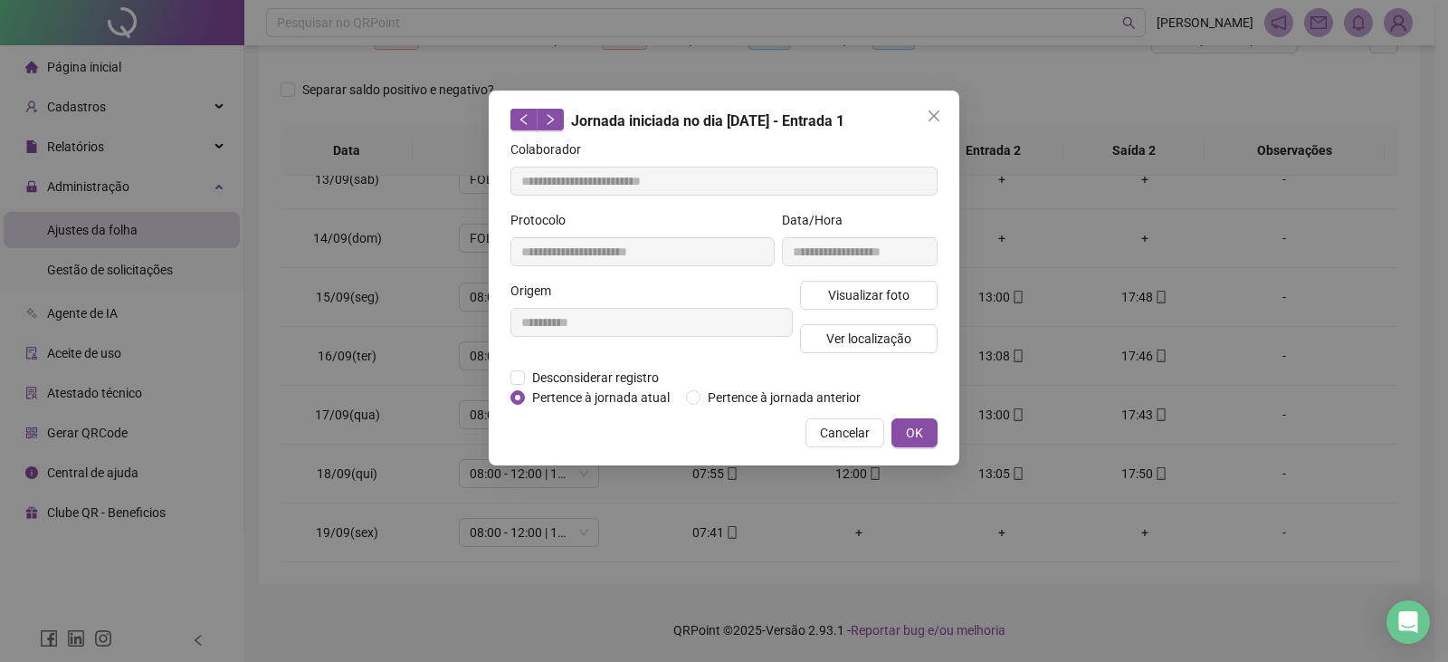
click at [864, 431] on span "Cancelar" at bounding box center [845, 433] width 50 height 20
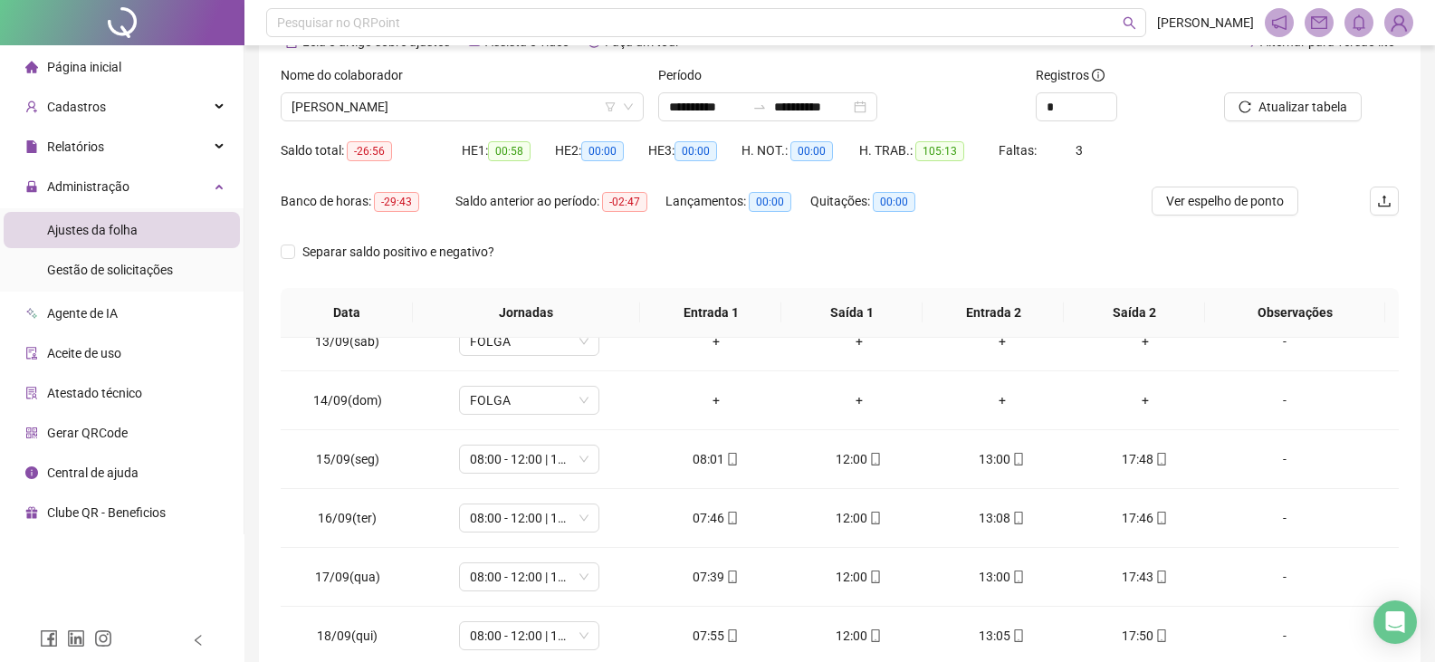
scroll to position [82, 0]
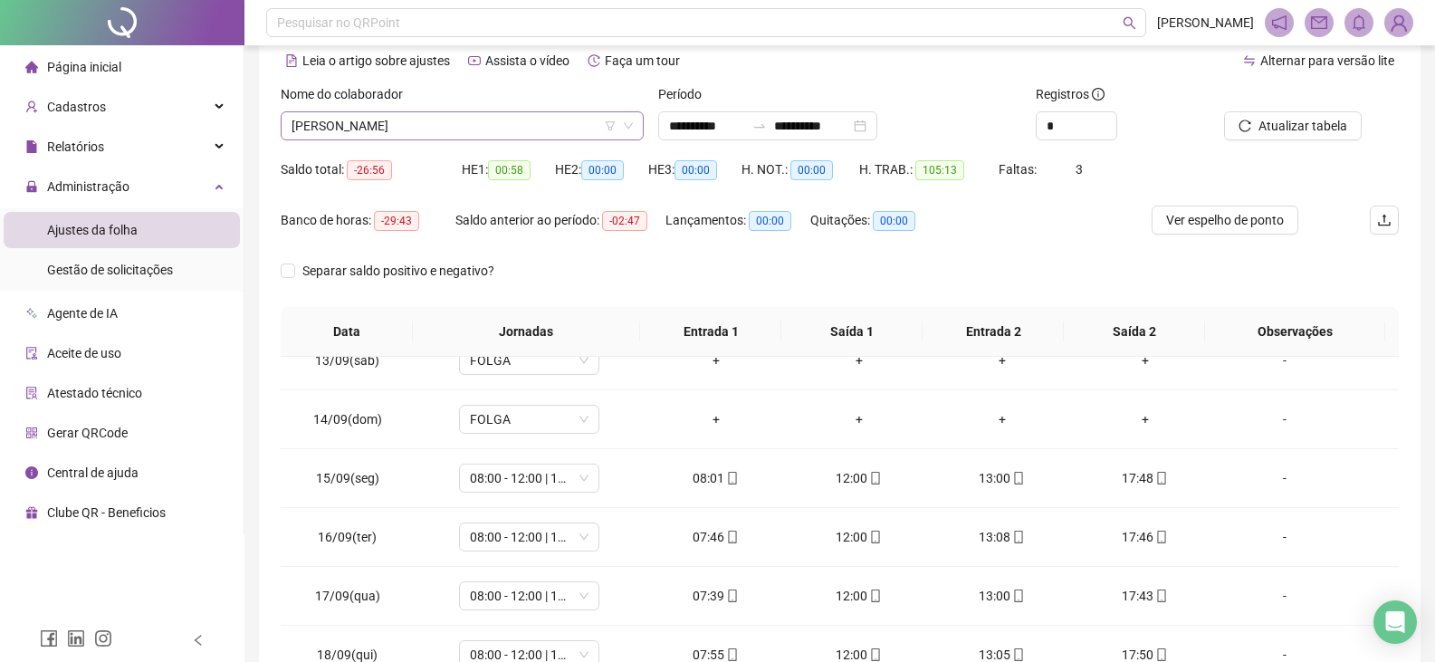
click at [539, 126] on span "[PERSON_NAME]" at bounding box center [461, 125] width 341 height 27
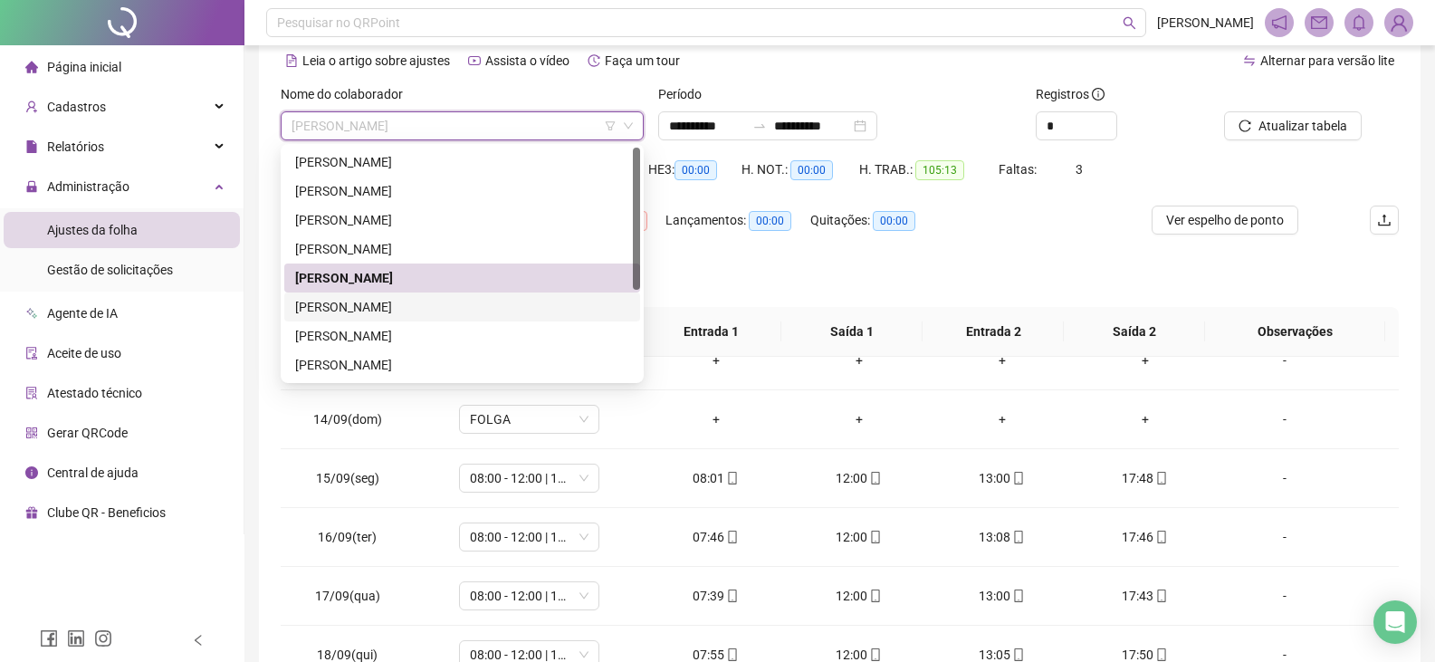
click at [450, 306] on div "[PERSON_NAME]" at bounding box center [462, 307] width 334 height 20
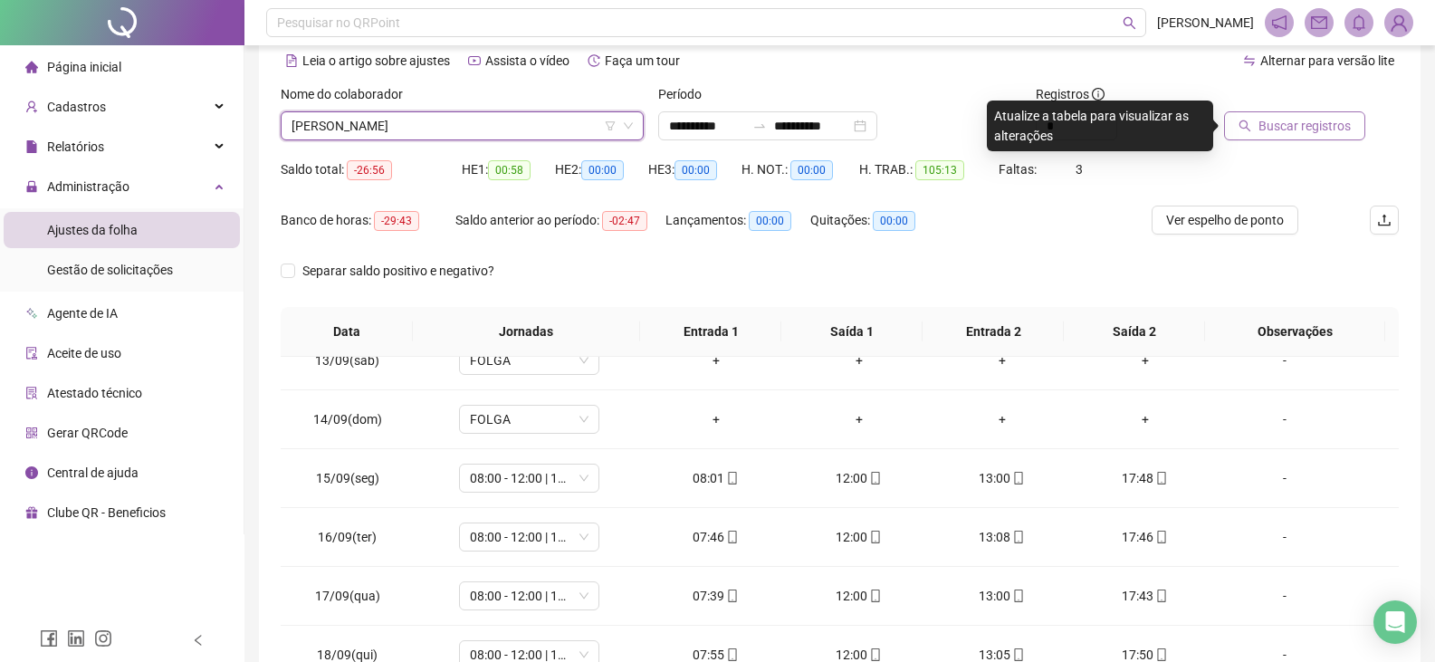
click at [1277, 129] on span "Buscar registros" at bounding box center [1304, 126] width 92 height 20
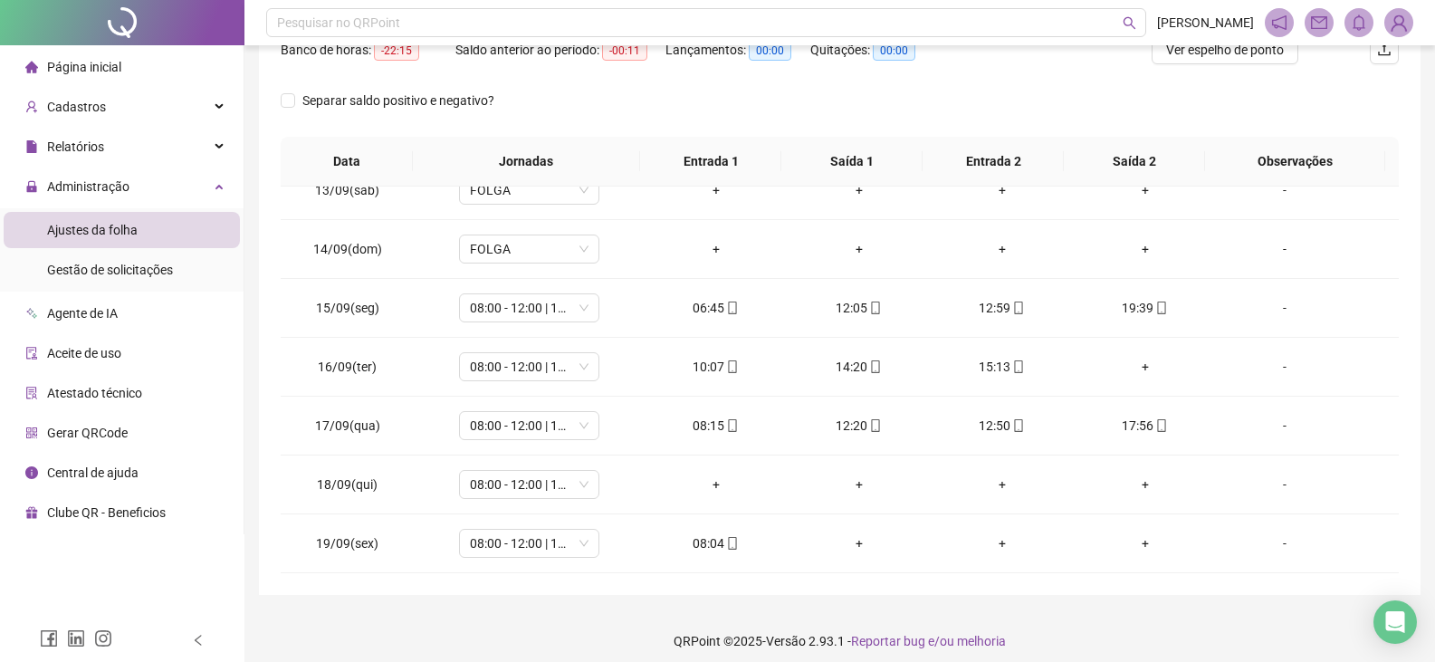
scroll to position [263, 0]
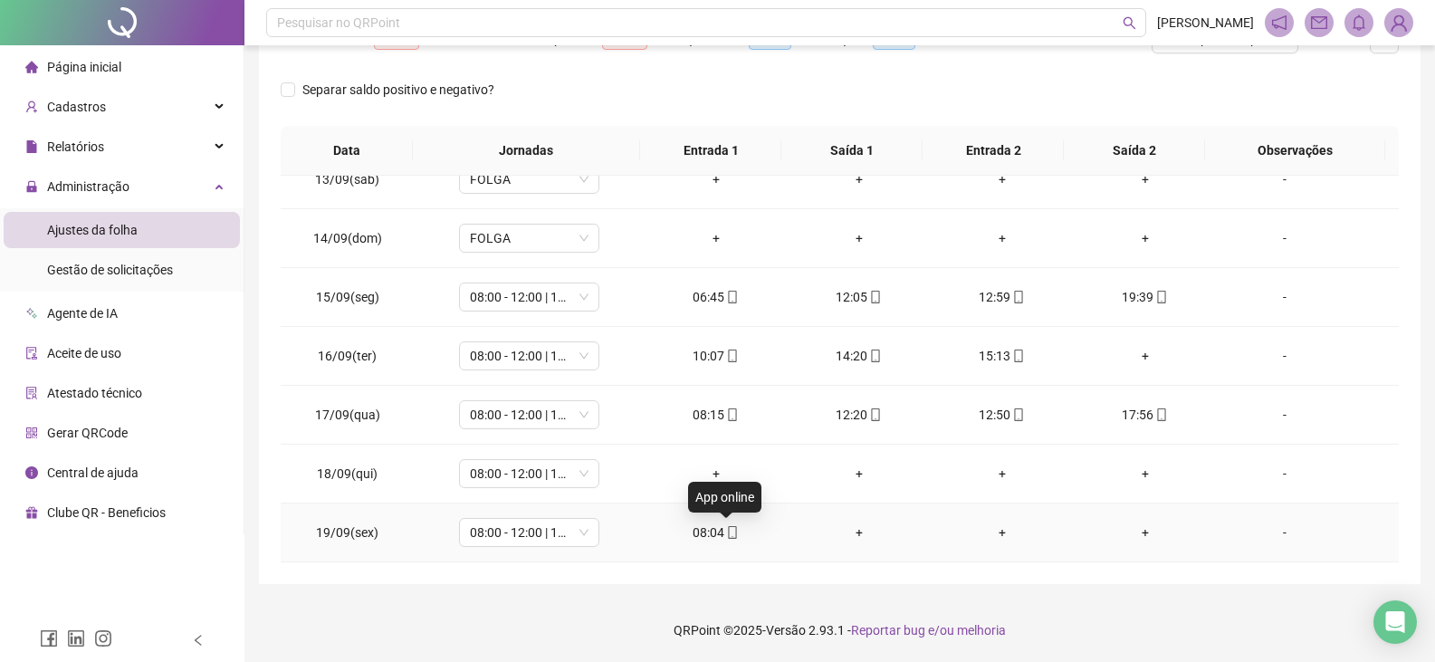
click at [726, 530] on icon "mobile" at bounding box center [732, 532] width 13 height 13
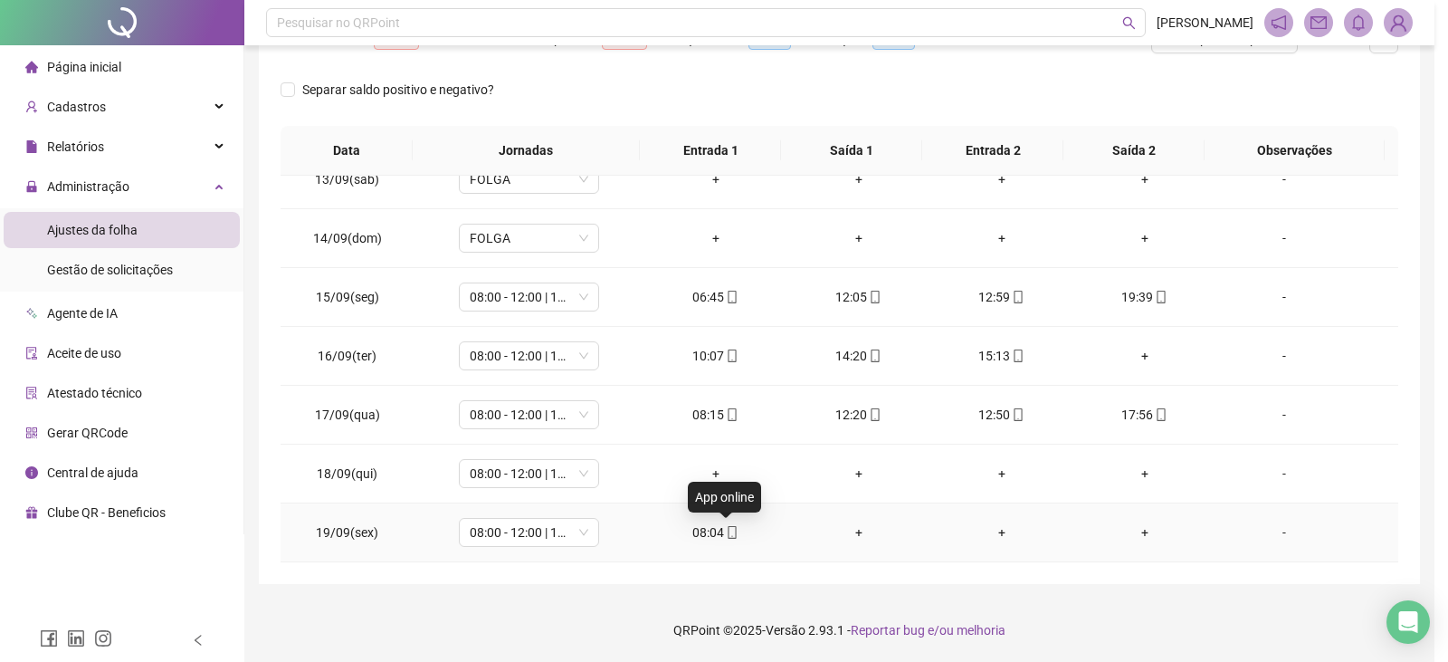
type input "**********"
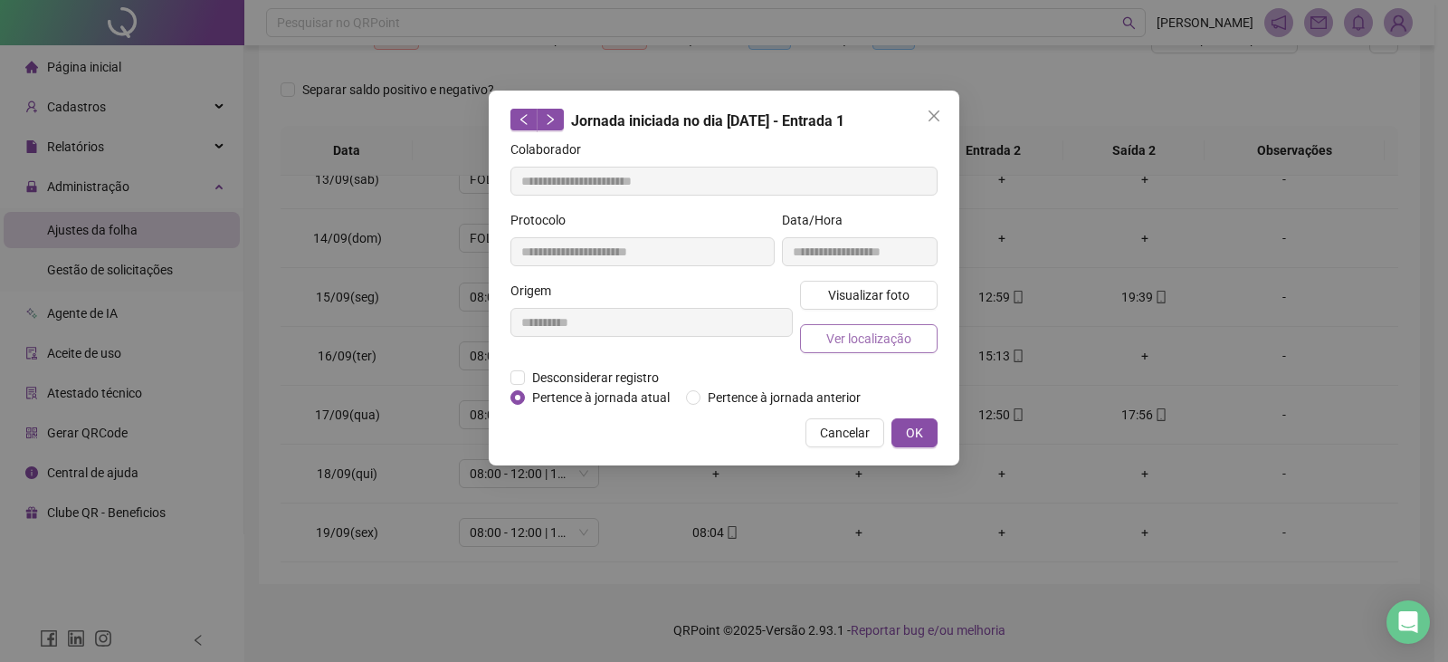
click at [879, 334] on span "Ver localização" at bounding box center [868, 339] width 85 height 20
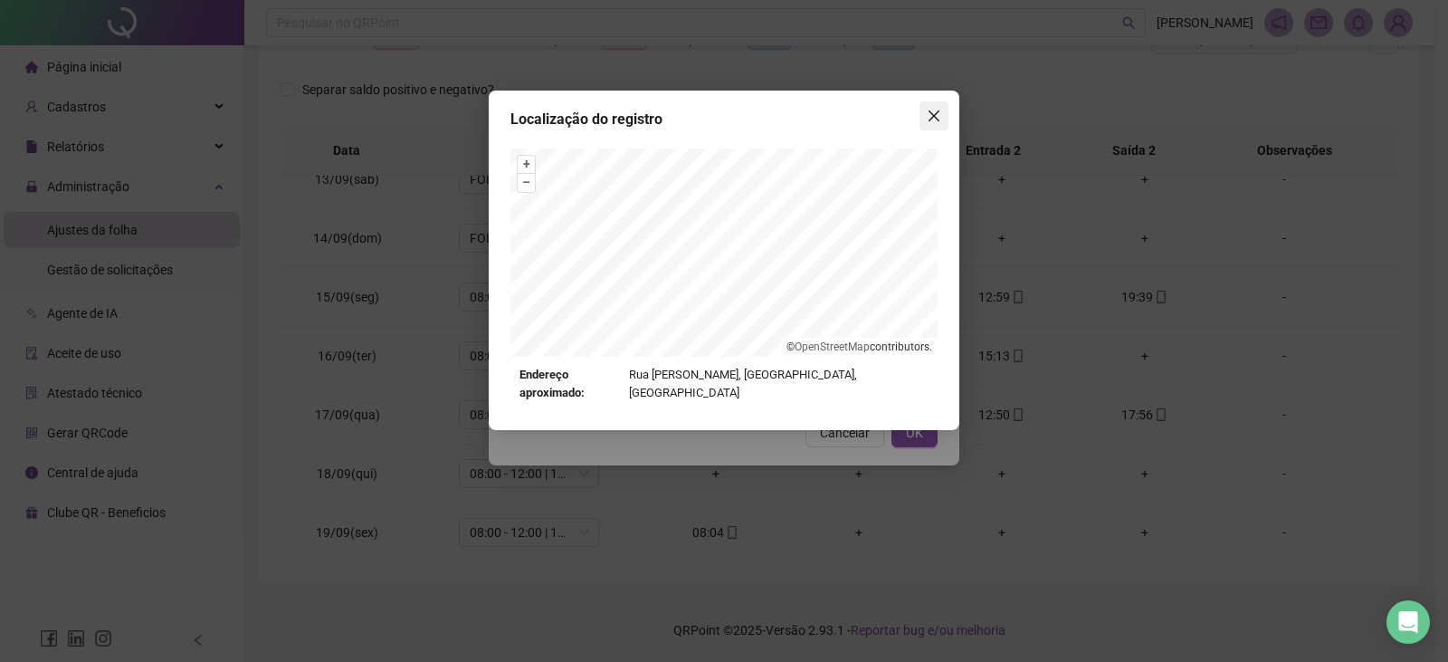
click at [940, 118] on icon "close" at bounding box center [934, 116] width 14 height 14
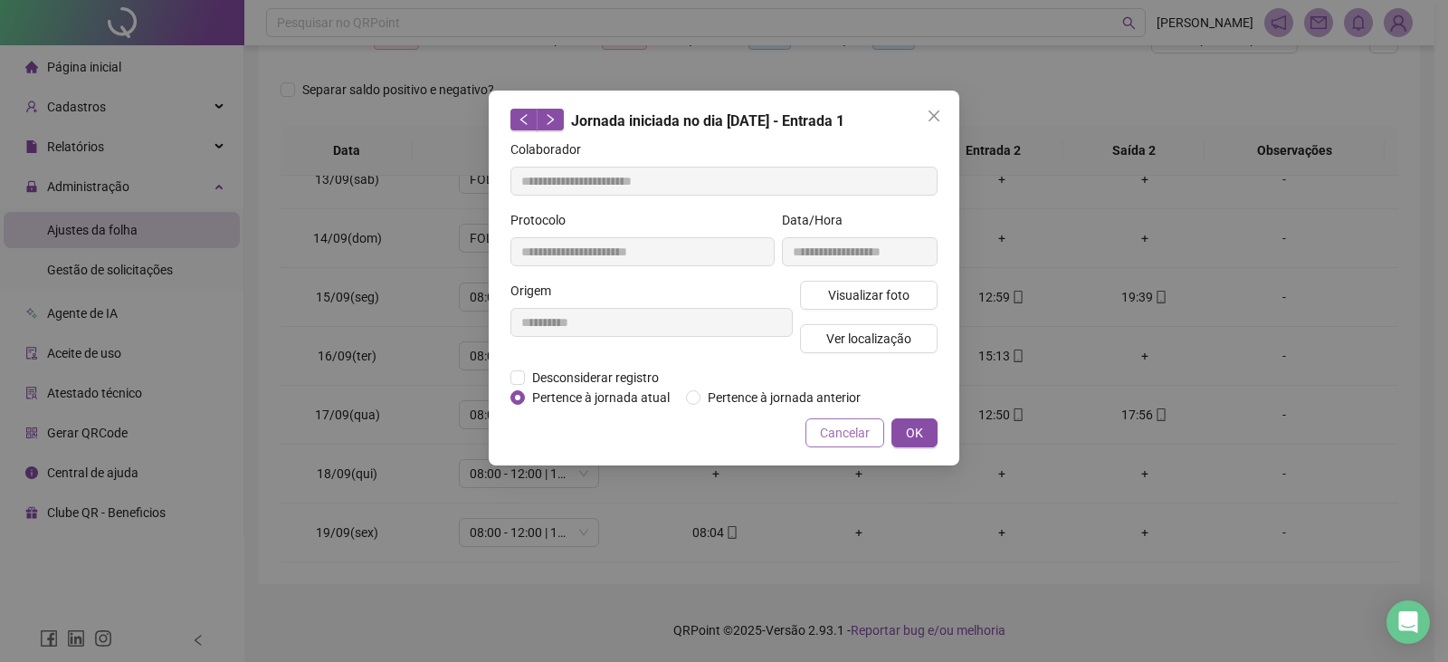
click at [855, 430] on span "Cancelar" at bounding box center [845, 433] width 50 height 20
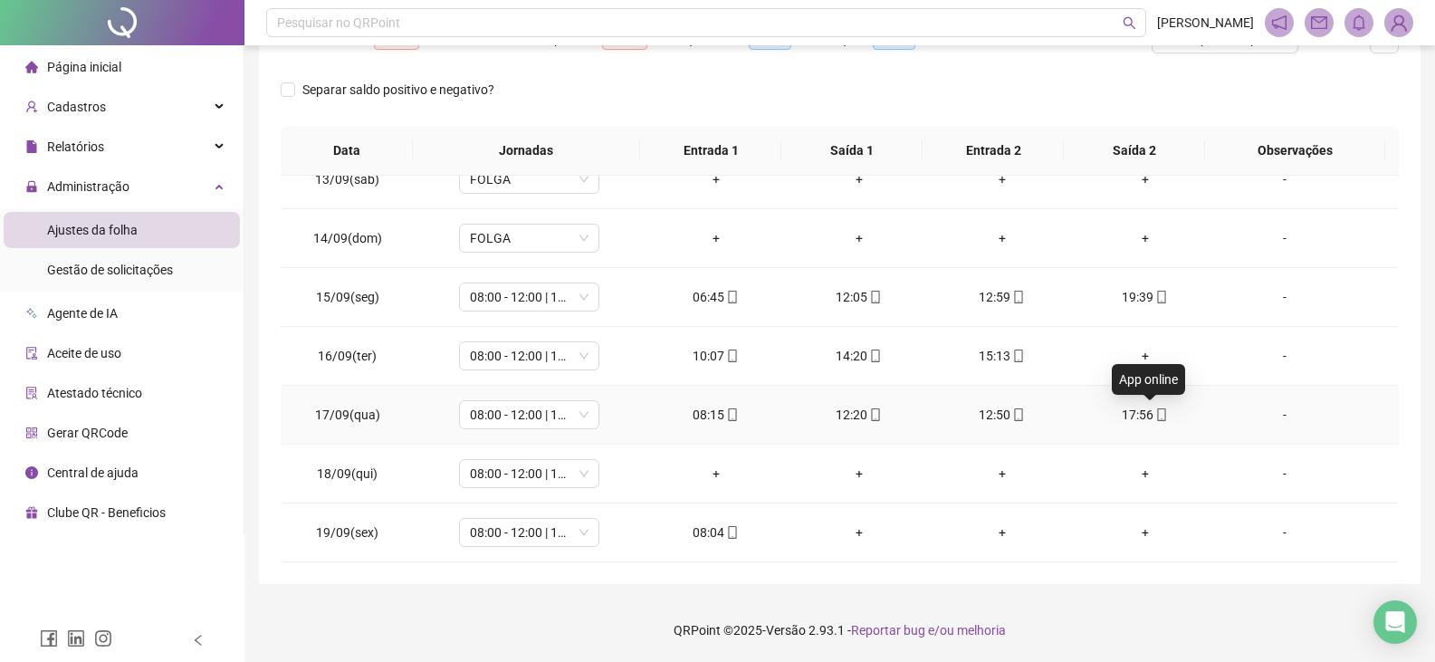
click at [1155, 415] on icon "mobile" at bounding box center [1161, 414] width 13 height 13
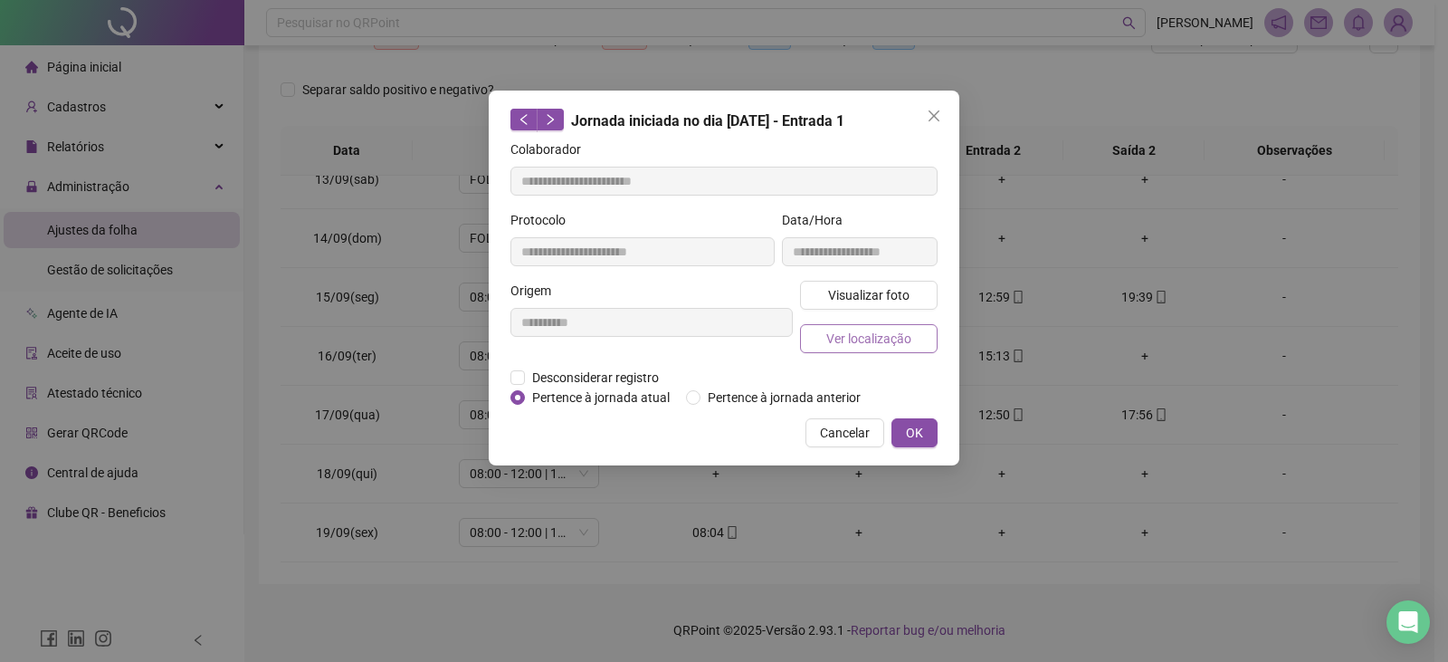
type input "**********"
click at [873, 348] on button "Ver localização" at bounding box center [869, 338] width 138 height 29
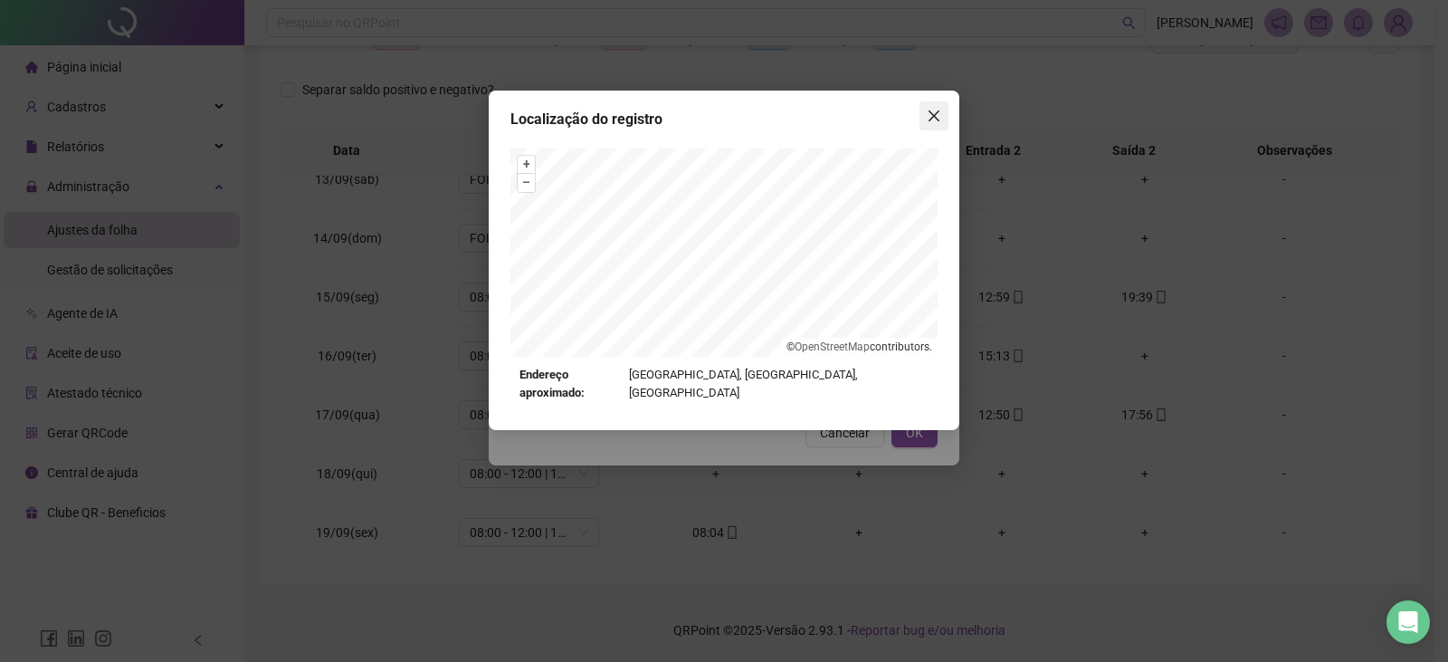
click at [929, 118] on icon "close" at bounding box center [934, 116] width 14 height 14
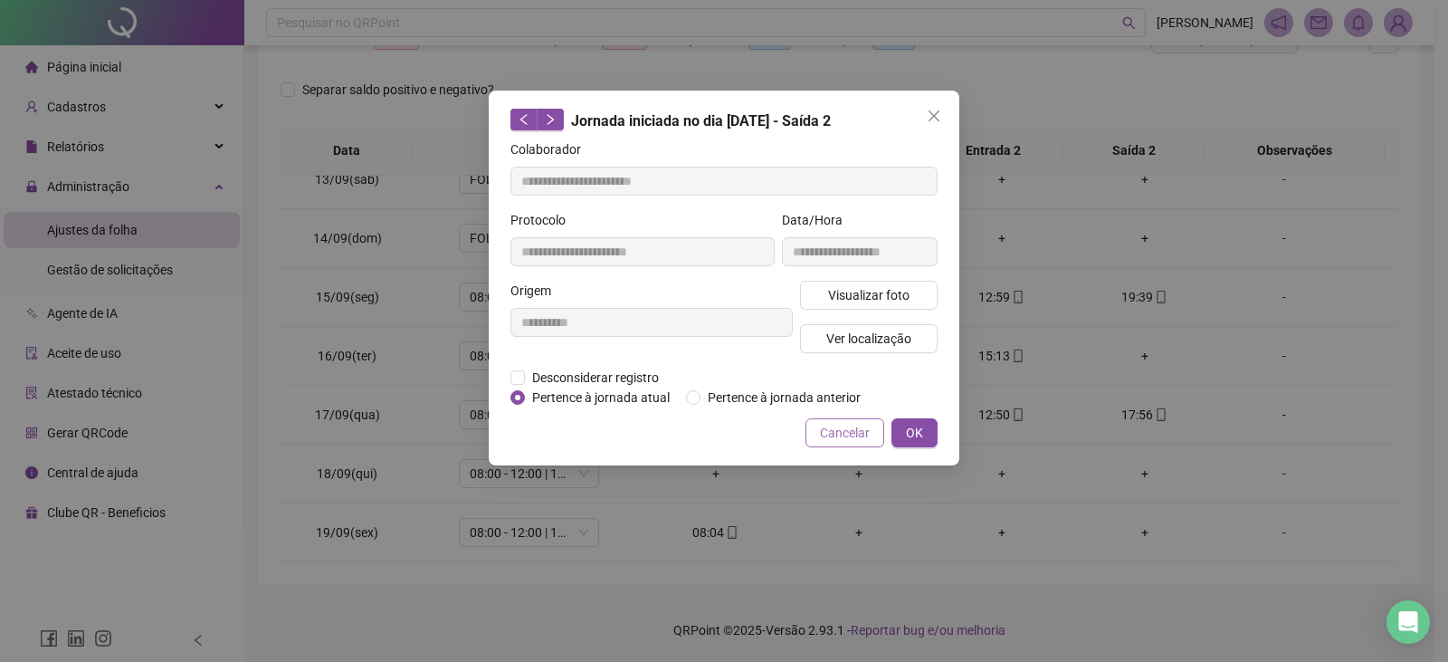
click at [876, 432] on button "Cancelar" at bounding box center [845, 432] width 79 height 29
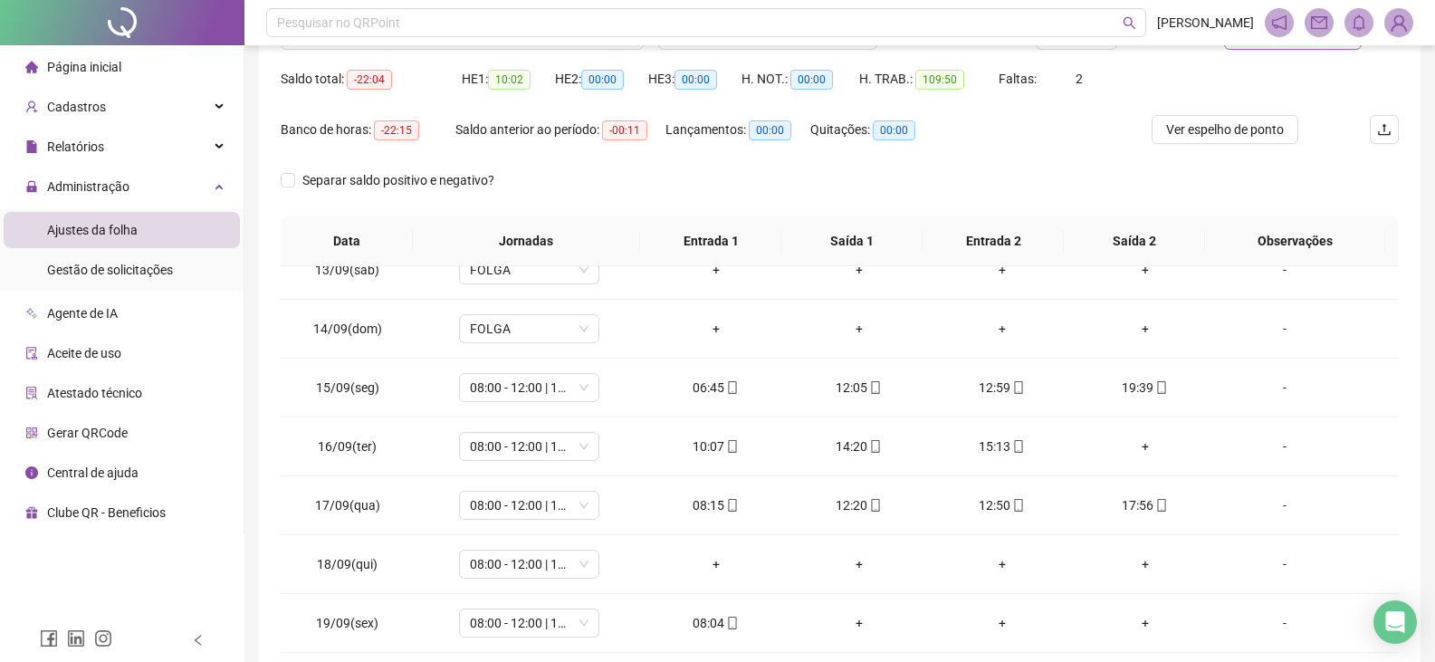
scroll to position [82, 0]
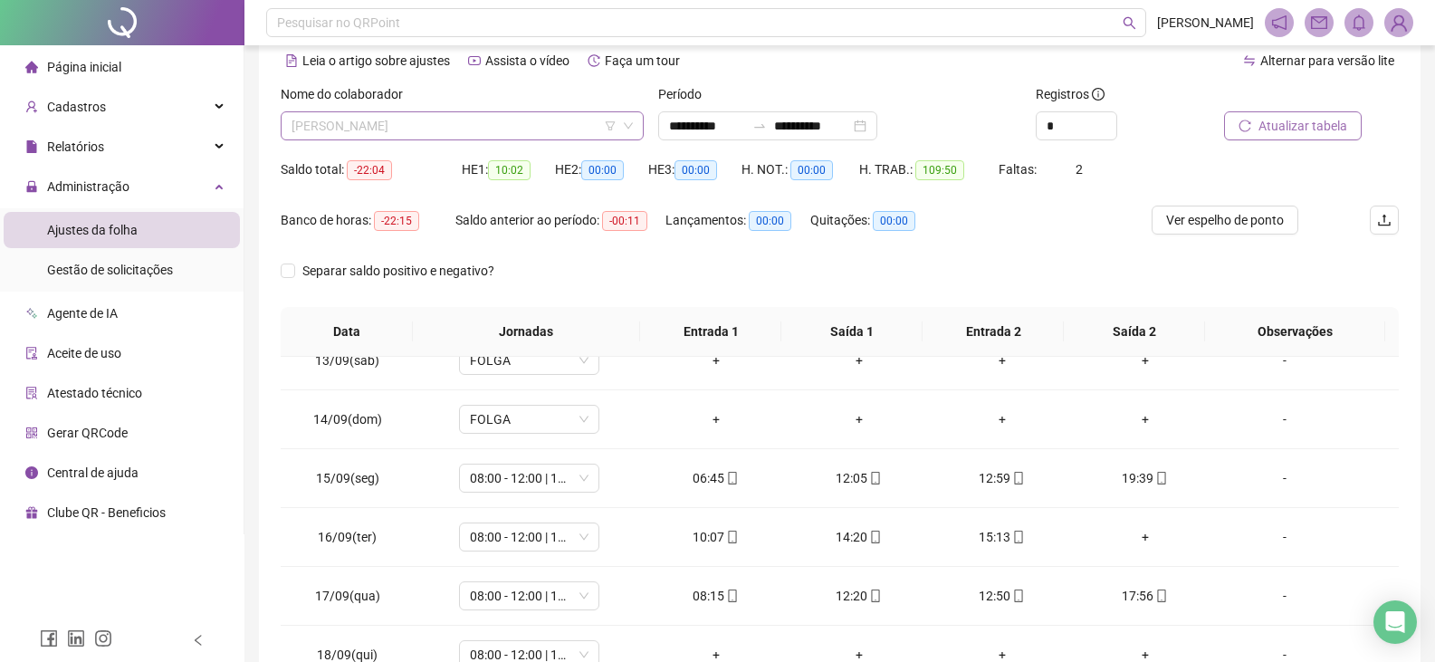
click at [506, 137] on span "[PERSON_NAME]" at bounding box center [461, 125] width 341 height 27
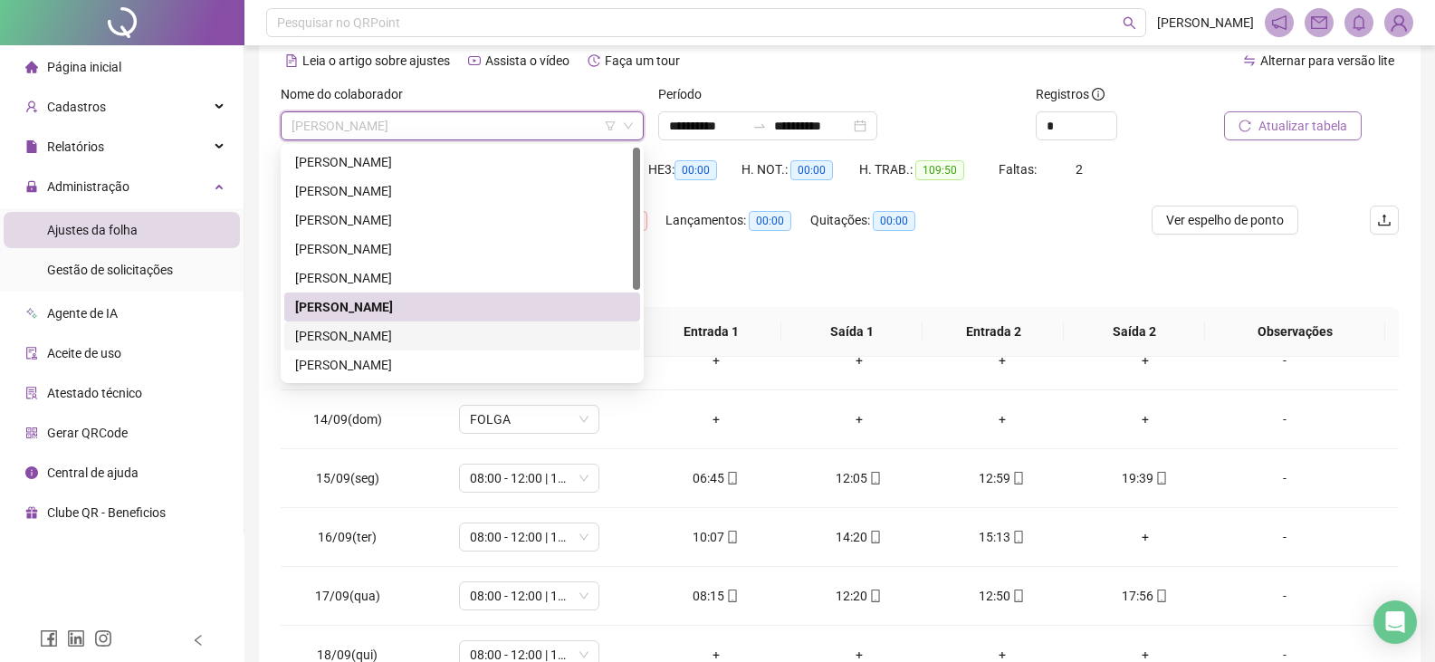
click at [440, 334] on div "[PERSON_NAME]" at bounding box center [462, 336] width 334 height 20
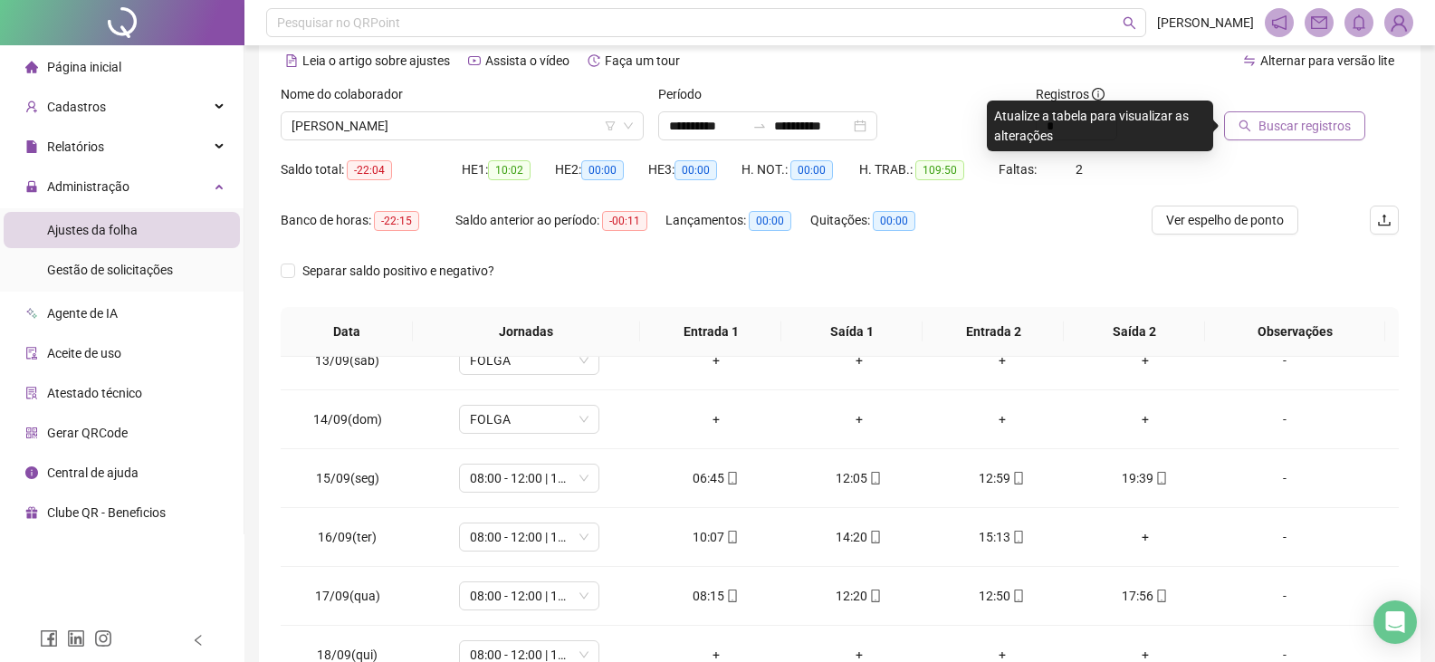
click at [1293, 125] on span "Buscar registros" at bounding box center [1304, 126] width 92 height 20
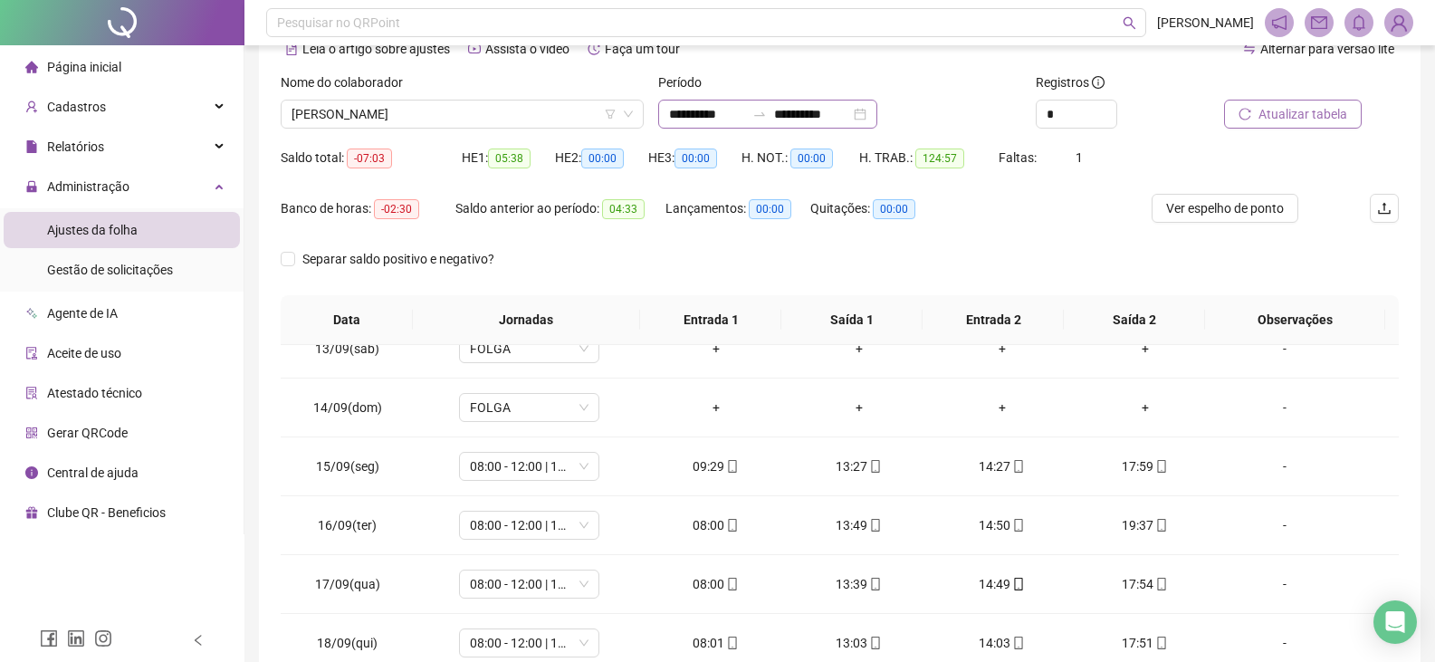
scroll to position [263, 0]
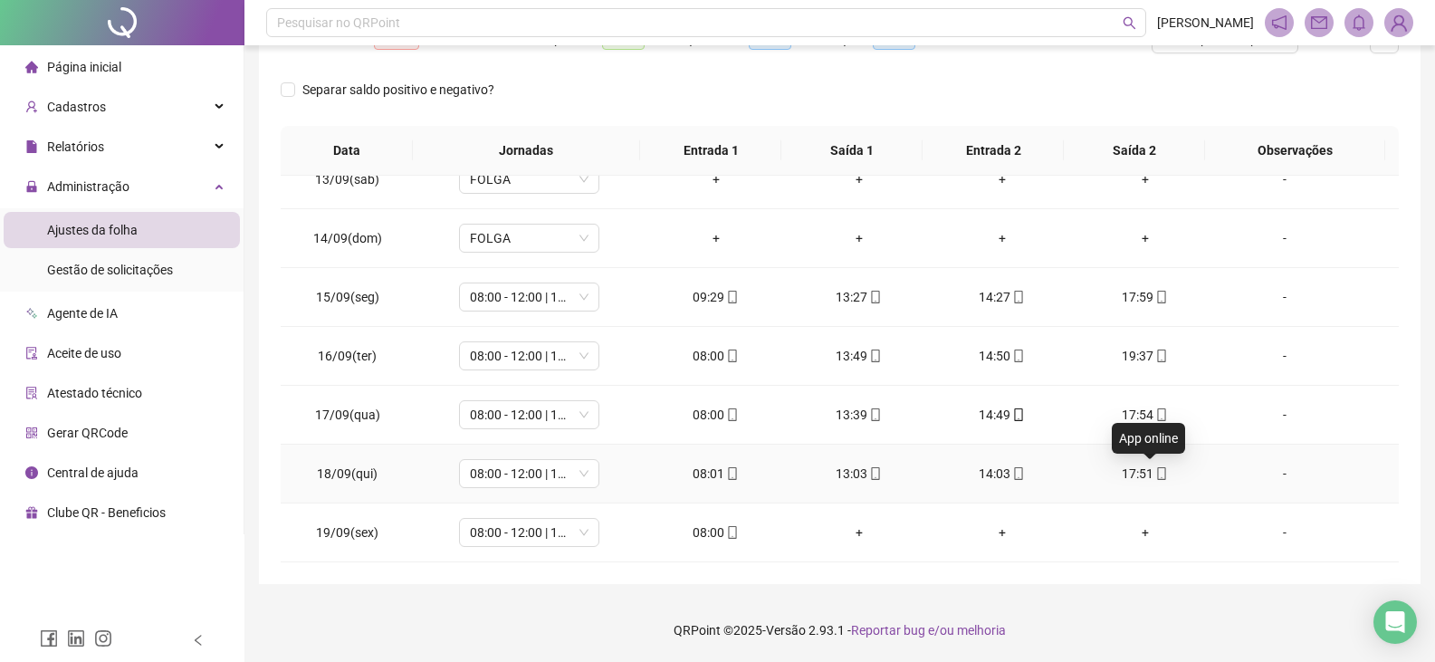
click at [1155, 473] on icon "mobile" at bounding box center [1161, 473] width 13 height 13
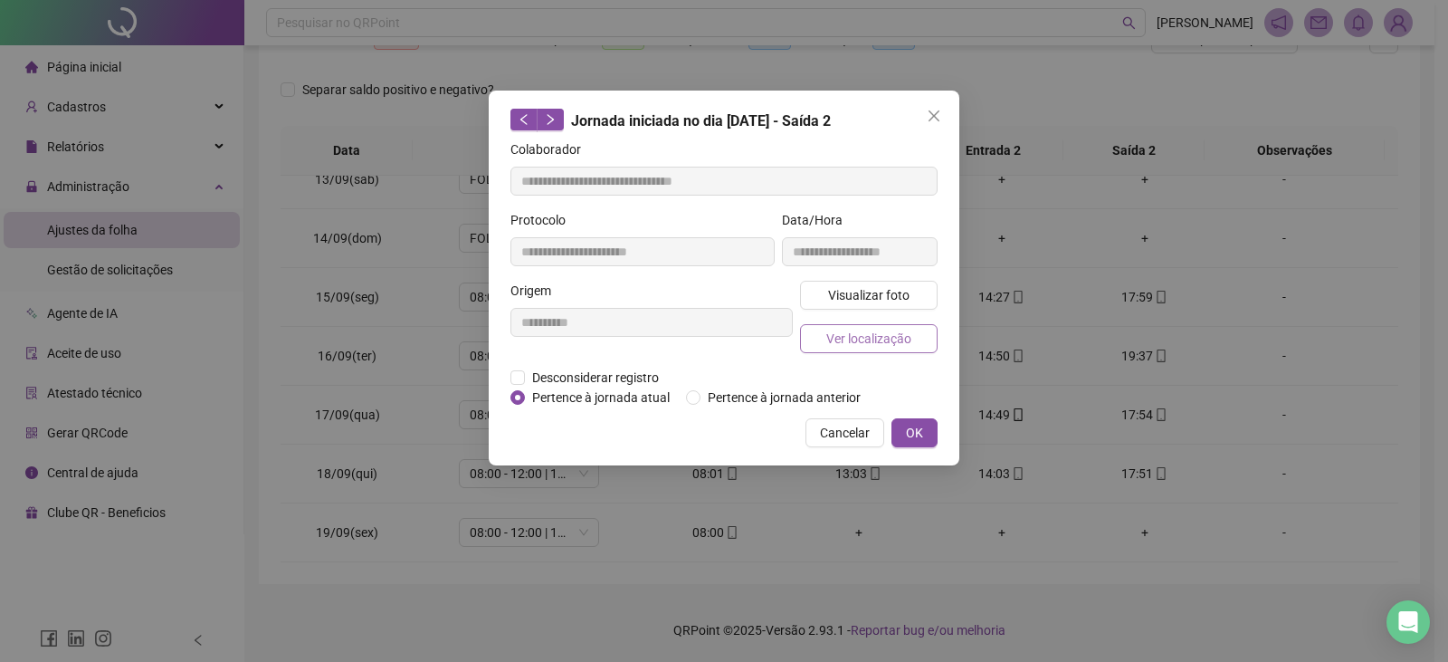
click at [905, 339] on span "Ver localização" at bounding box center [868, 339] width 85 height 20
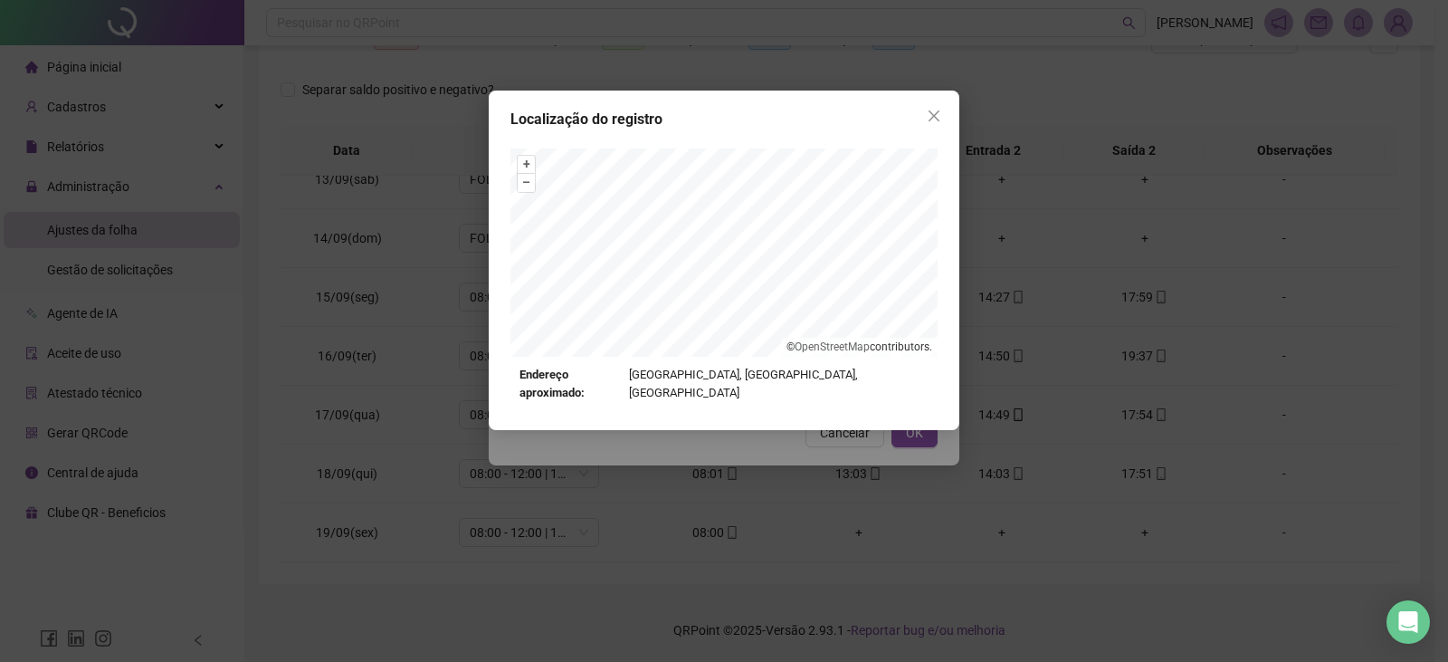
type input "**********"
click at [937, 117] on icon "close" at bounding box center [934, 116] width 14 height 14
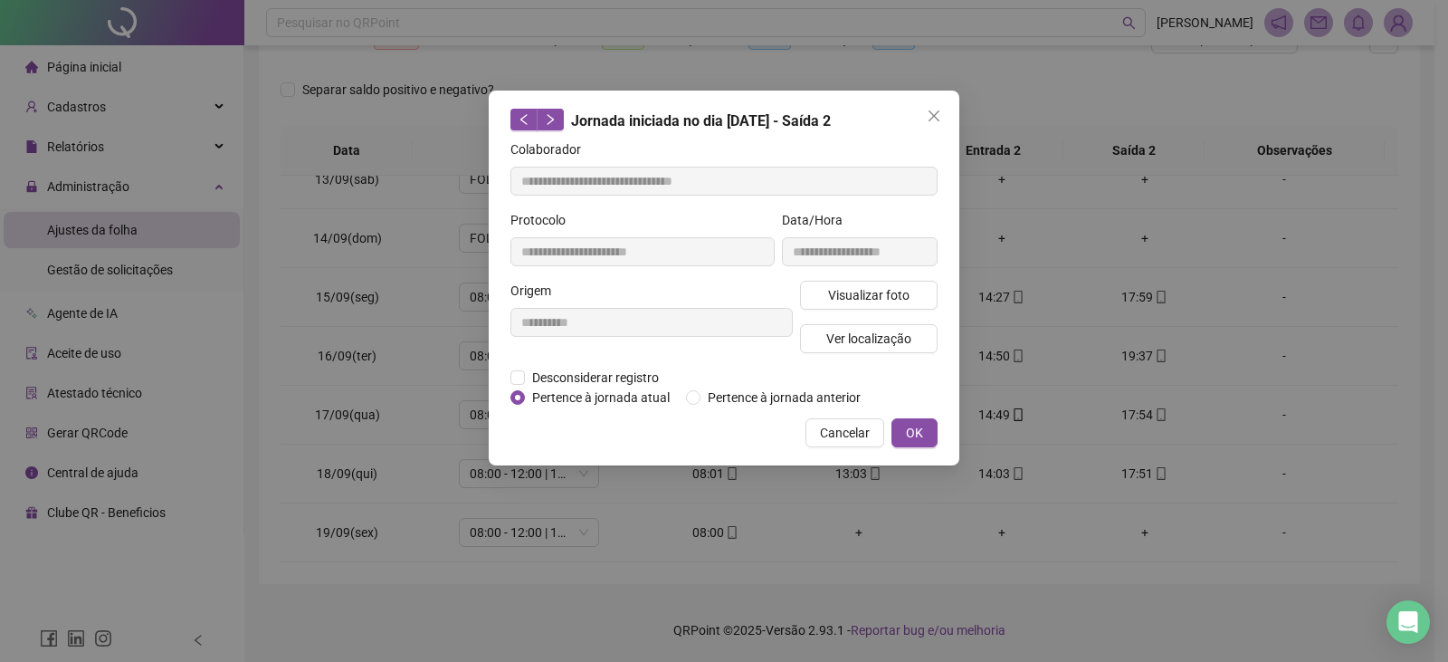
click at [847, 430] on span "Cancelar" at bounding box center [845, 433] width 50 height 20
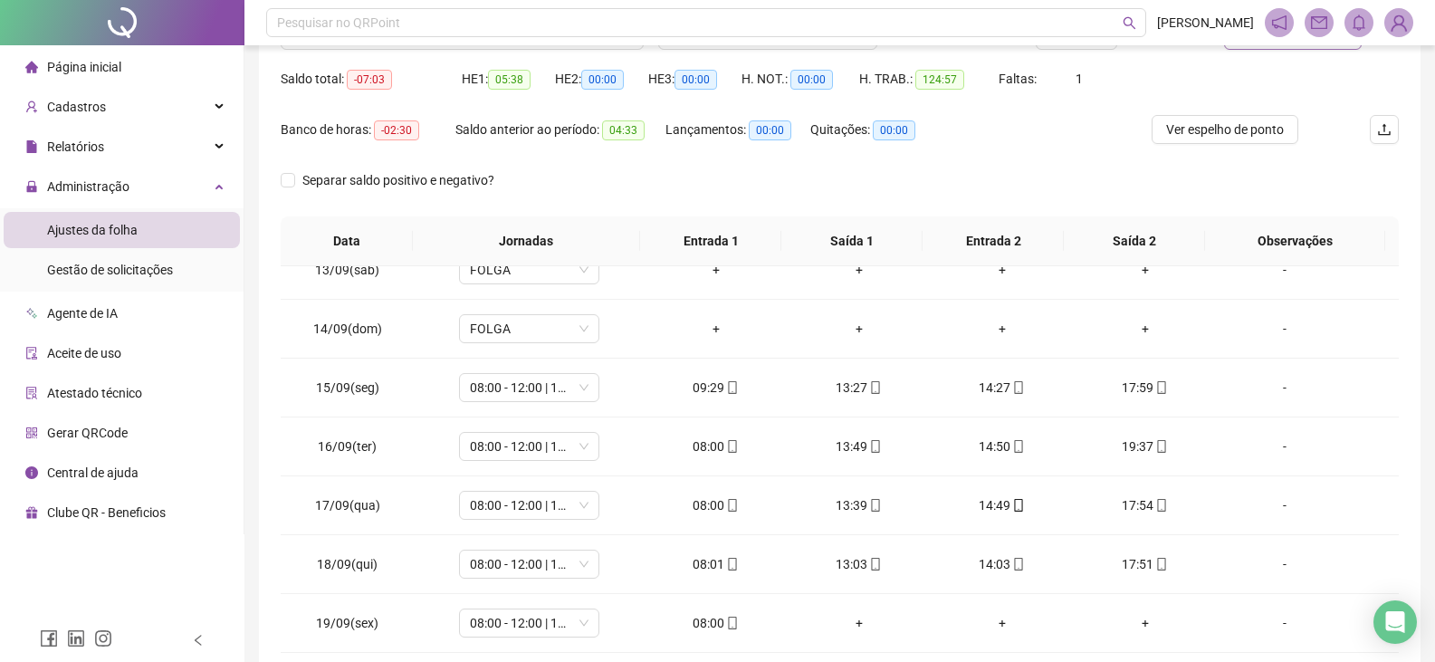
scroll to position [82, 0]
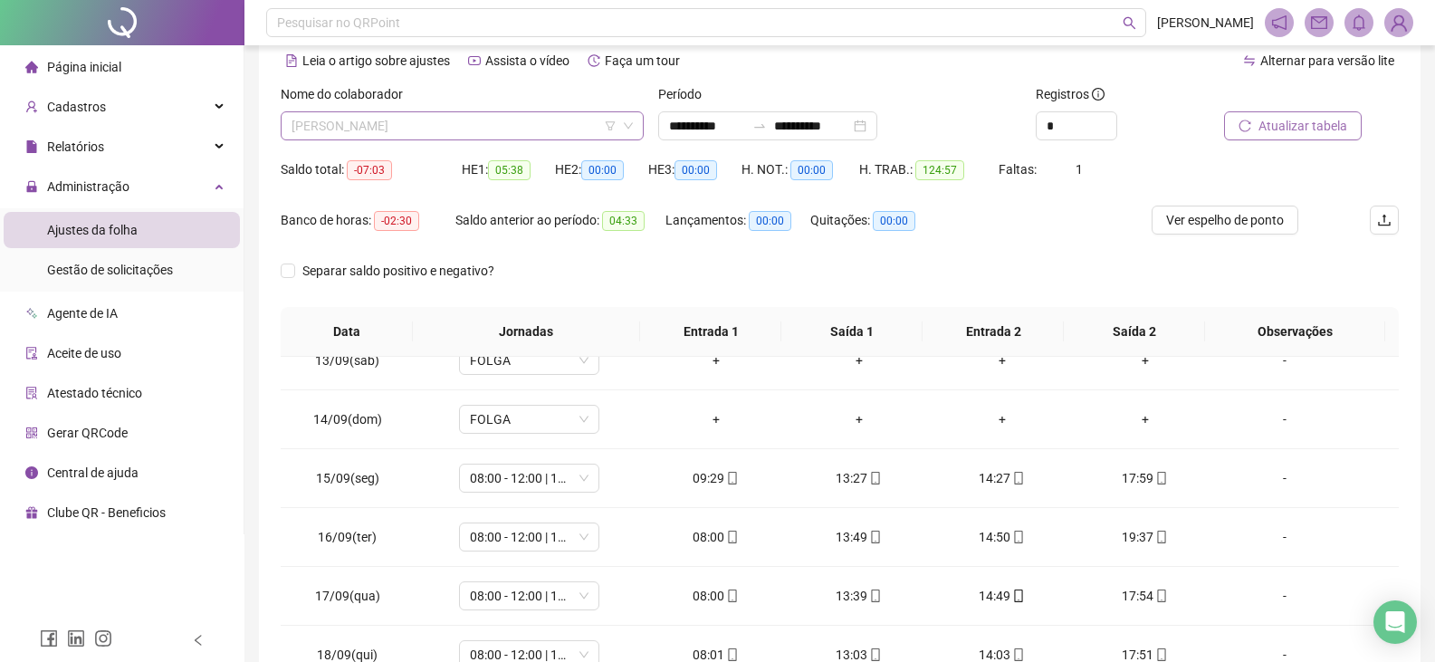
click at [470, 127] on span "[PERSON_NAME]" at bounding box center [461, 125] width 341 height 27
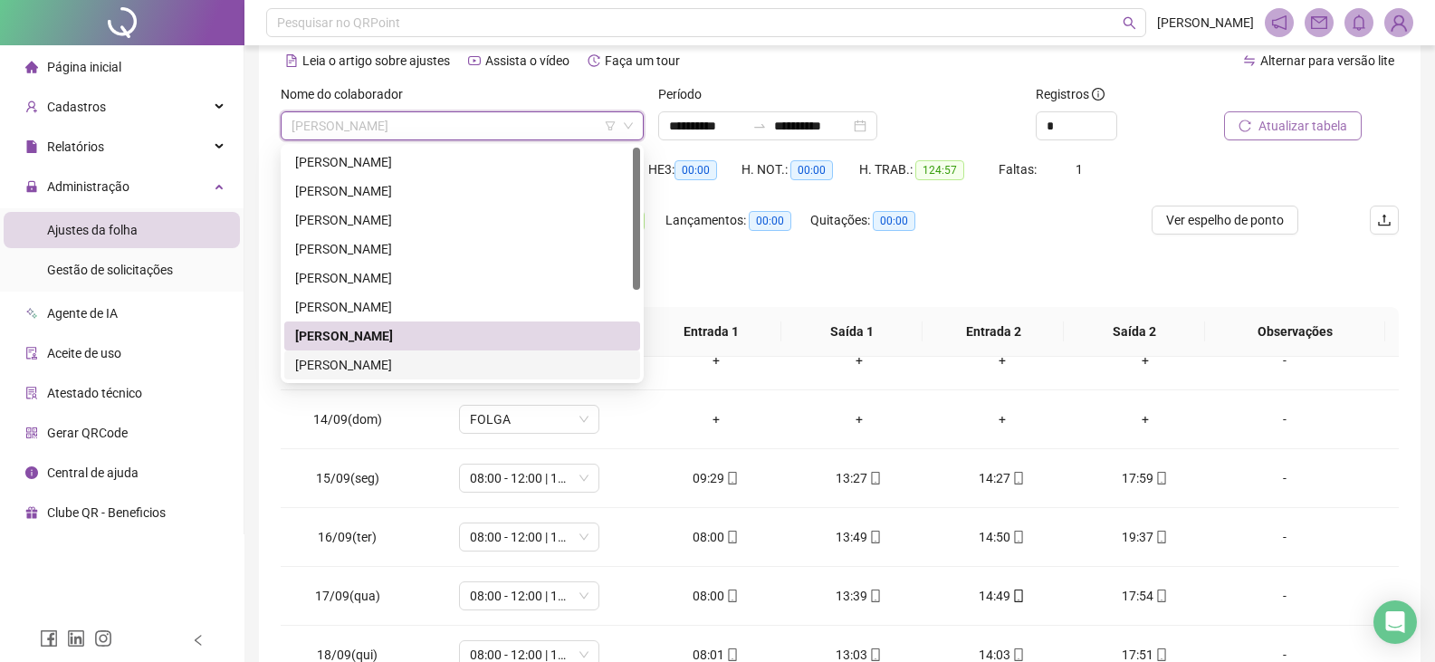
click at [423, 357] on div "[PERSON_NAME]" at bounding box center [462, 365] width 334 height 20
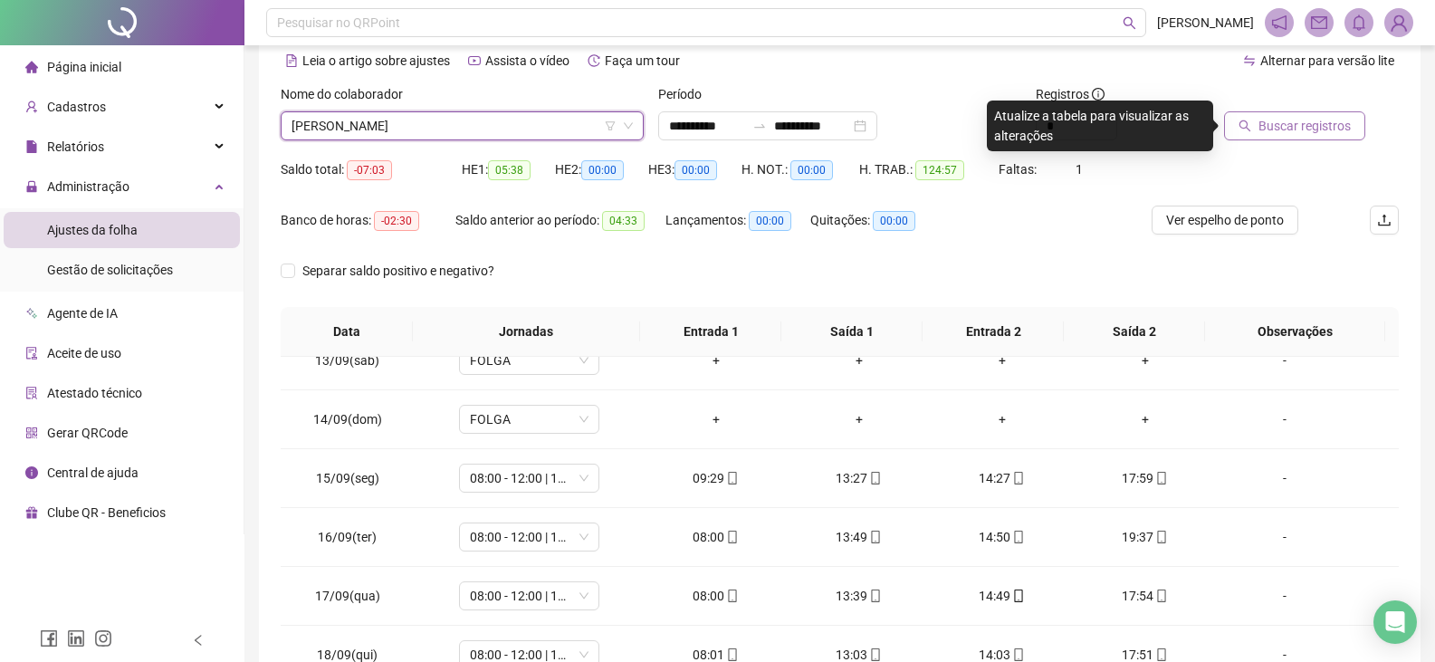
click at [1319, 130] on span "Buscar registros" at bounding box center [1304, 126] width 92 height 20
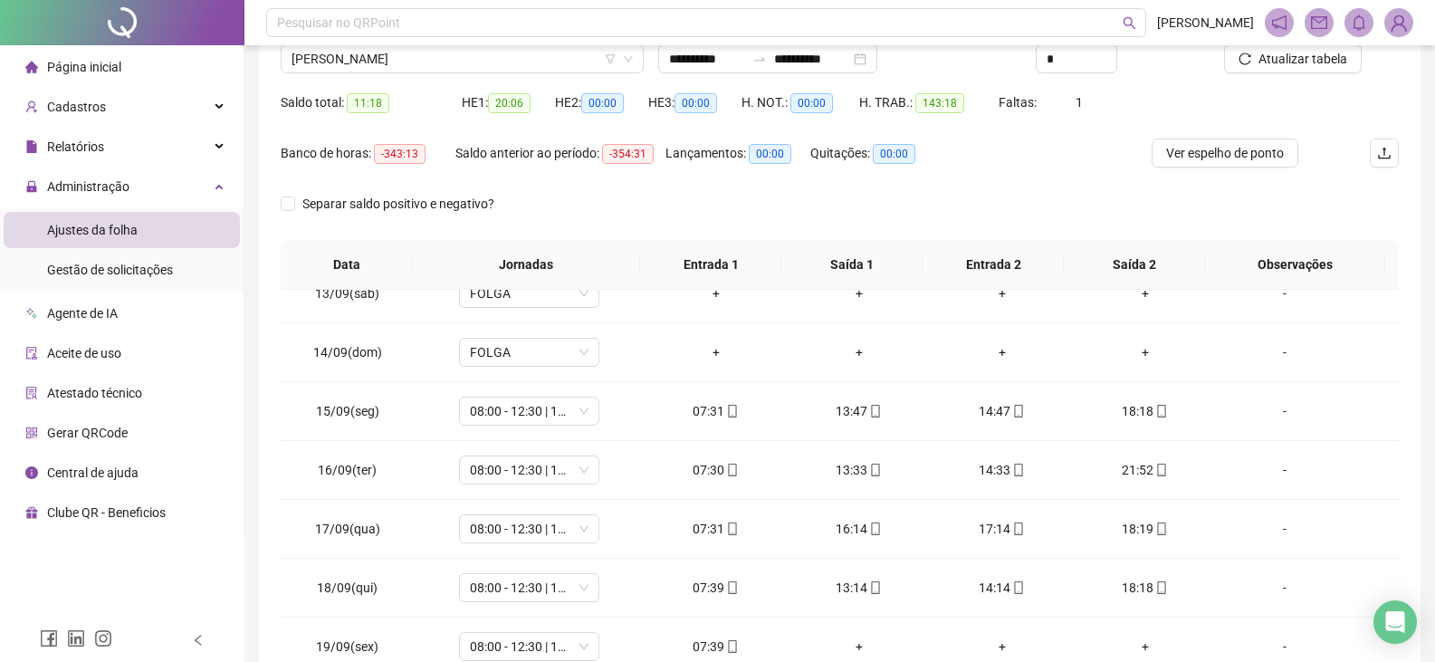
scroll to position [263, 0]
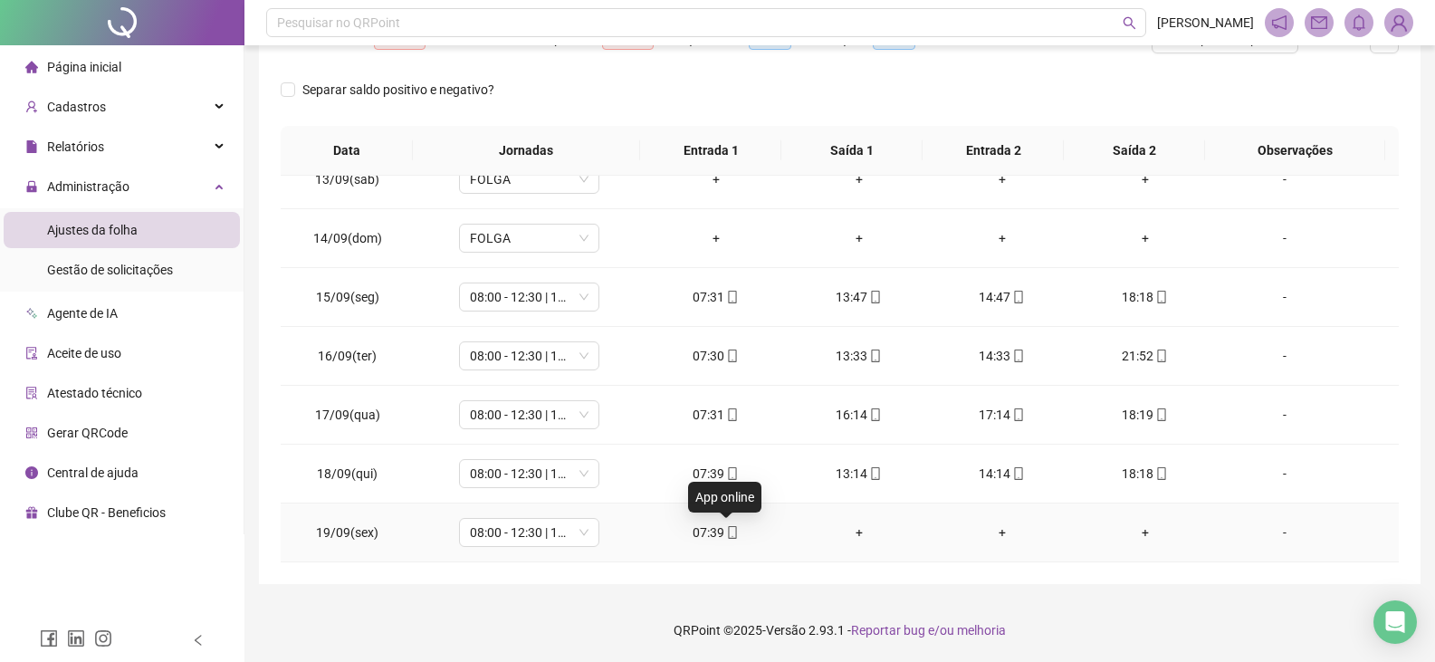
click at [729, 530] on icon "mobile" at bounding box center [733, 532] width 8 height 13
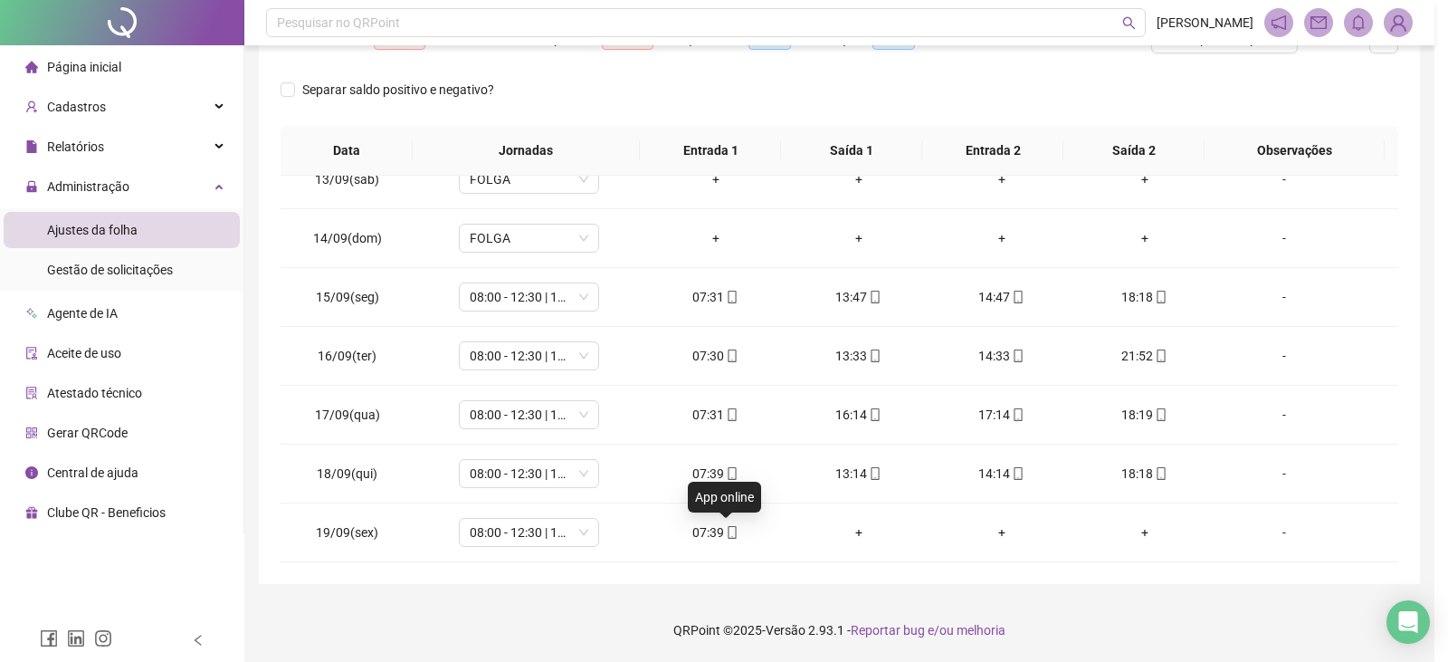
type input "**********"
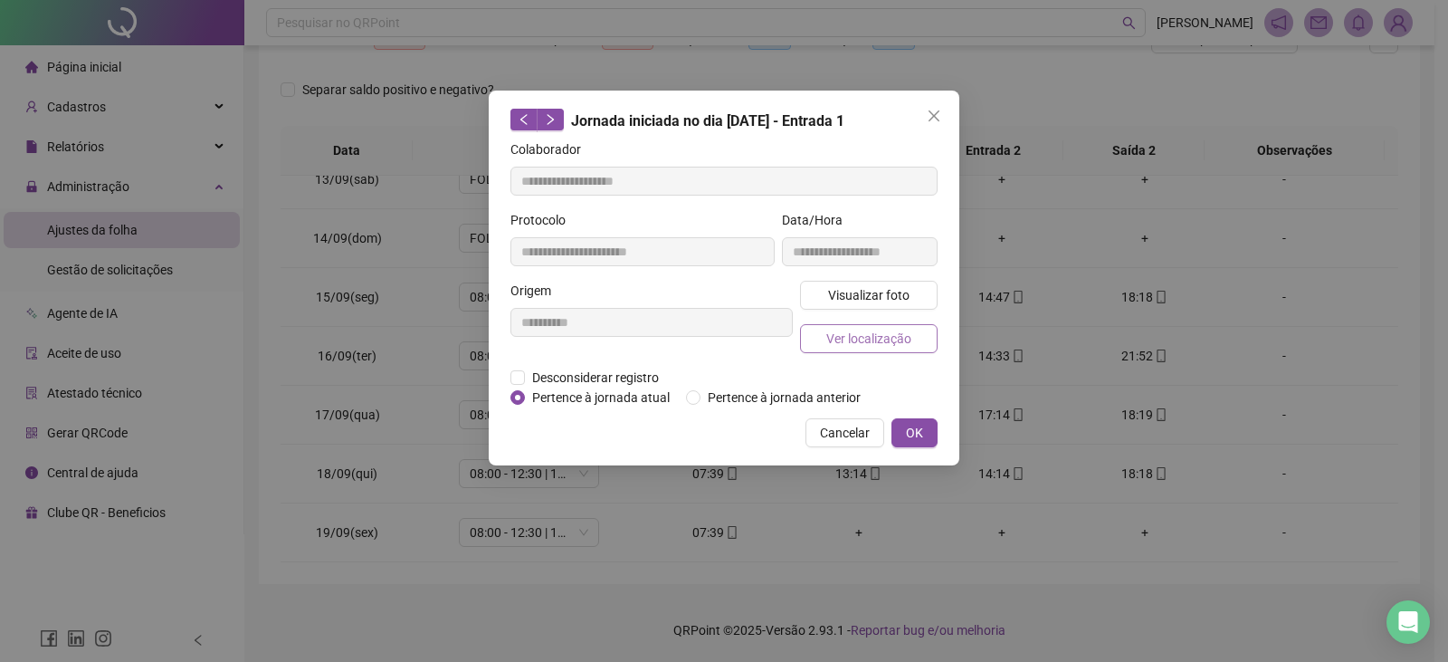
click at [903, 334] on span "Ver localização" at bounding box center [868, 339] width 85 height 20
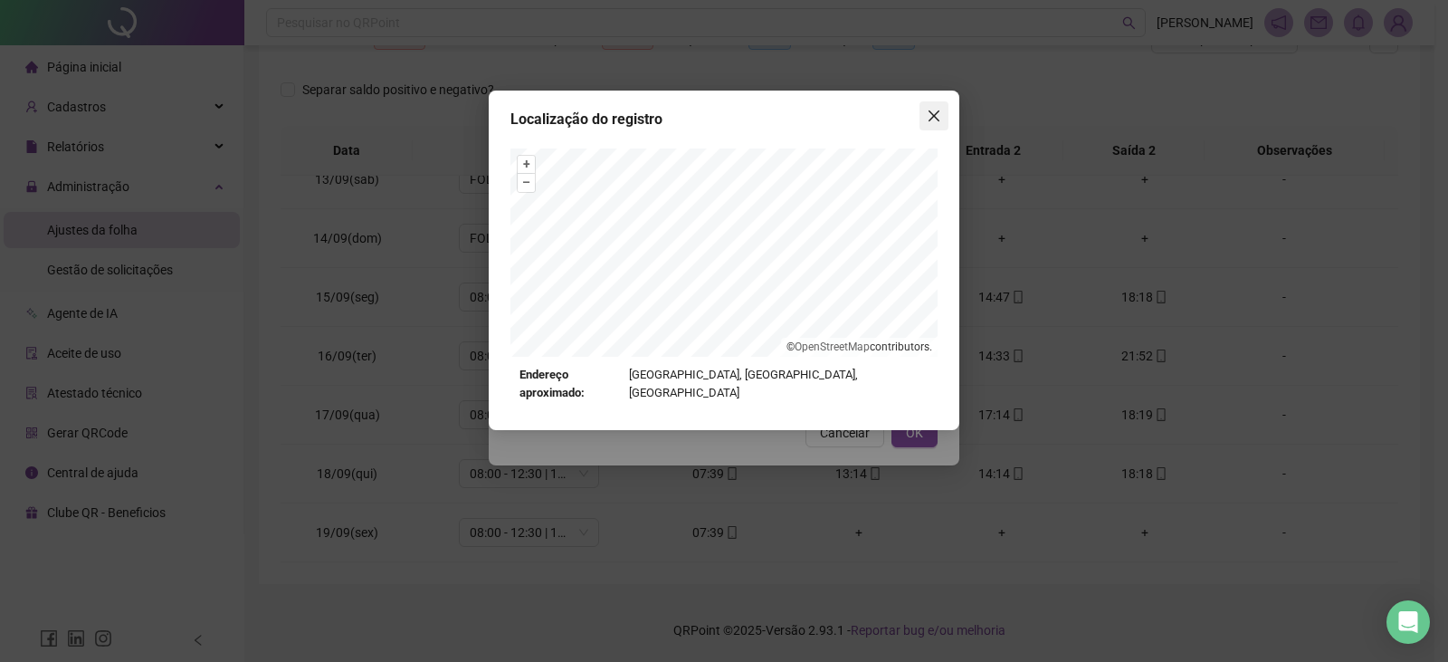
click at [935, 119] on icon "close" at bounding box center [934, 116] width 14 height 14
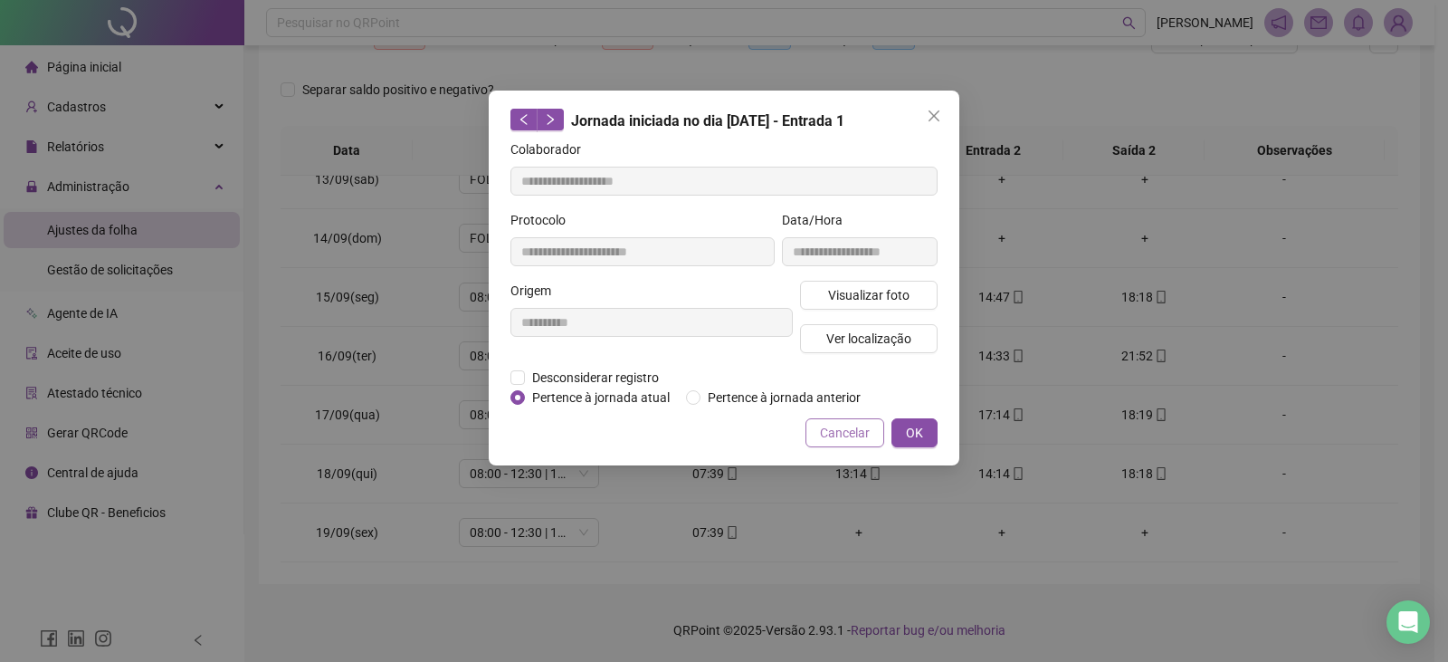
click at [855, 430] on span "Cancelar" at bounding box center [845, 433] width 50 height 20
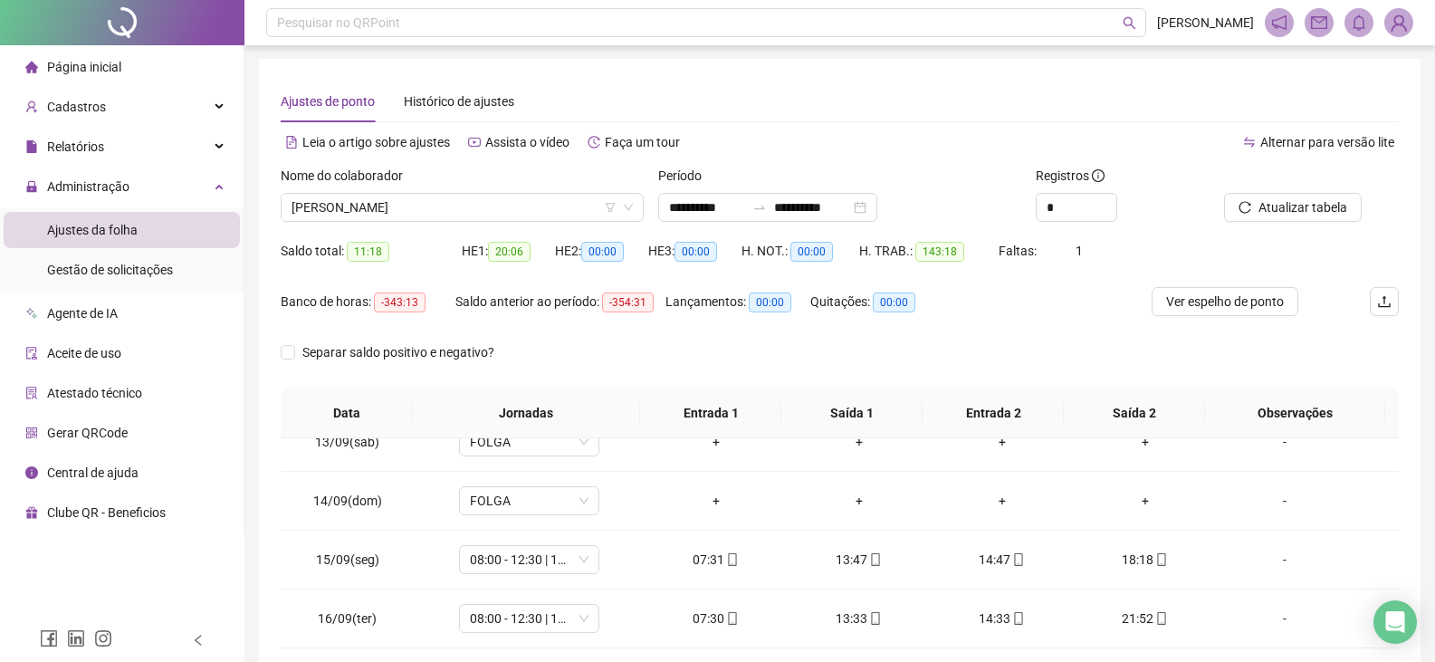
scroll to position [0, 0]
click at [527, 207] on span "[PERSON_NAME]" at bounding box center [461, 208] width 341 height 27
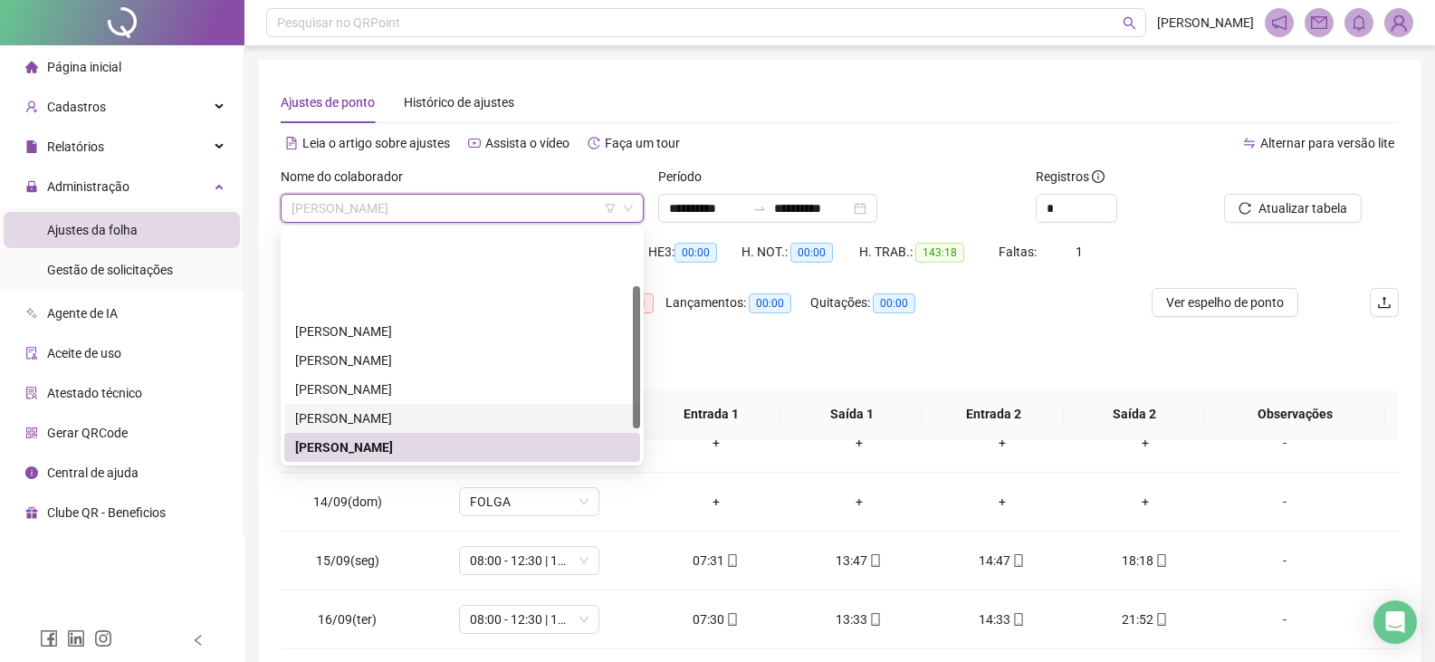
scroll to position [91, 0]
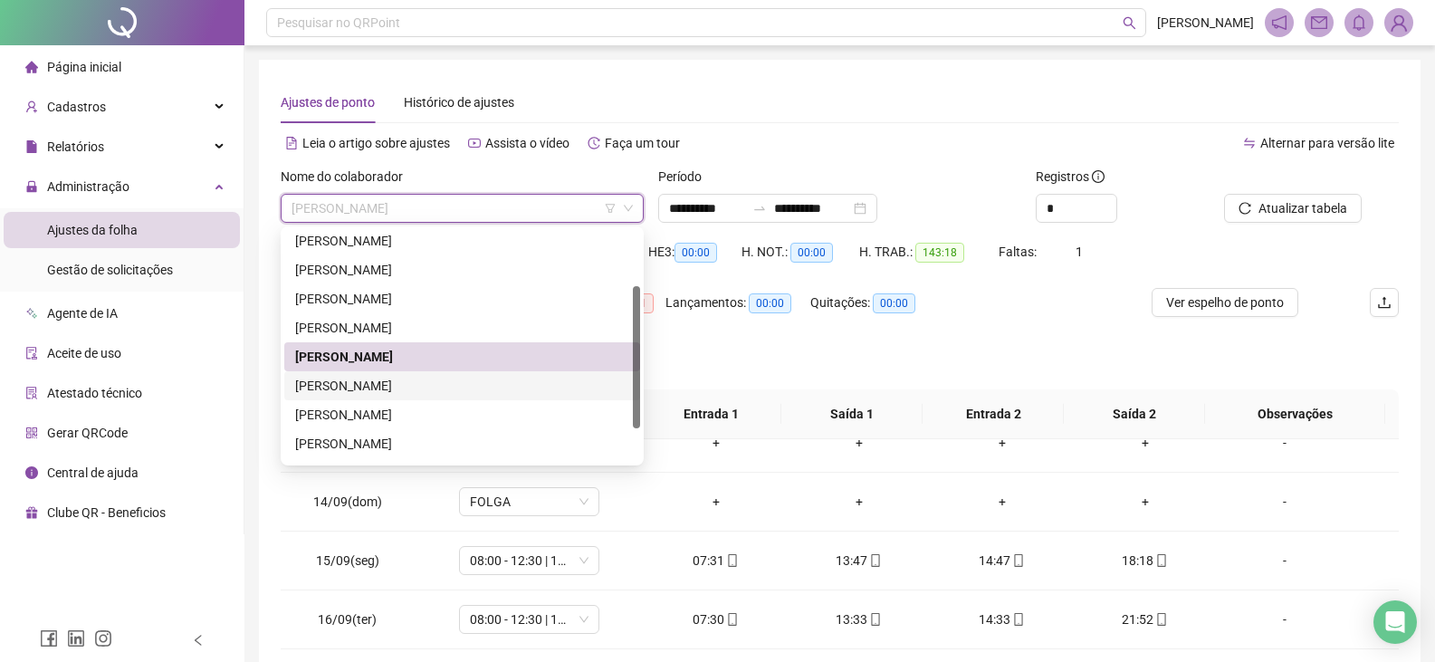
click at [479, 380] on div "[PERSON_NAME]" at bounding box center [462, 386] width 334 height 20
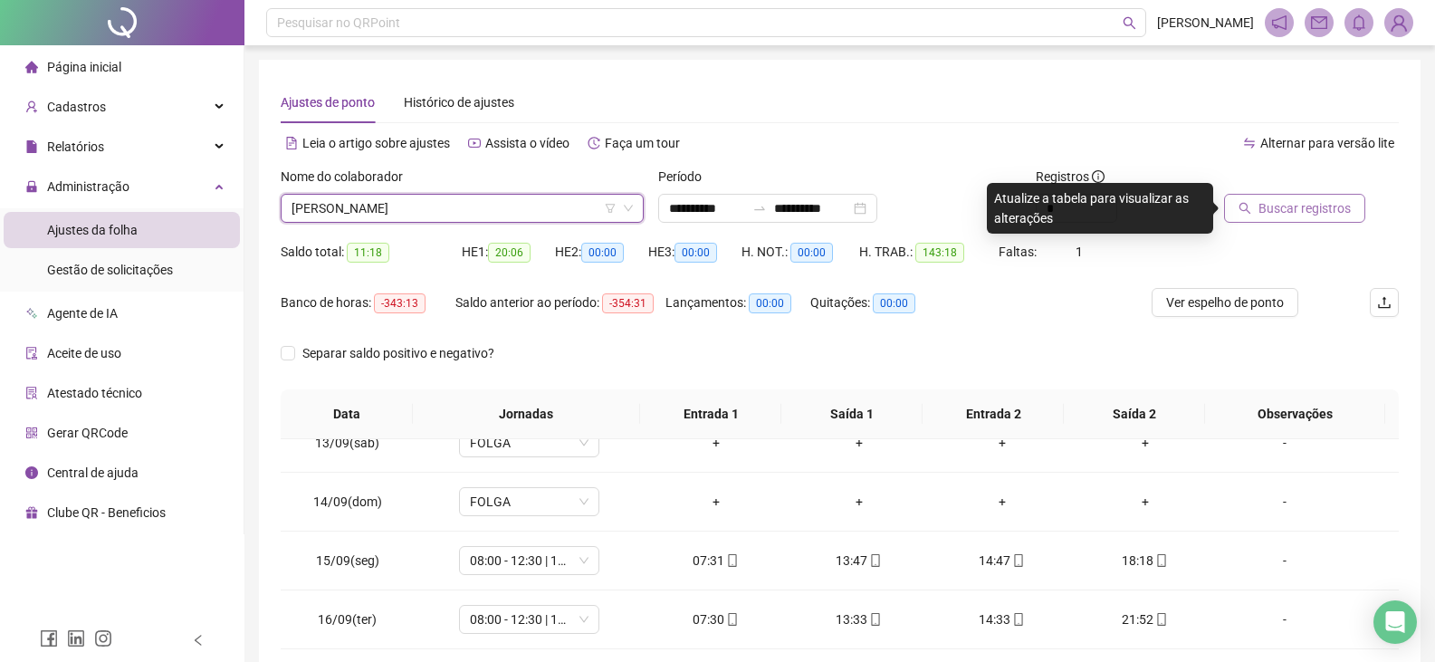
click at [1254, 206] on button "Buscar registros" at bounding box center [1294, 208] width 141 height 29
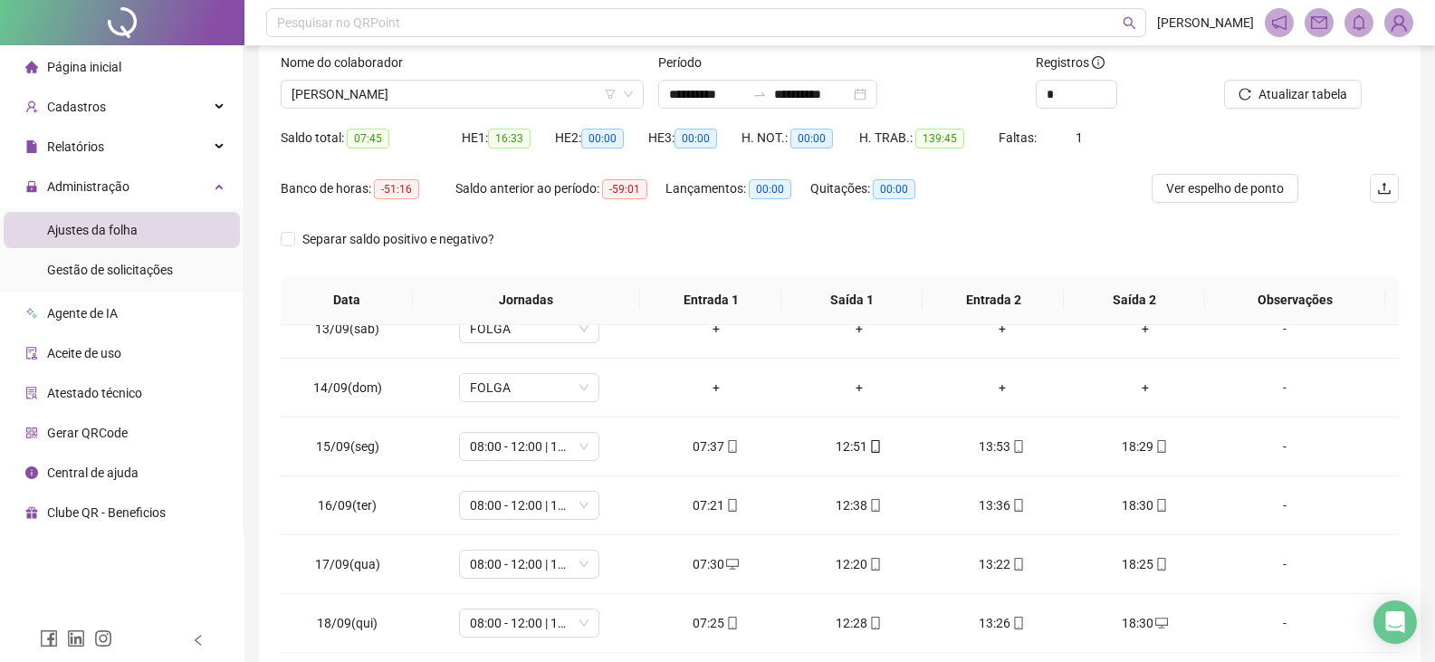
scroll to position [82, 0]
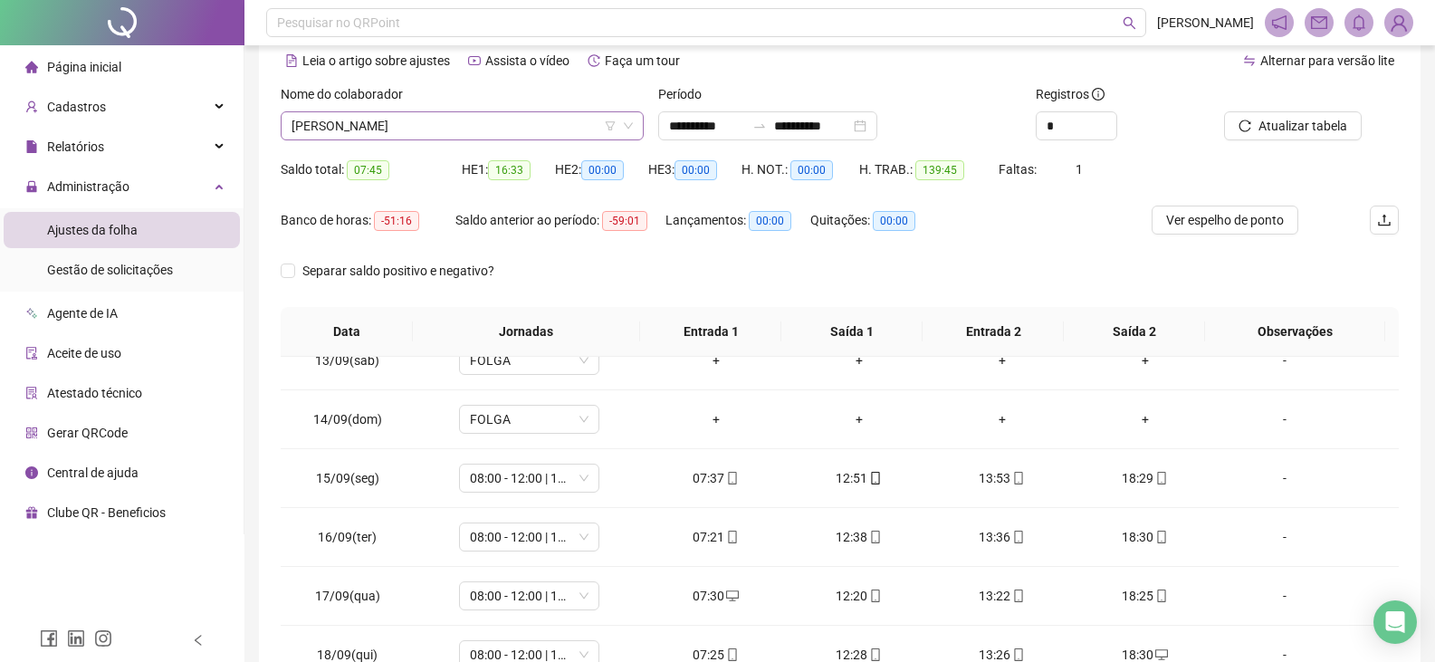
click at [521, 123] on span "[PERSON_NAME]" at bounding box center [461, 125] width 341 height 27
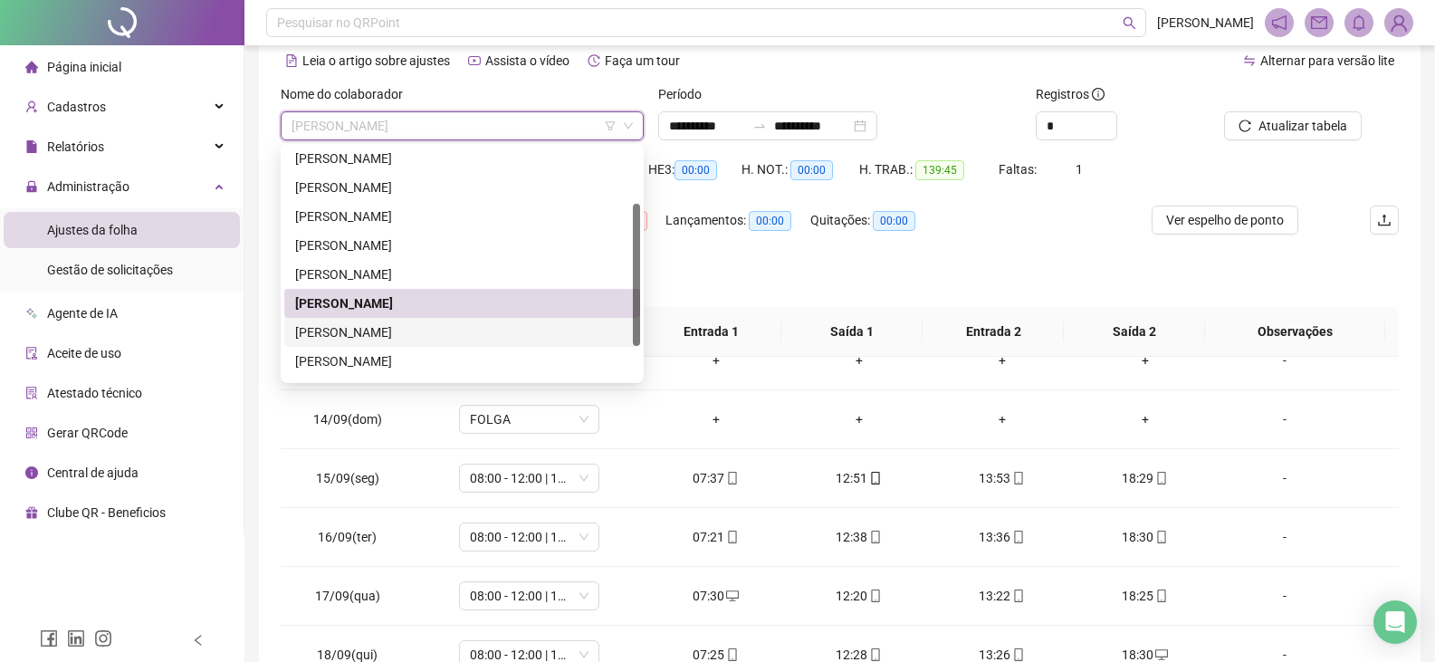
click at [480, 334] on div "[PERSON_NAME]" at bounding box center [462, 332] width 334 height 20
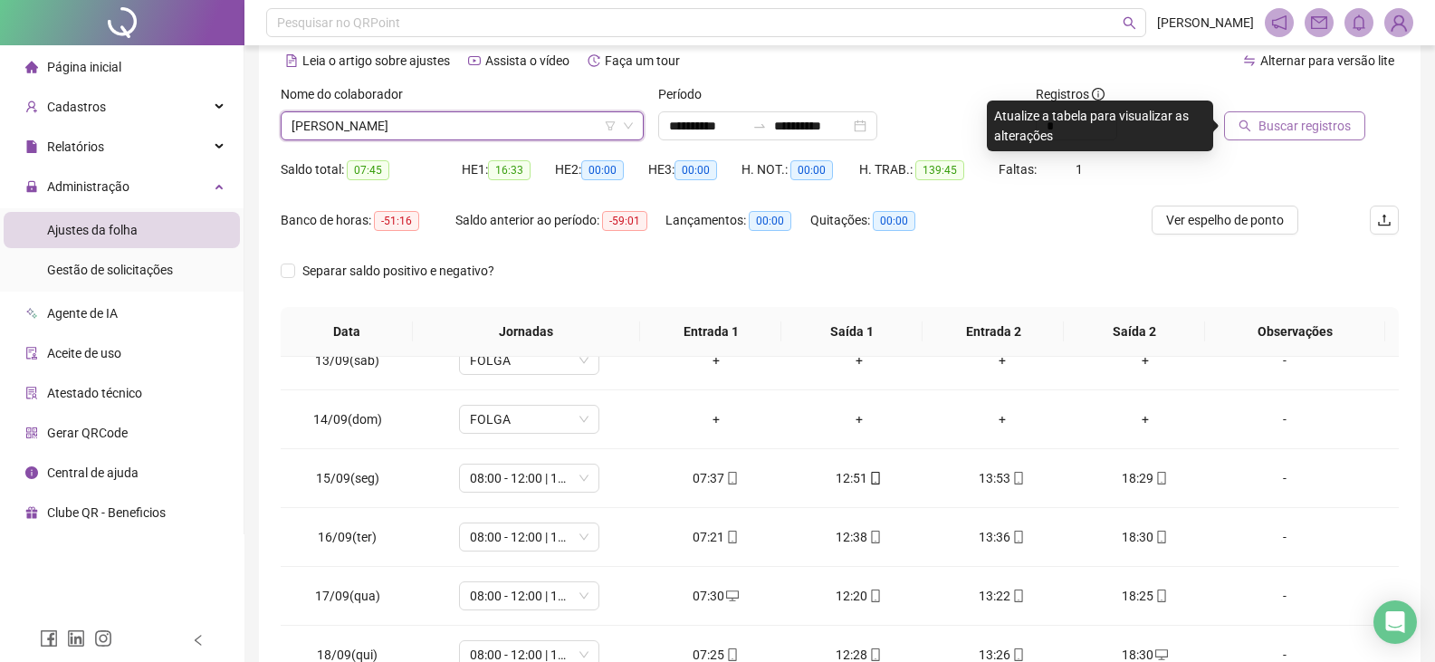
click at [1285, 127] on span "Buscar registros" at bounding box center [1304, 126] width 92 height 20
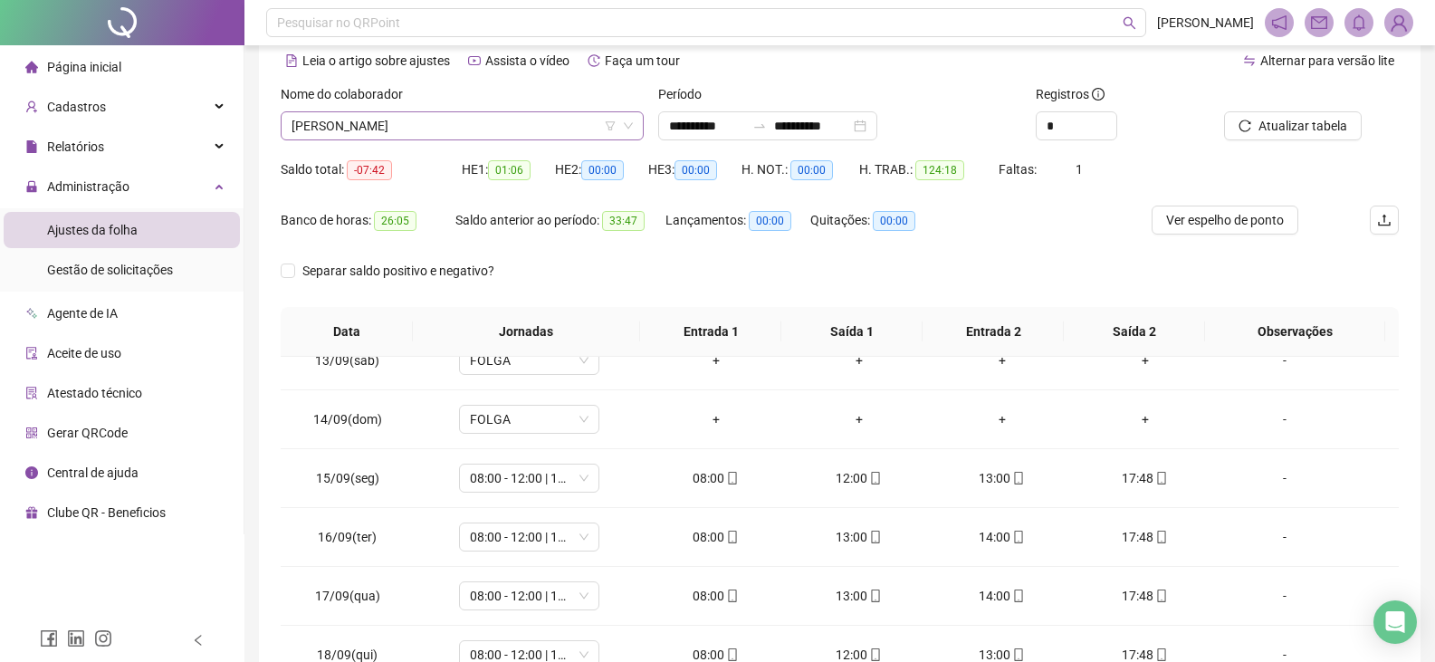
click at [507, 129] on span "[PERSON_NAME]" at bounding box center [461, 125] width 341 height 27
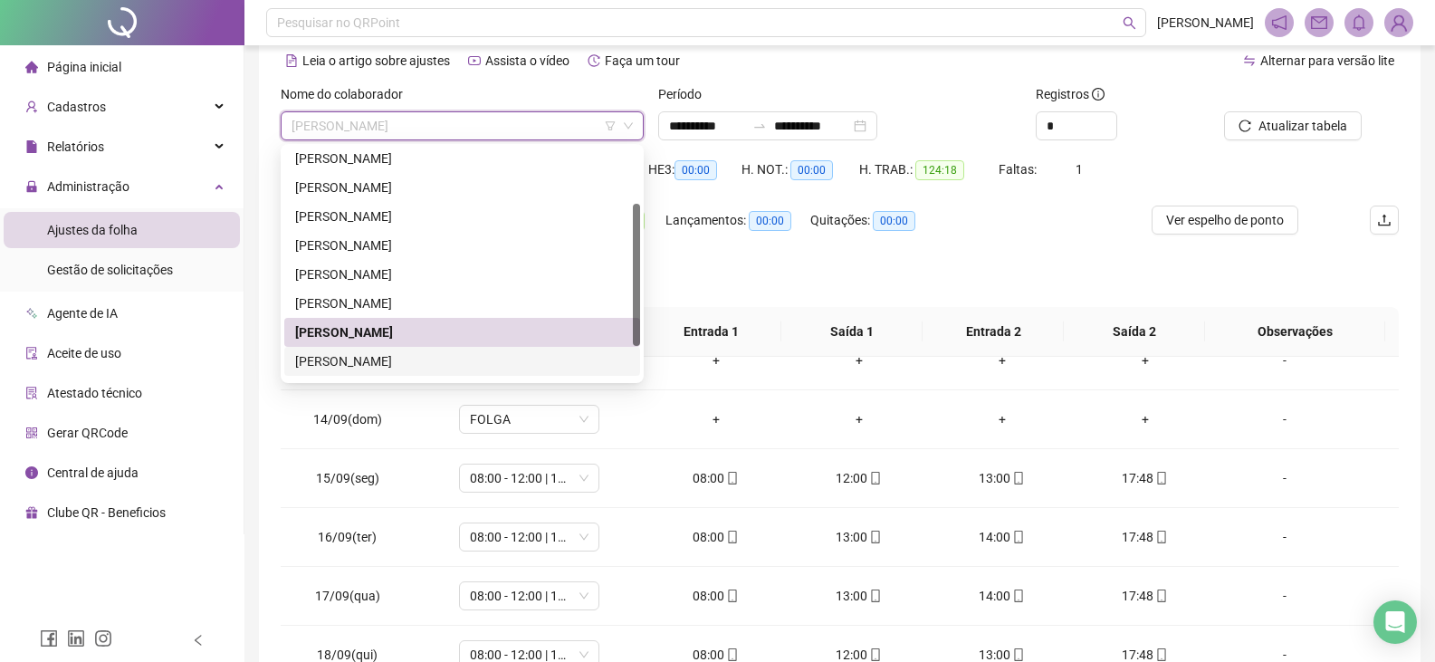
click at [443, 361] on div "[PERSON_NAME]" at bounding box center [462, 361] width 334 height 20
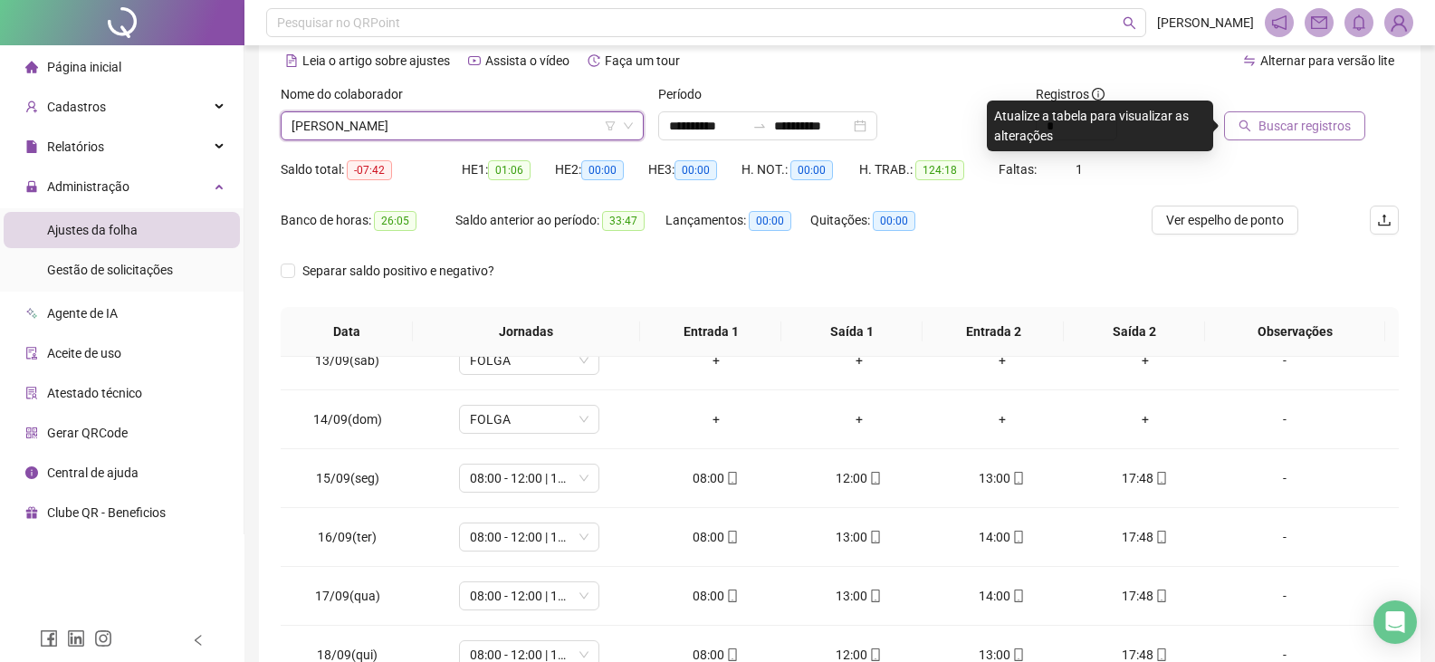
click at [1241, 121] on icon "search" at bounding box center [1245, 126] width 12 height 12
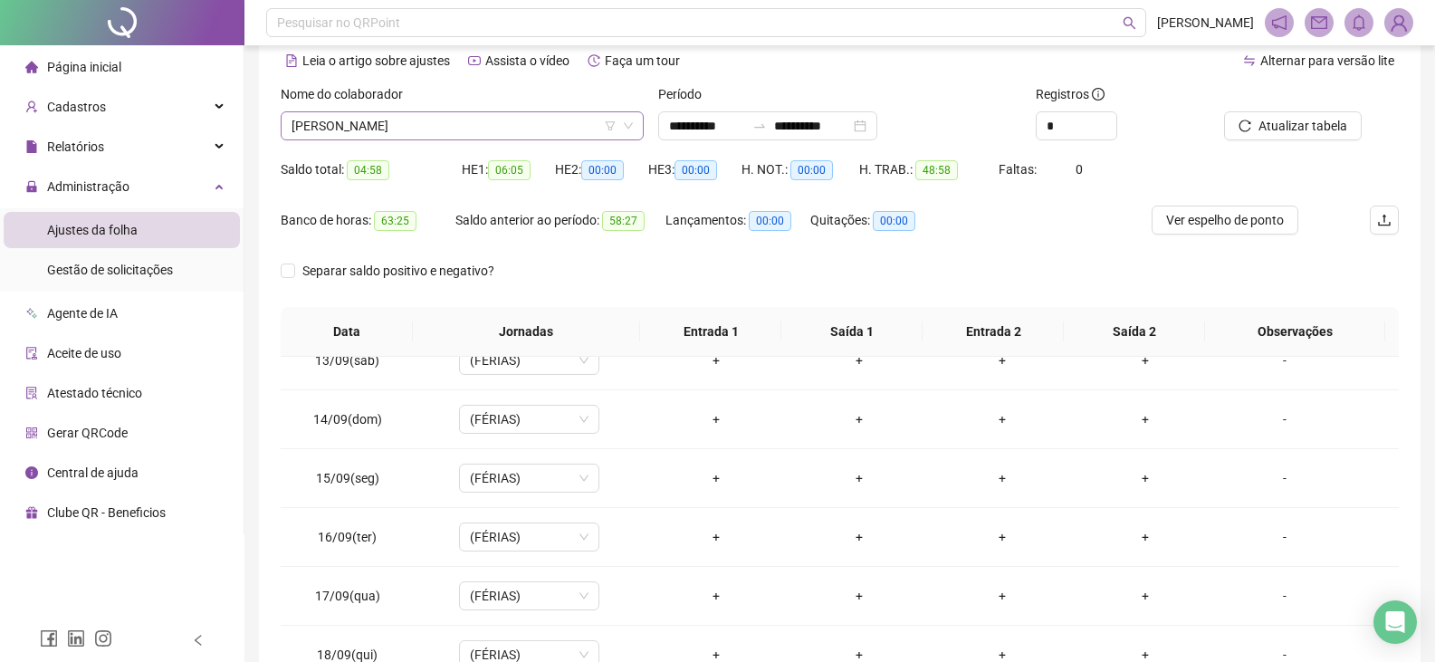
click at [568, 133] on span "[PERSON_NAME]" at bounding box center [461, 125] width 341 height 27
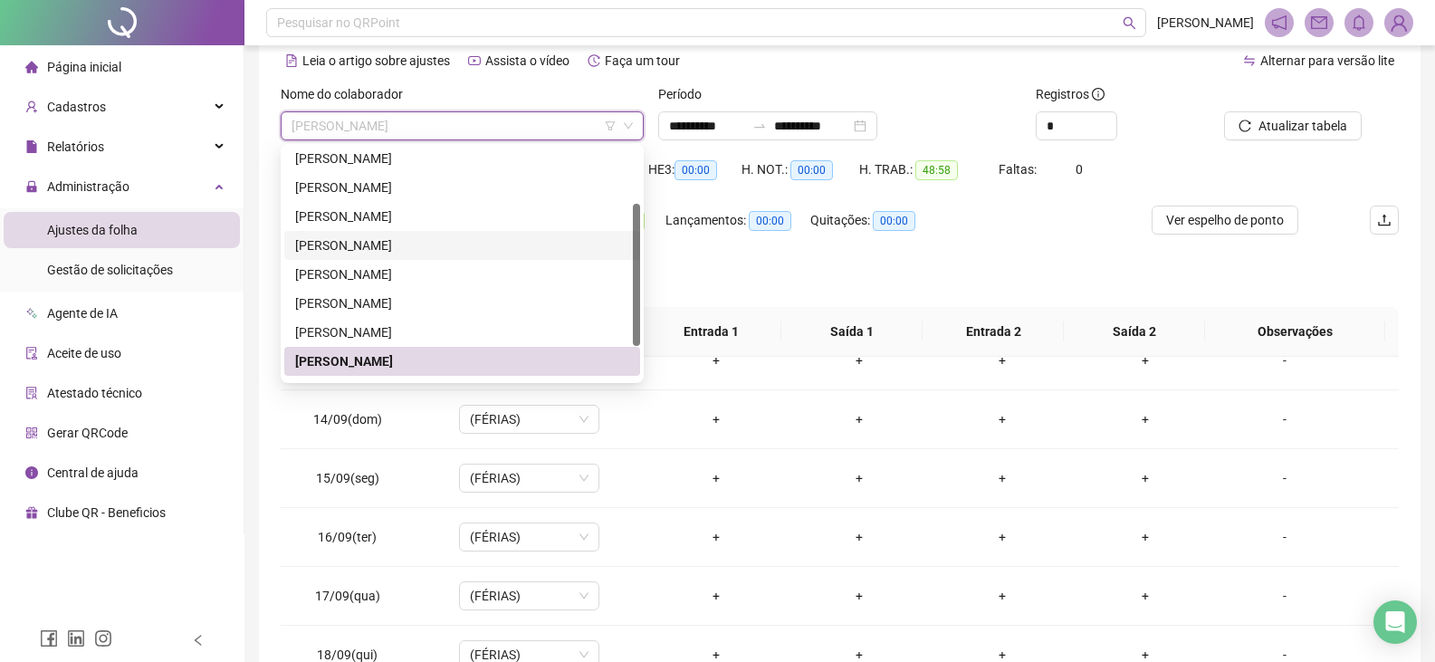
scroll to position [145, 0]
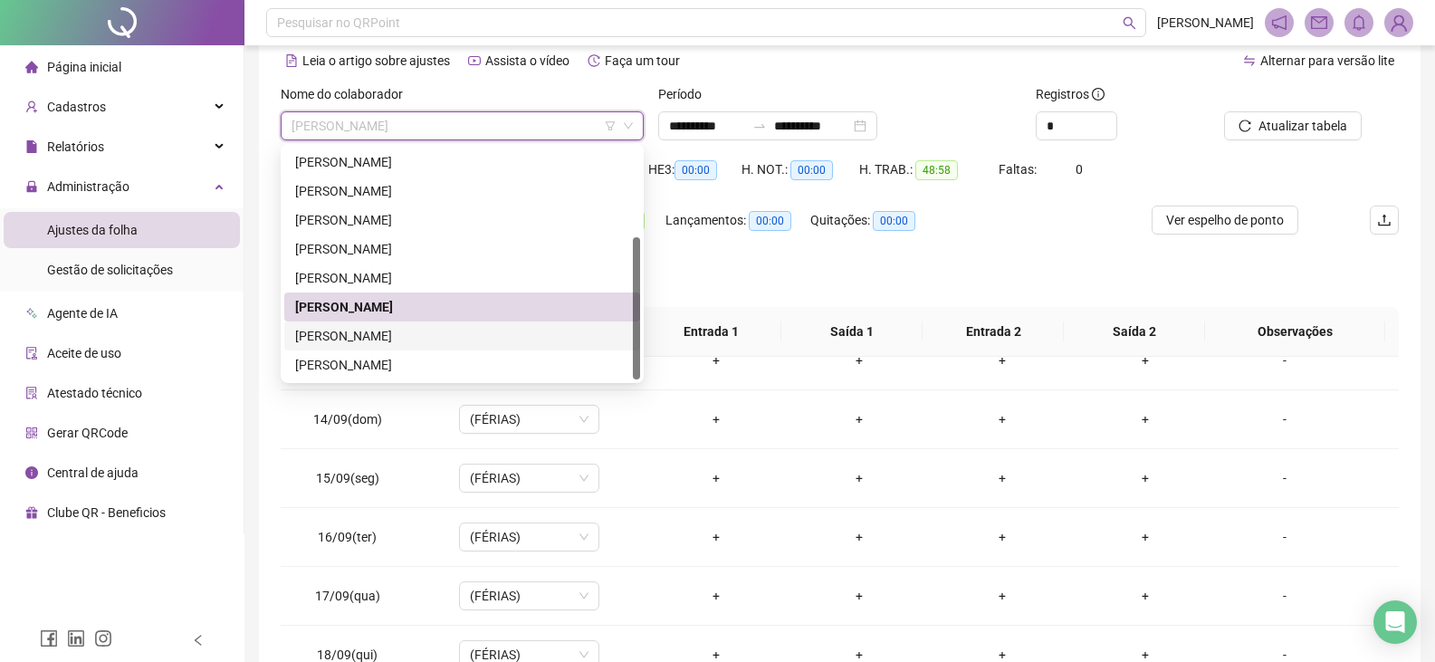
click at [433, 335] on div "[PERSON_NAME]" at bounding box center [462, 336] width 334 height 20
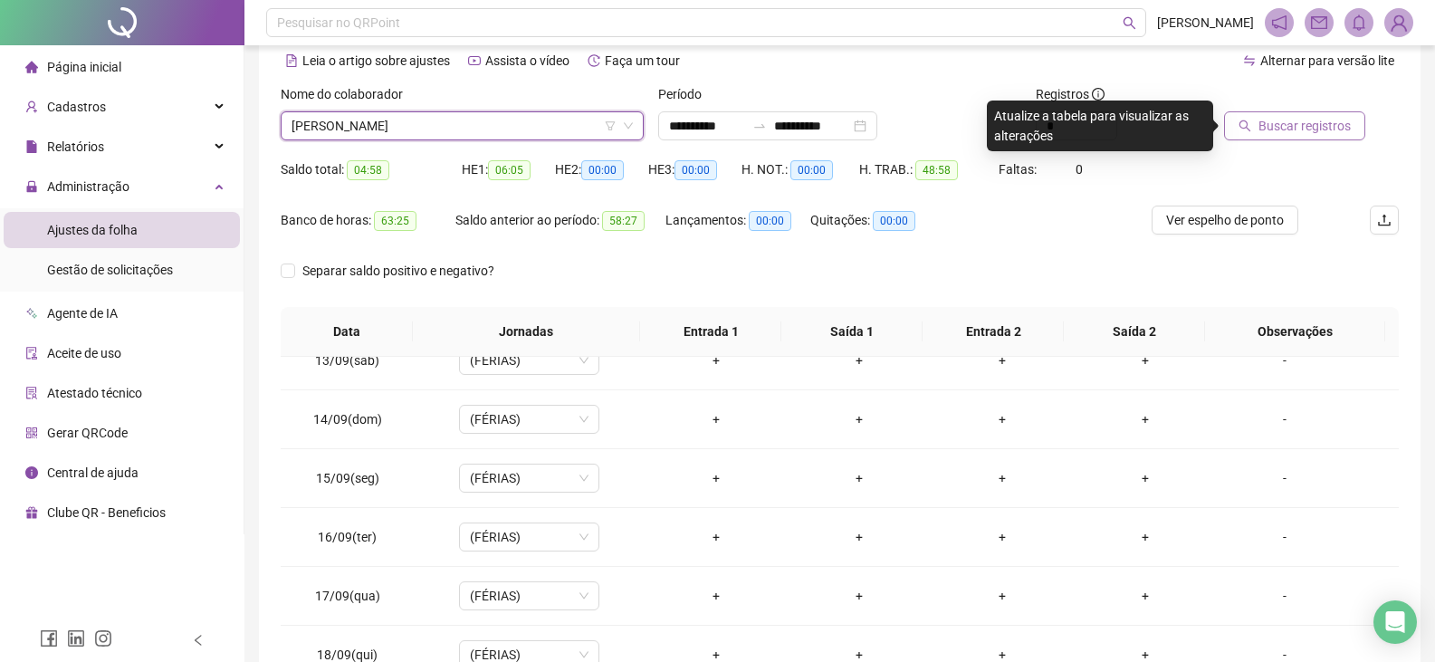
click at [1291, 124] on span "Buscar registros" at bounding box center [1304, 126] width 92 height 20
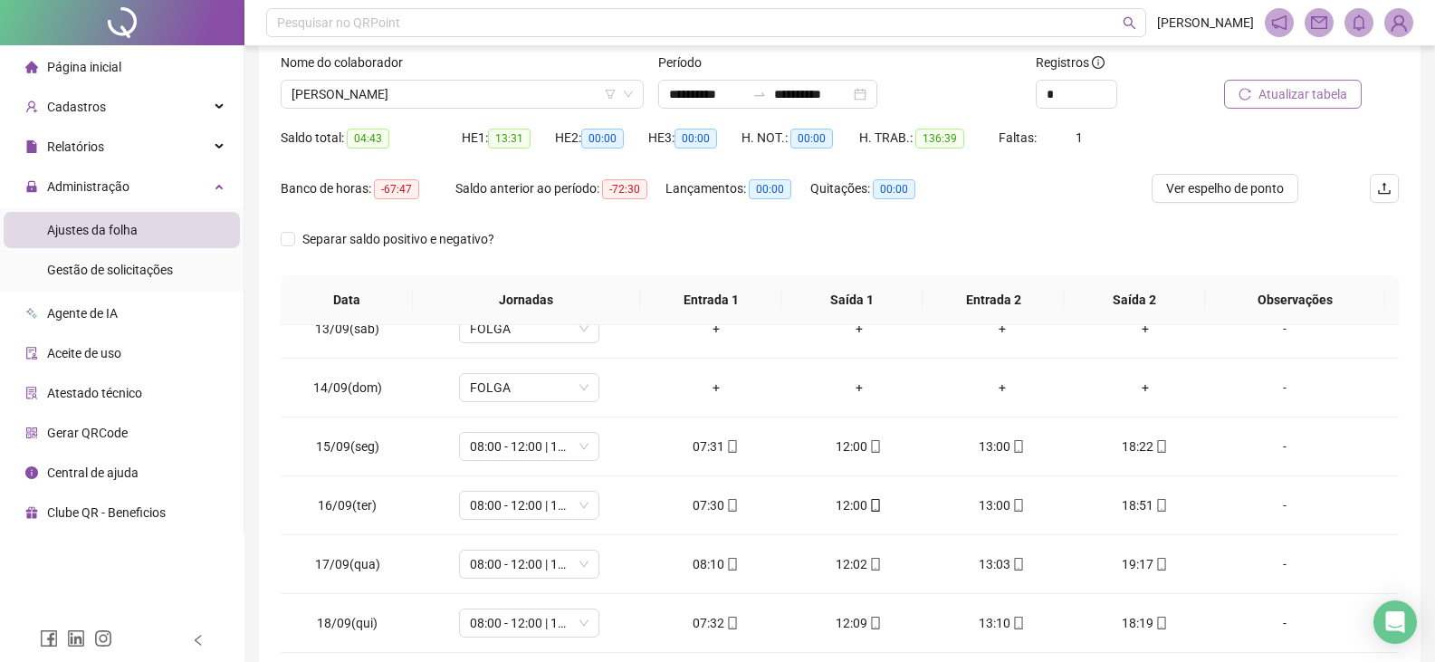
scroll to position [82, 0]
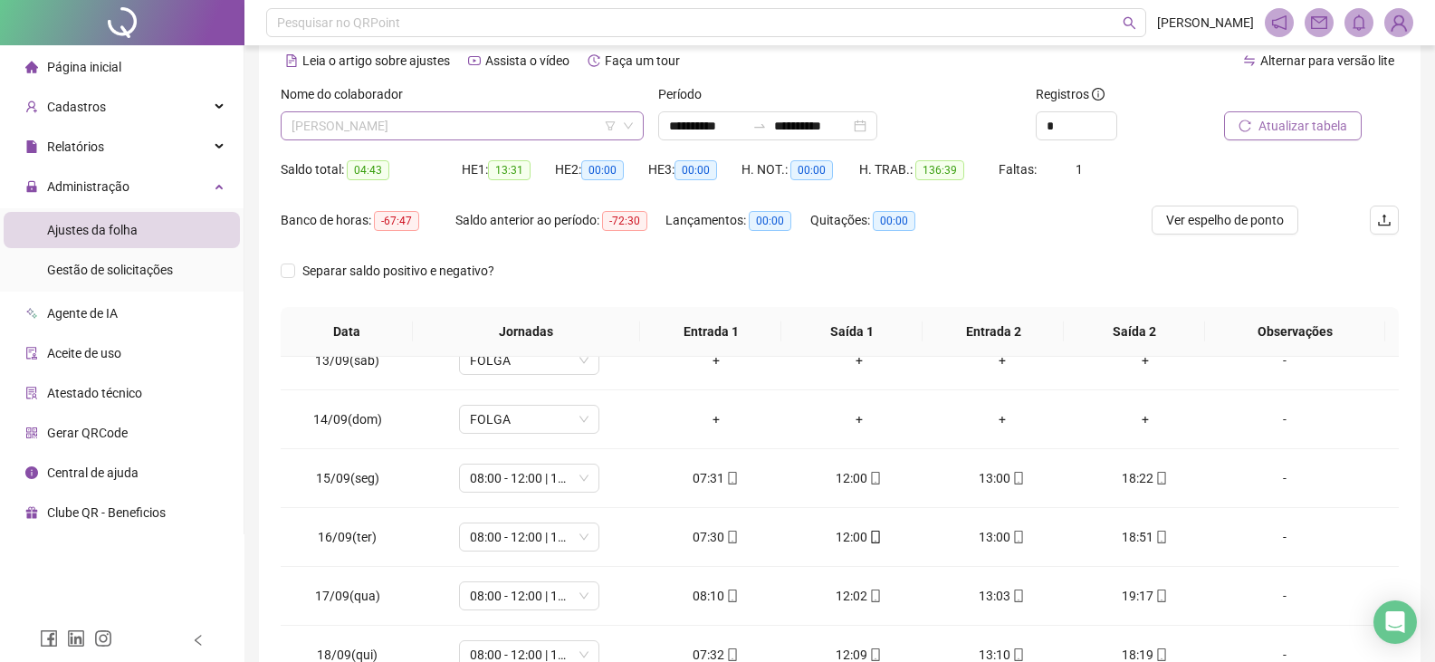
click at [524, 130] on span "[PERSON_NAME]" at bounding box center [461, 125] width 341 height 27
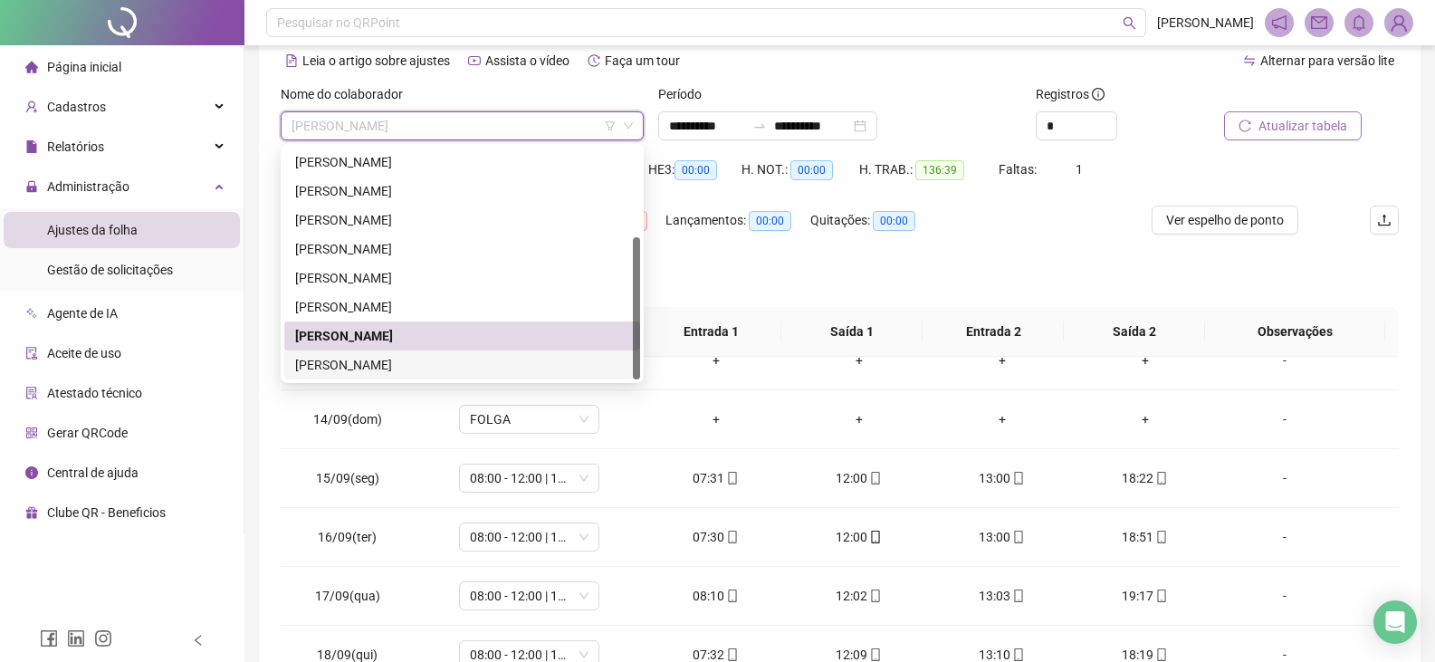
click at [443, 366] on div "[PERSON_NAME]" at bounding box center [462, 365] width 334 height 20
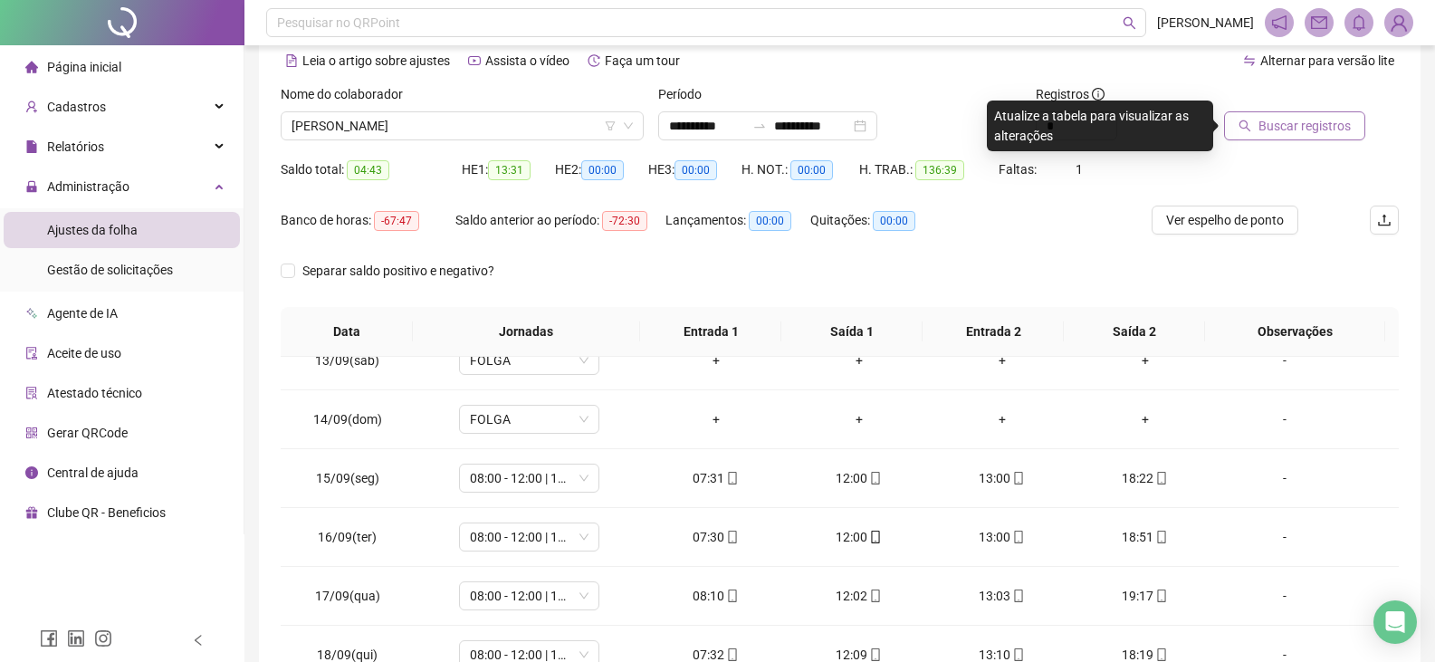
click at [1337, 131] on span "Buscar registros" at bounding box center [1304, 126] width 92 height 20
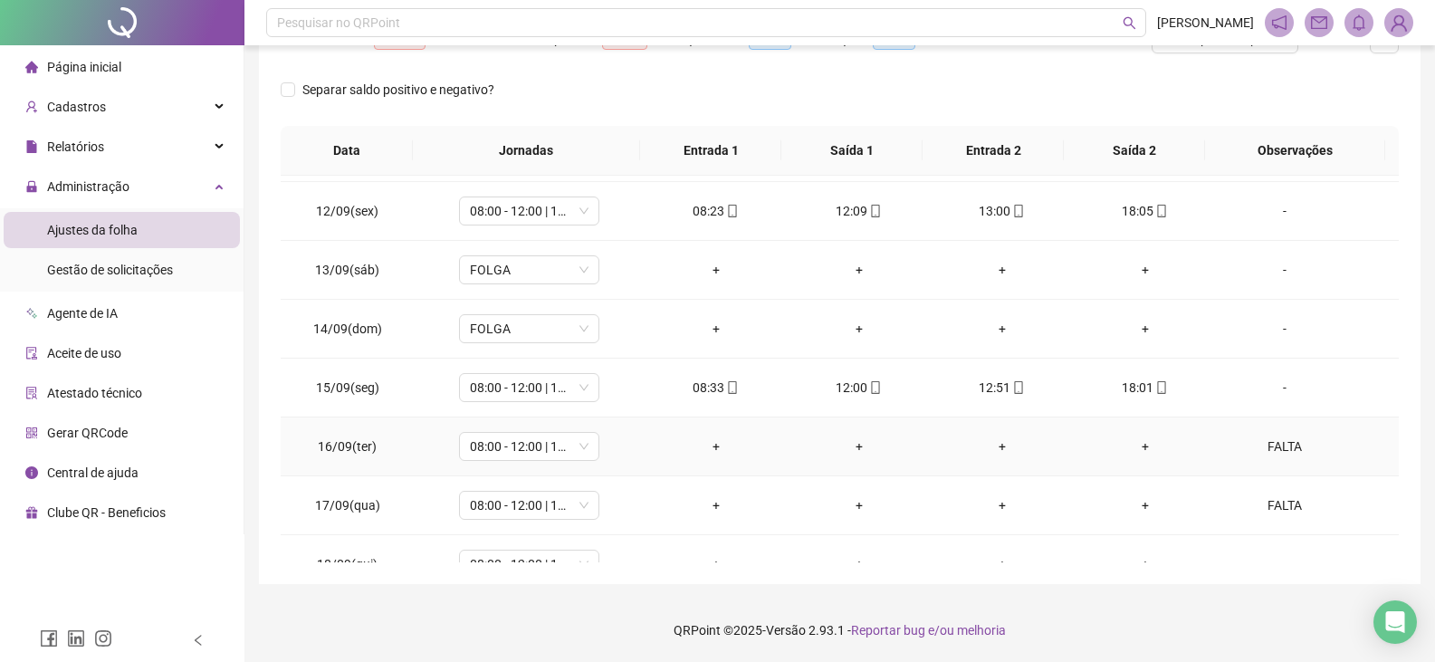
scroll to position [731, 0]
